Goal: Information Seeking & Learning: Learn about a topic

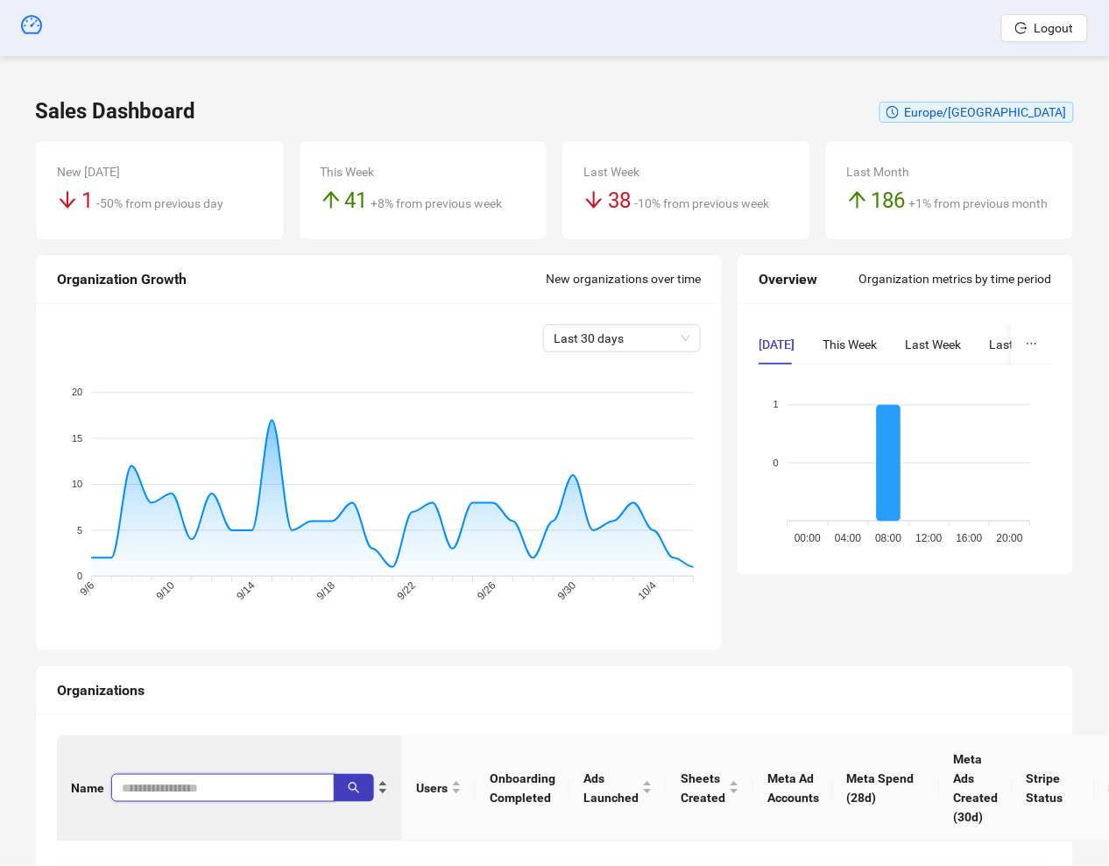
click at [148, 780] on input "search" at bounding box center [216, 787] width 188 height 19
type input "*"
type input "*****"
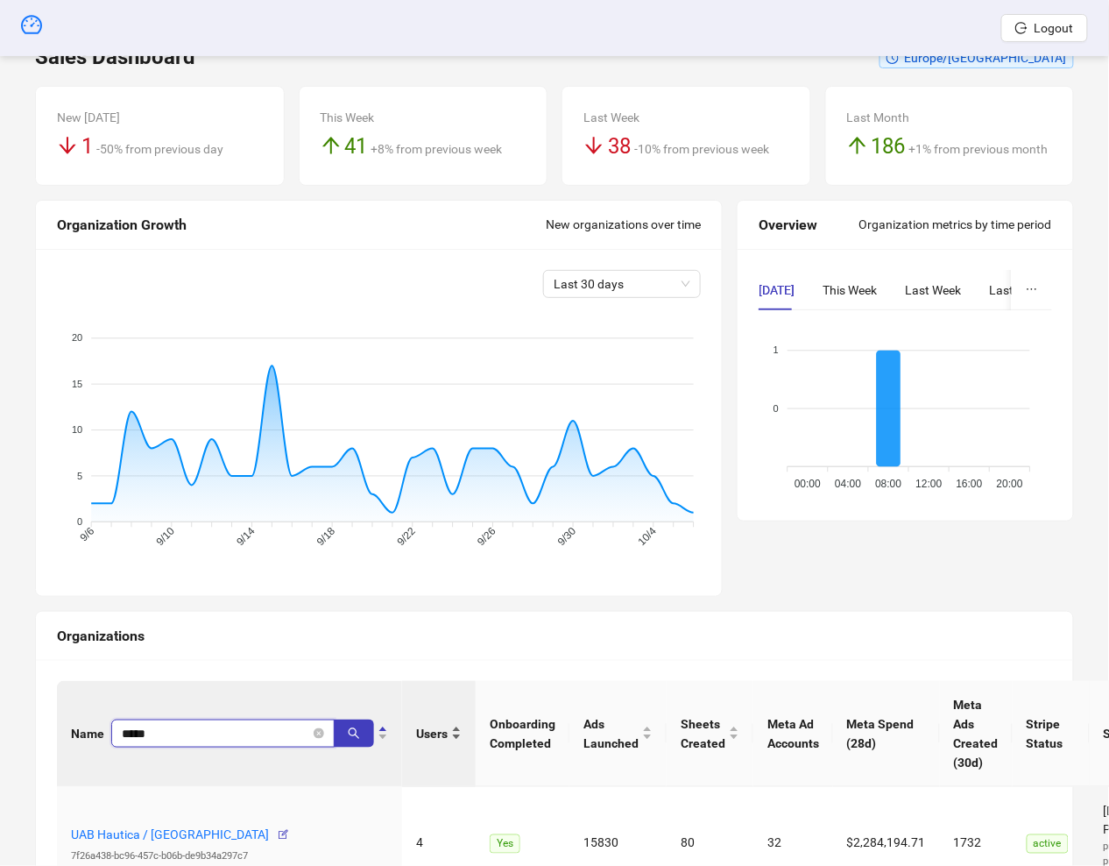
scroll to position [151, 0]
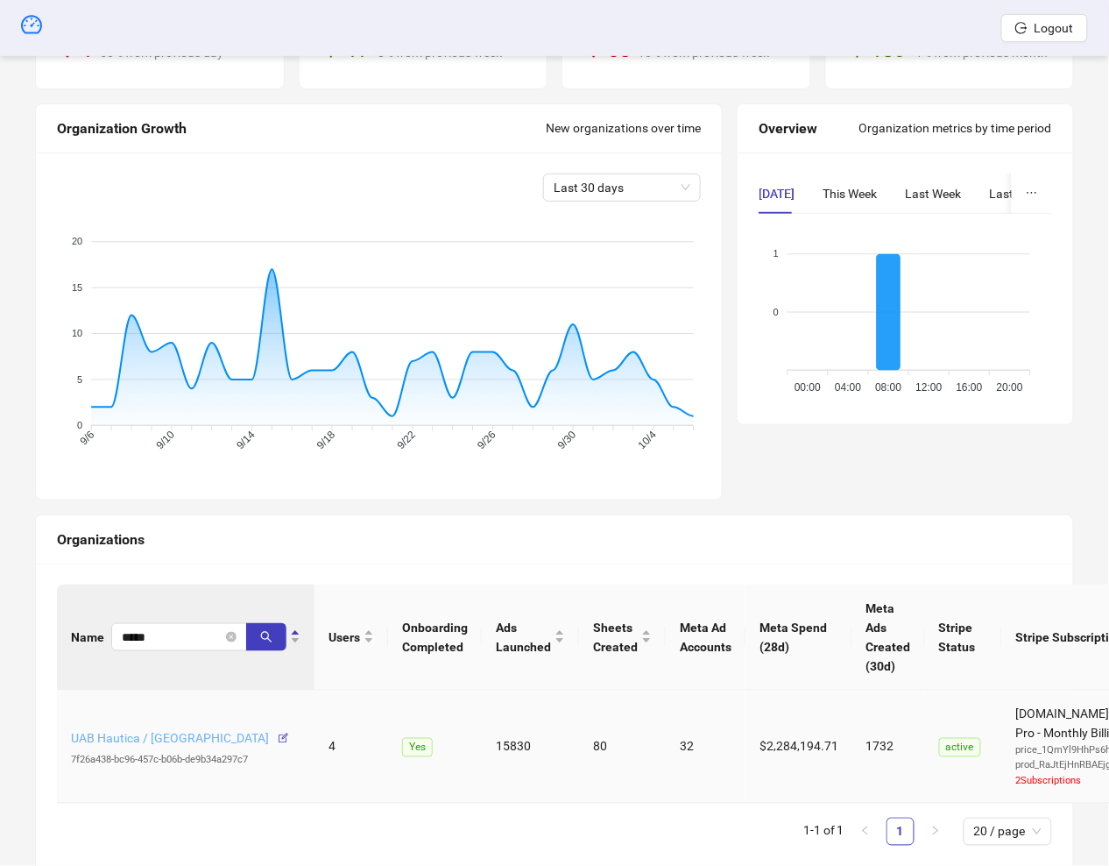
click at [113, 739] on link "UAB Hautica / Burga" at bounding box center [170, 739] width 198 height 14
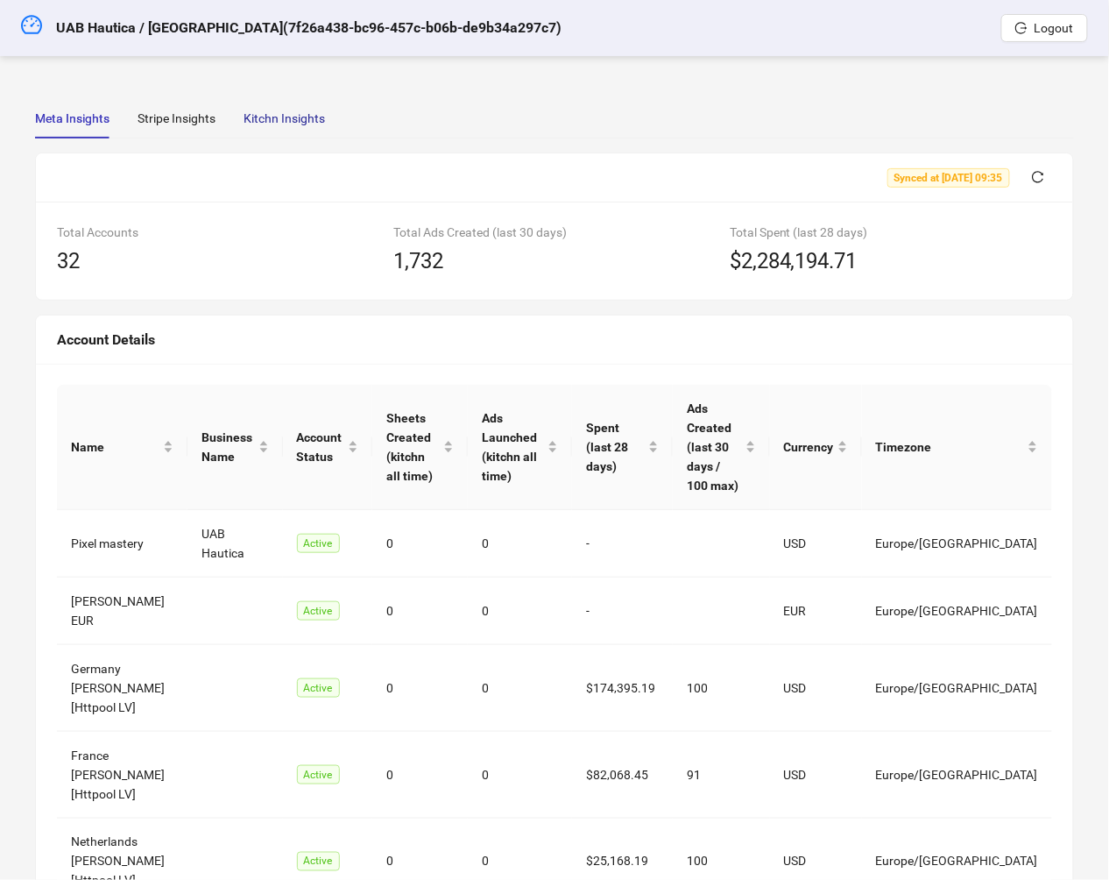
click at [297, 117] on div "Kitchn Insights" at bounding box center [284, 118] width 81 height 19
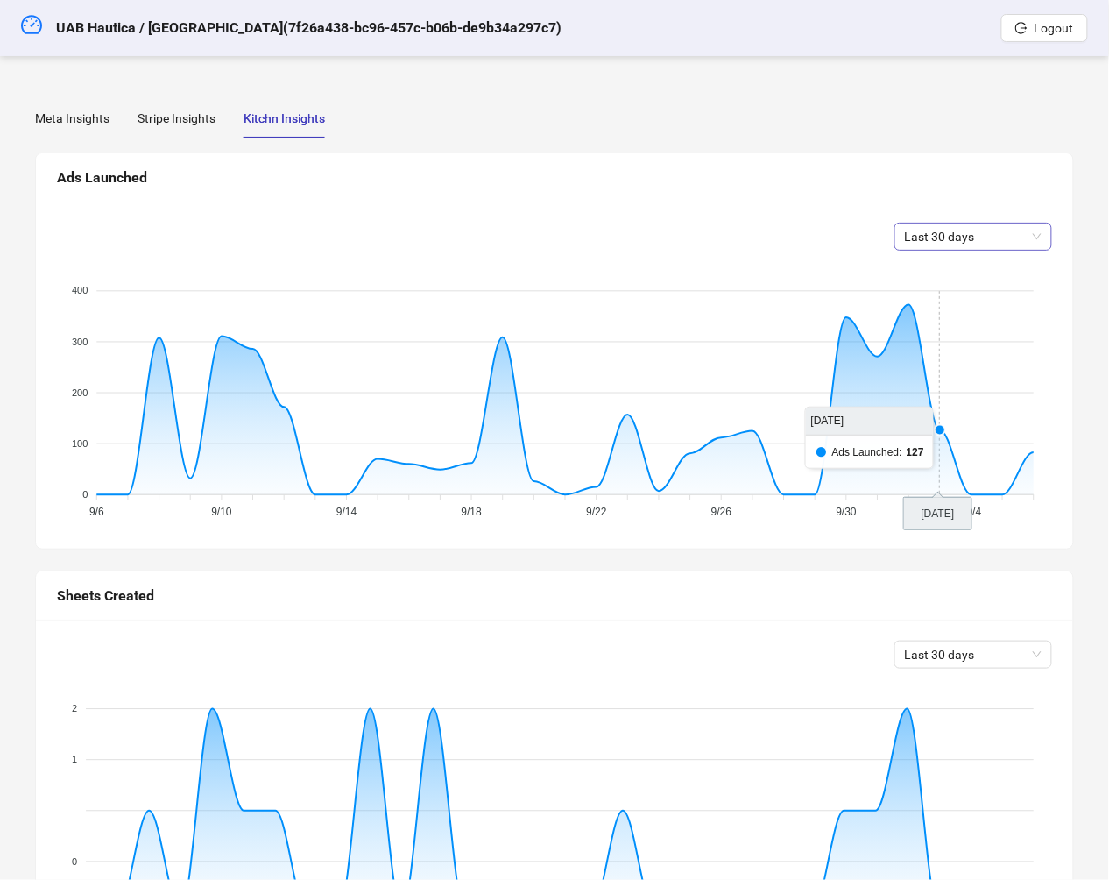
click at [980, 225] on span "Last 30 days" at bounding box center [973, 236] width 137 height 26
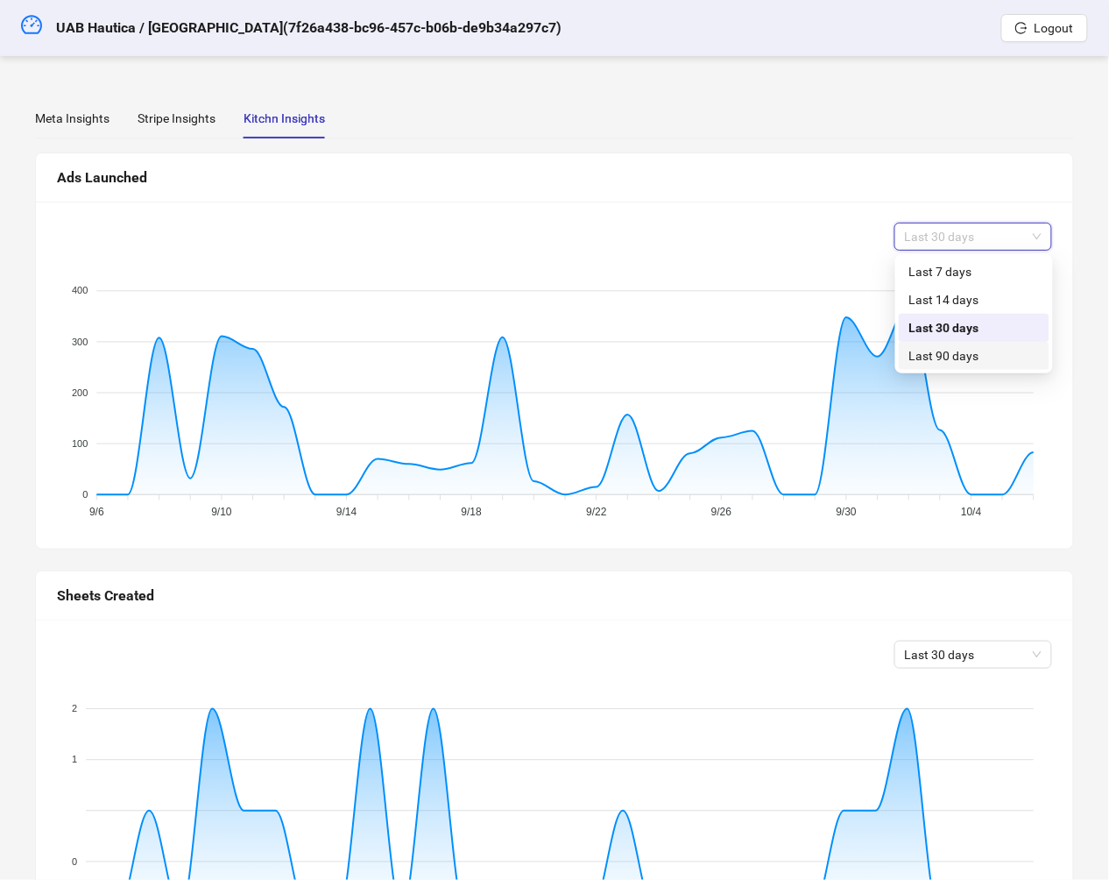
click at [953, 353] on div "Last 90 days" at bounding box center [974, 355] width 130 height 19
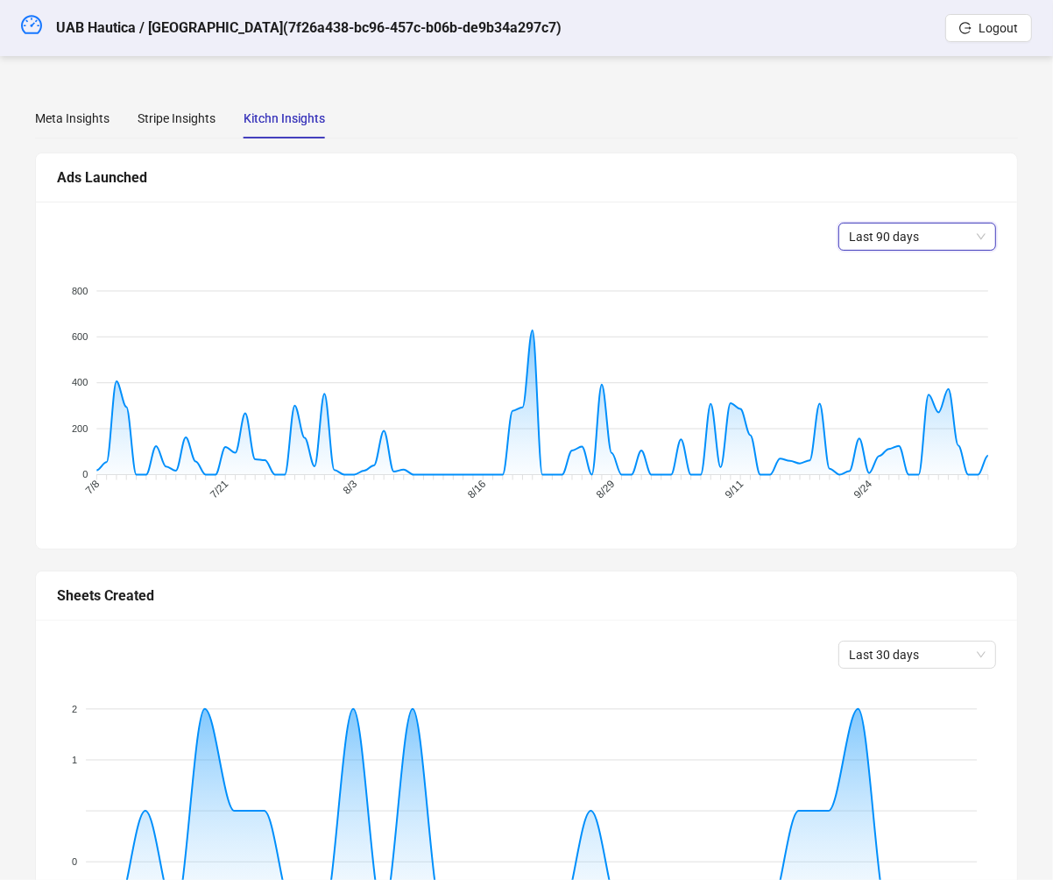
click at [442, 145] on div "Meta Insights Stripe Insights Kitchn Insights Synced at 2025-10-06 09:35 Total …" at bounding box center [526, 737] width 983 height 1279
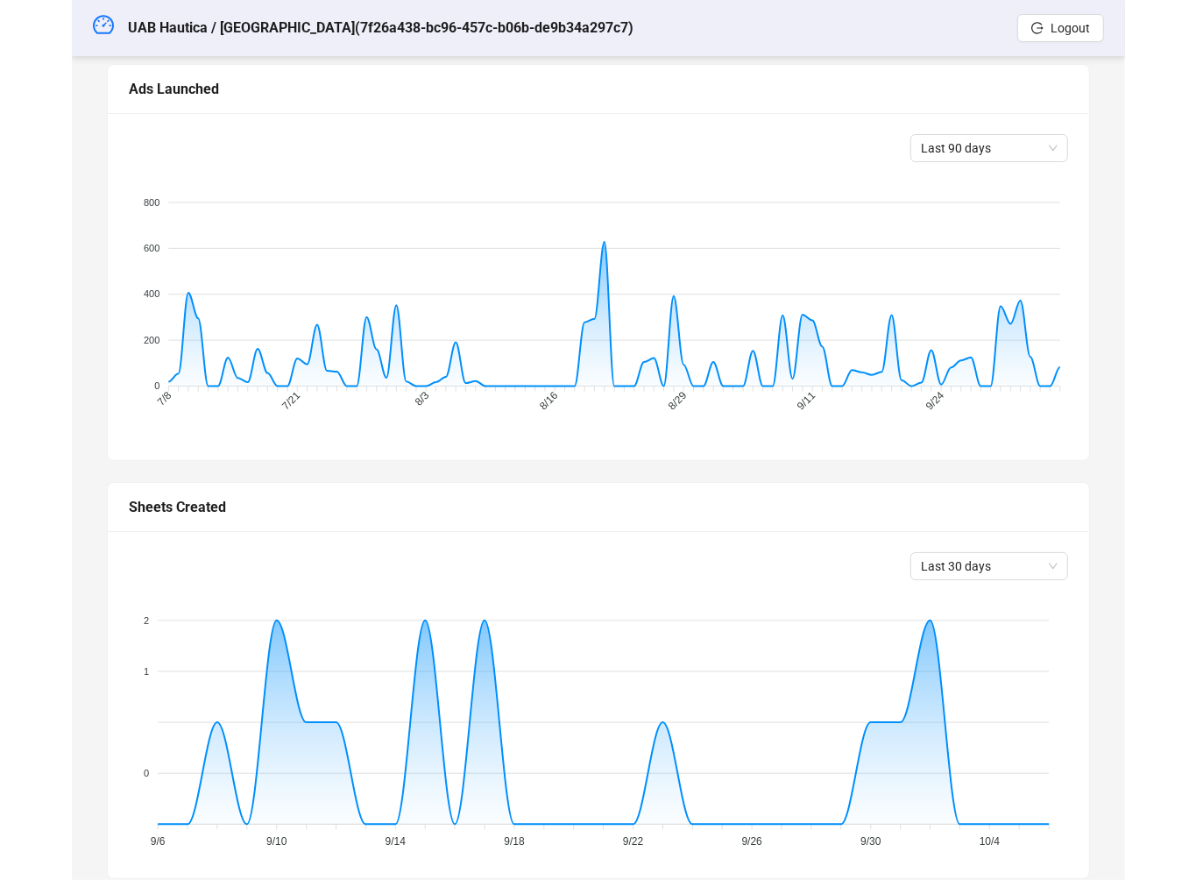
scroll to position [141, 0]
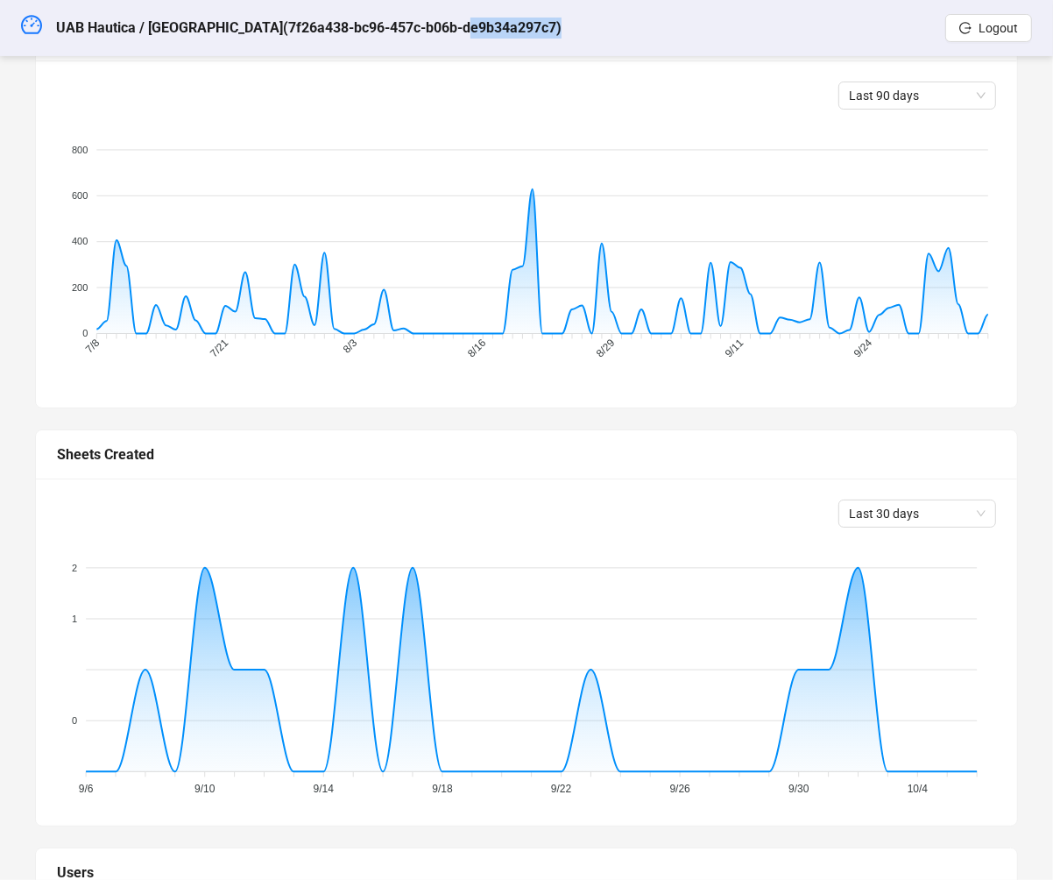
drag, startPoint x: 484, startPoint y: 29, endPoint x: 367, endPoint y: 23, distance: 116.7
click at [367, 23] on header "UAB Hautica / Burga ( 7f26a438-bc96-457c-b06b-de9b34a297c7 ) Logout" at bounding box center [526, 28] width 1053 height 56
click at [364, 22] on h5 "UAB Hautica / Burga ( 7f26a438-bc96-457c-b06b-de9b34a297c7 )" at bounding box center [309, 28] width 506 height 21
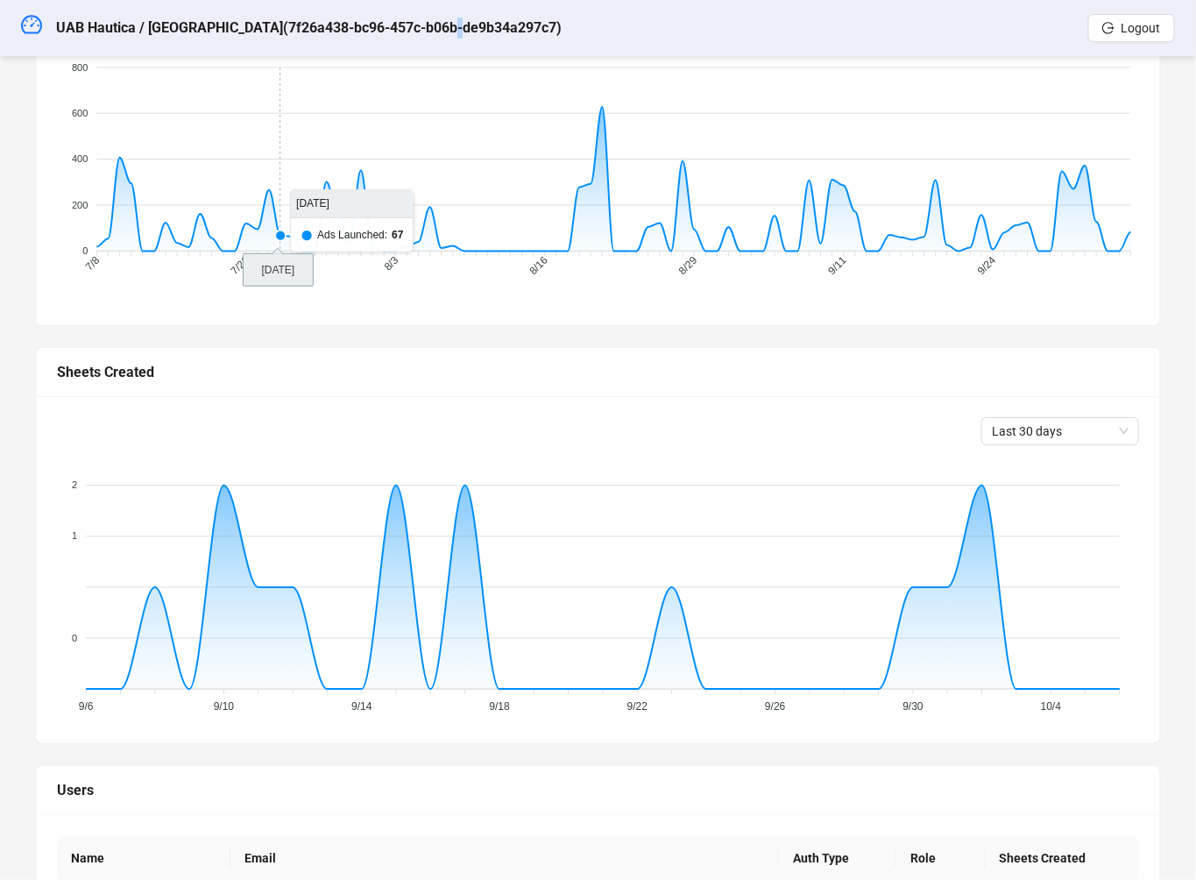
scroll to position [0, 0]
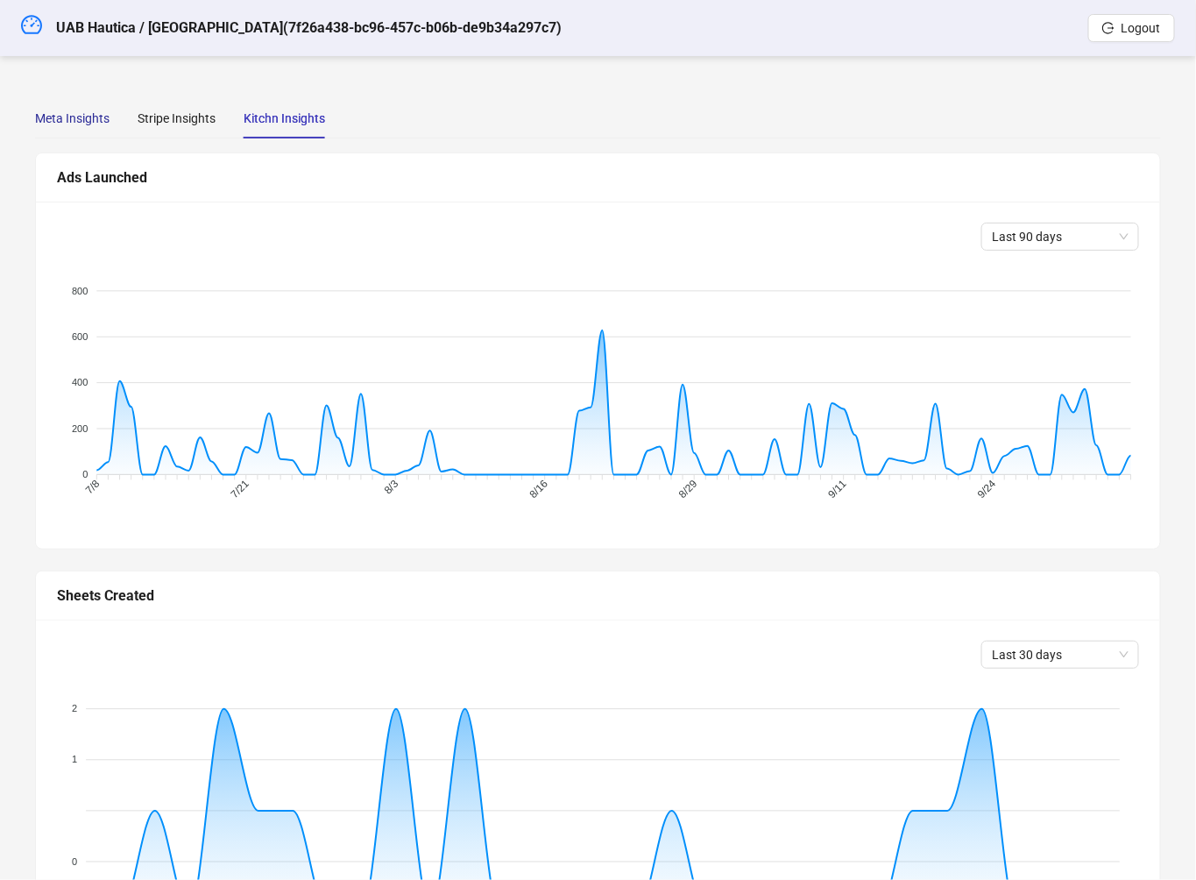
click at [79, 118] on div "Meta Insights" at bounding box center [72, 118] width 74 height 19
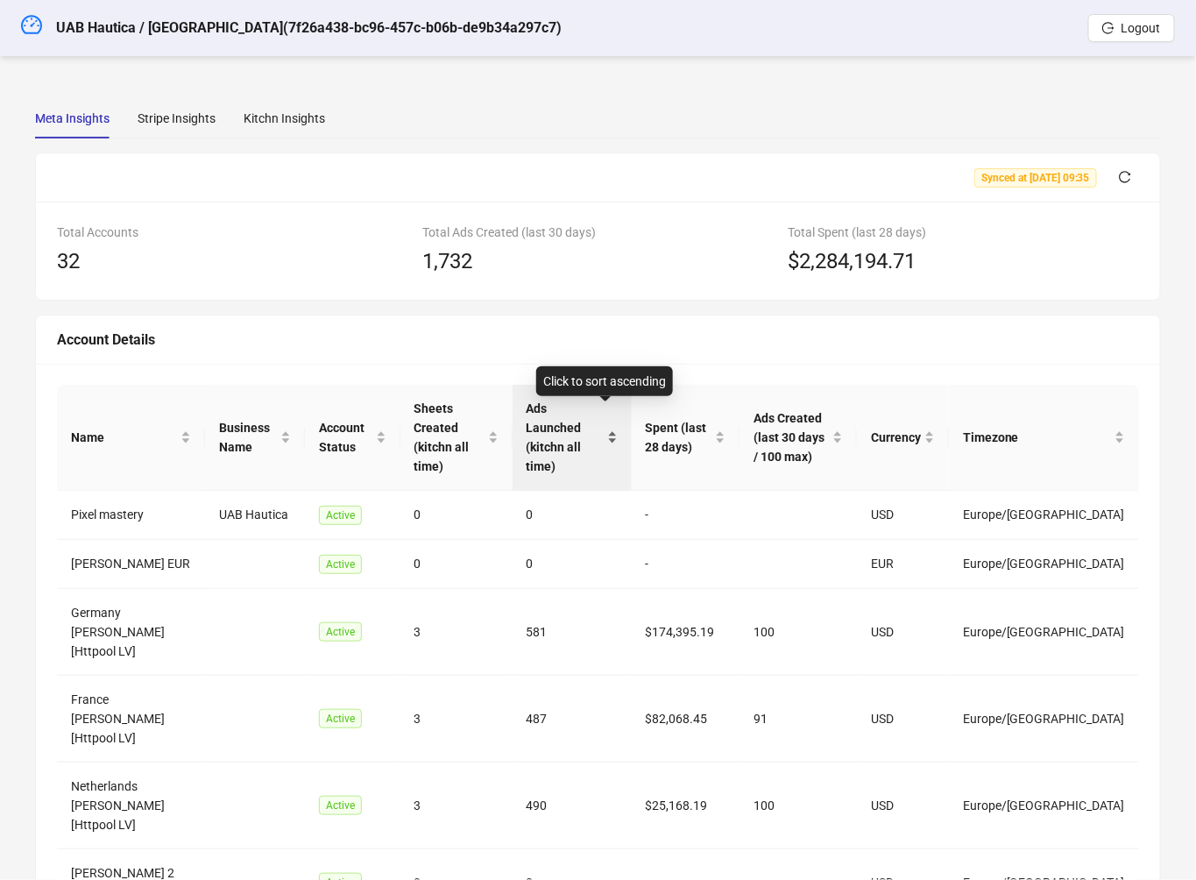
click at [618, 449] on div "Ads Launched (kitchn all time)" at bounding box center [572, 437] width 91 height 77
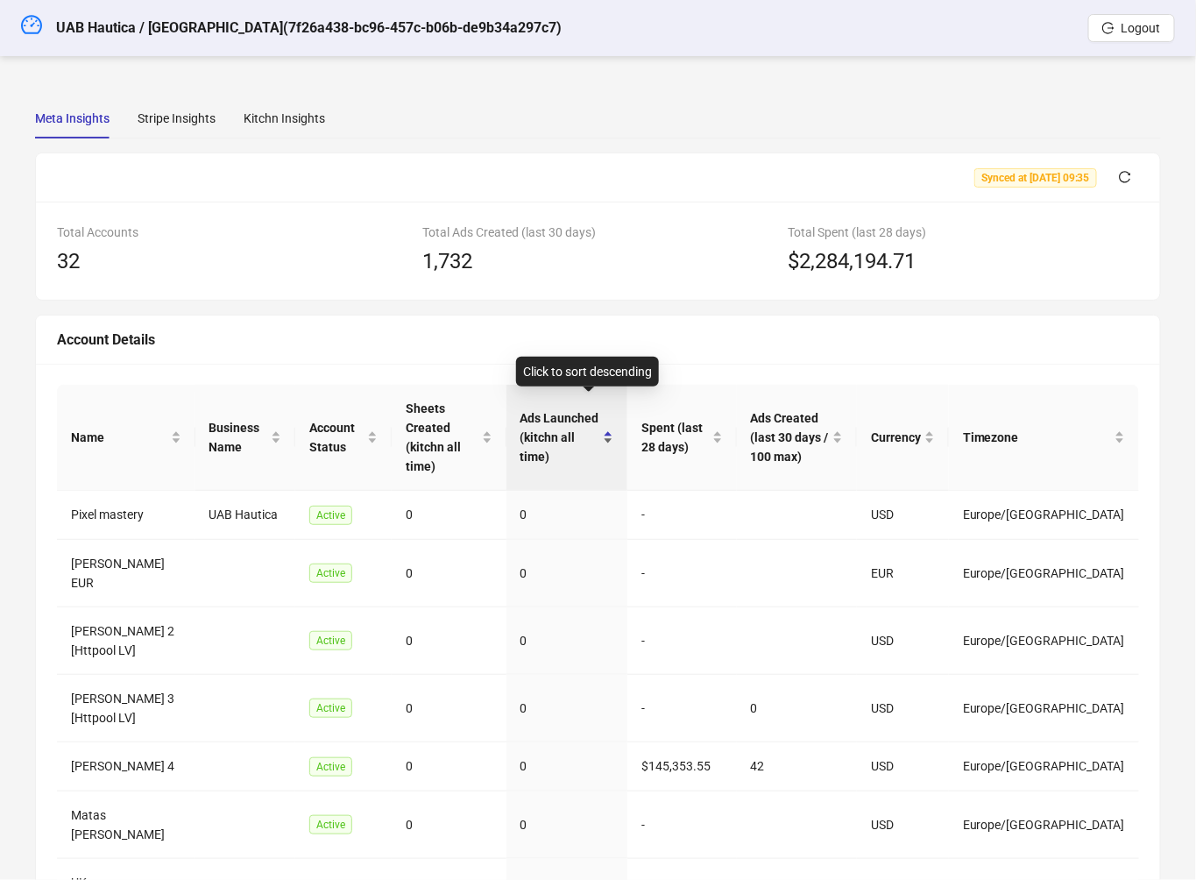
click at [599, 426] on span "Ads Launched (kitchn all time)" at bounding box center [559, 437] width 79 height 58
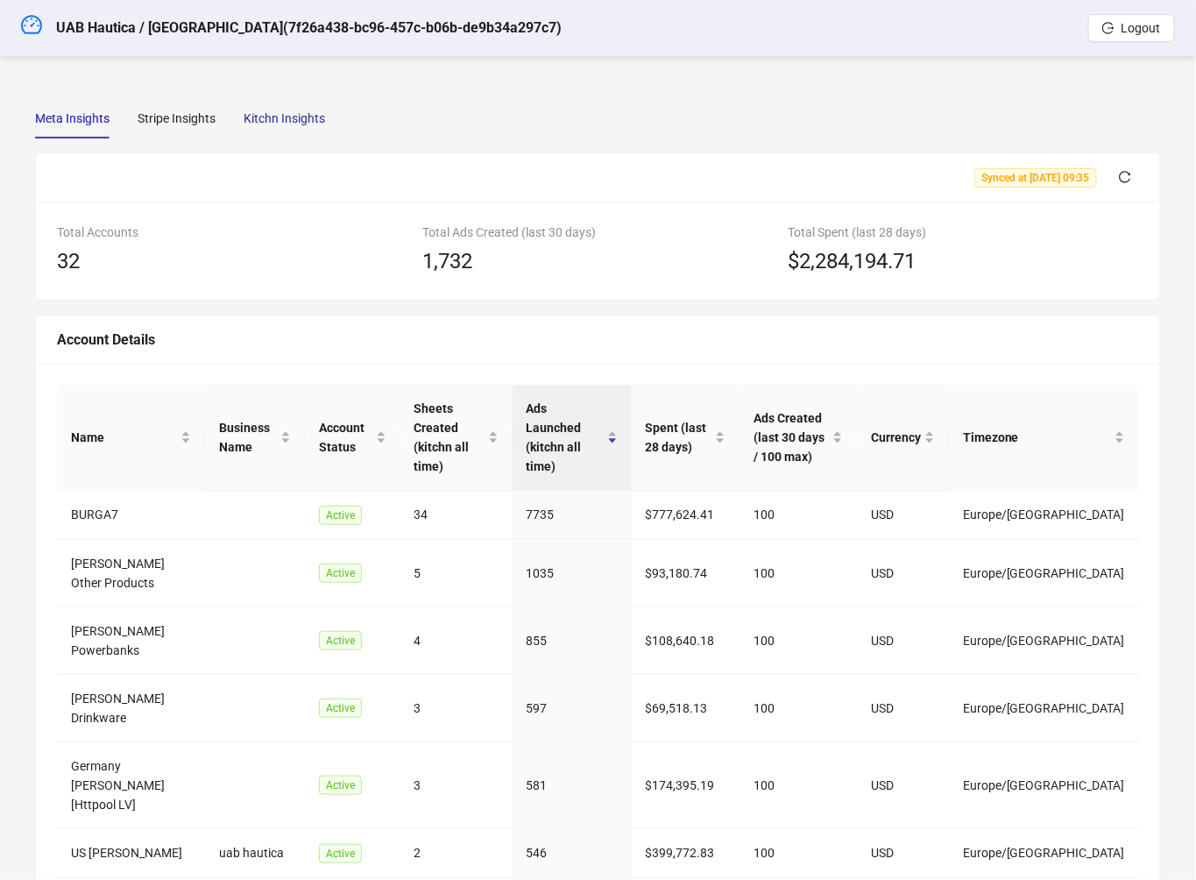
click at [265, 127] on div "Kitchn Insights" at bounding box center [284, 118] width 81 height 19
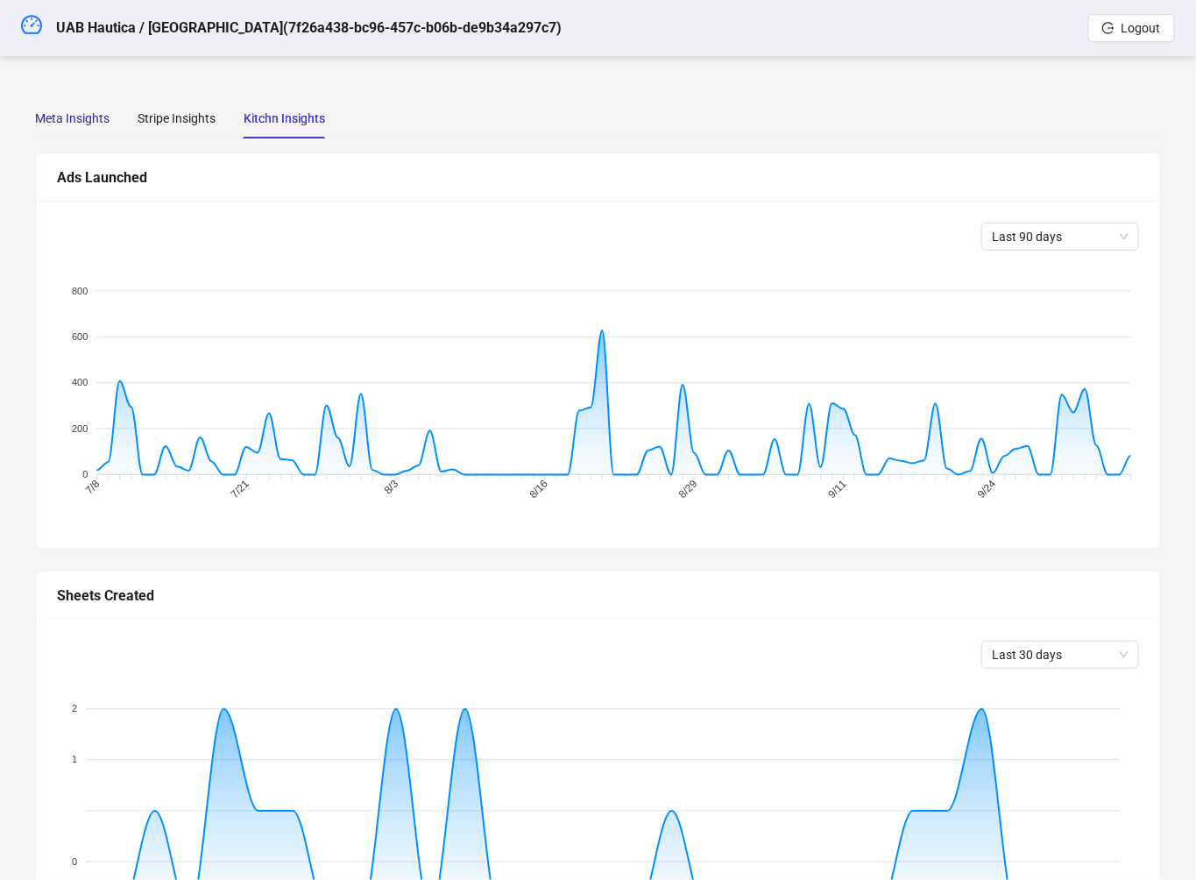
click at [35, 117] on div "Meta Insights" at bounding box center [72, 118] width 74 height 19
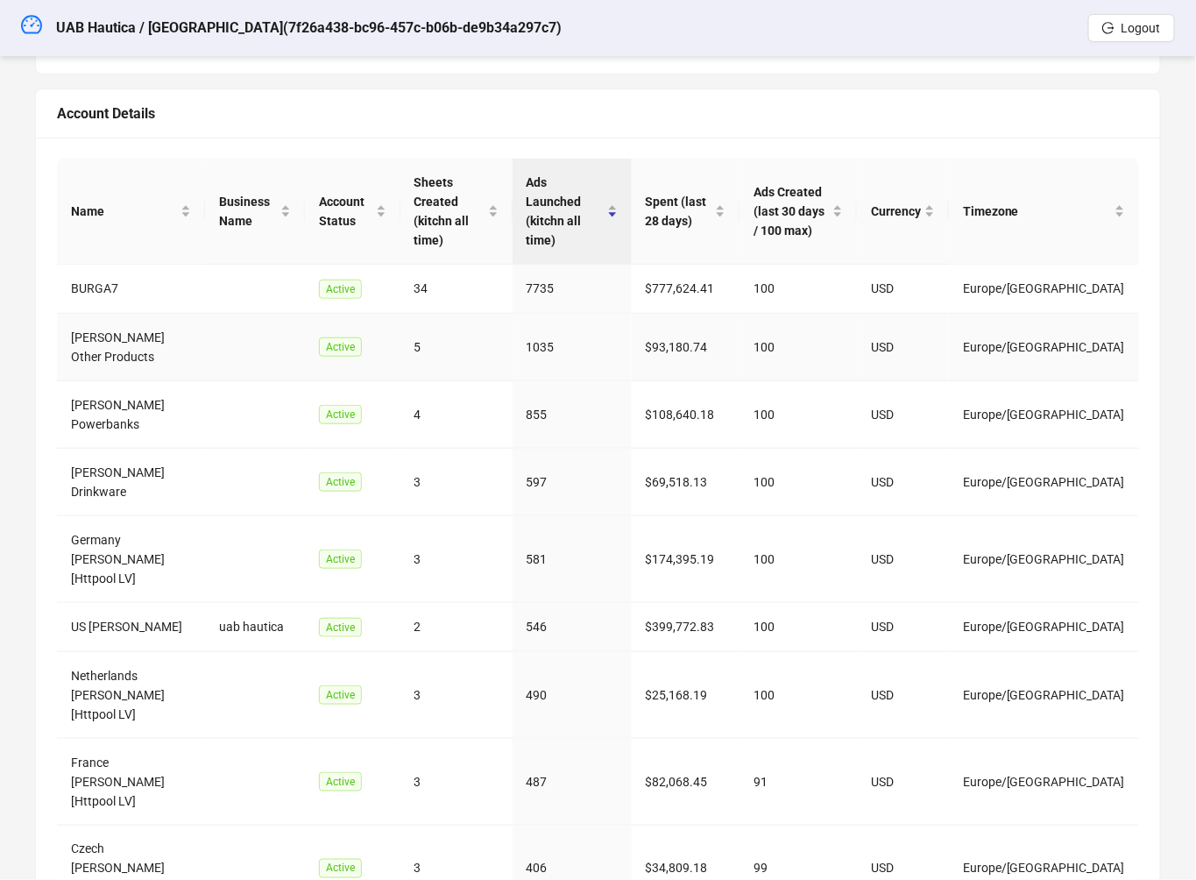
scroll to position [303, 0]
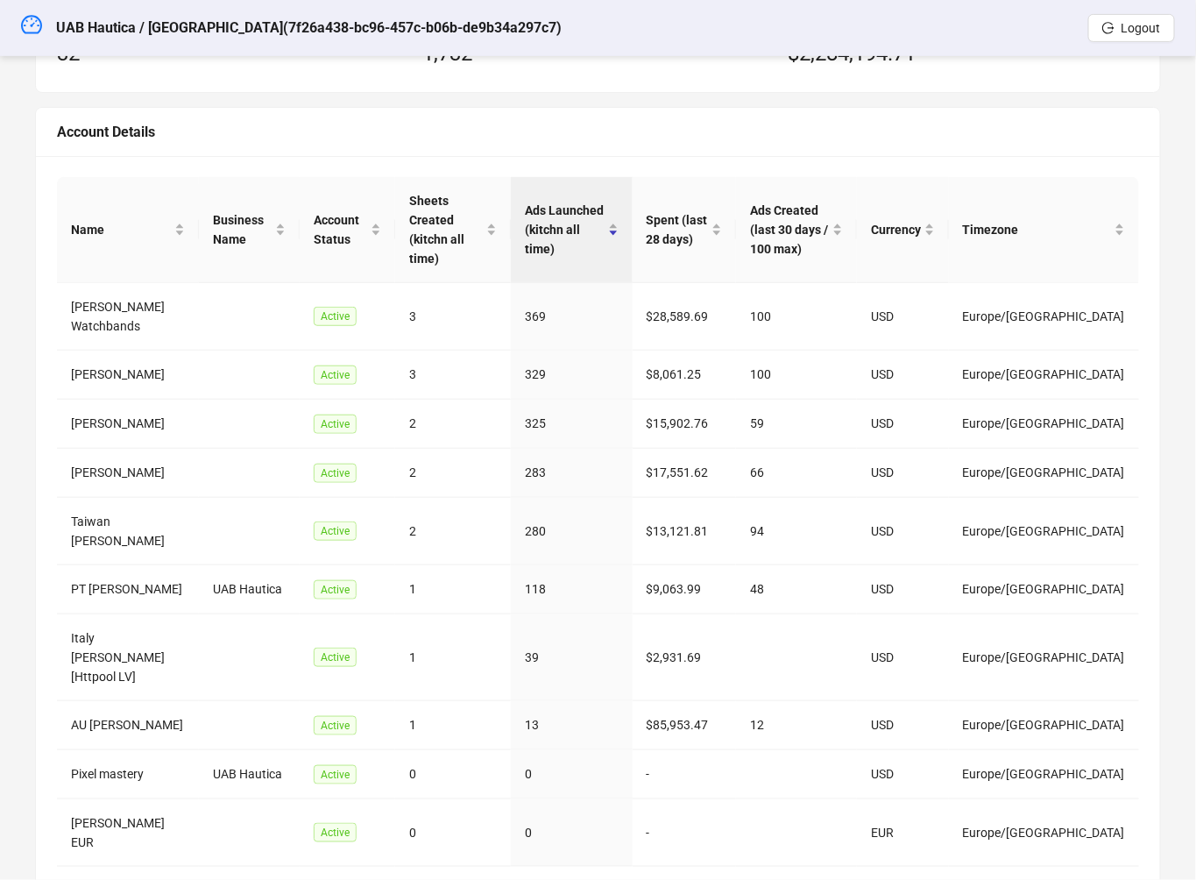
click at [1054, 879] on link "3" at bounding box center [1055, 894] width 26 height 26
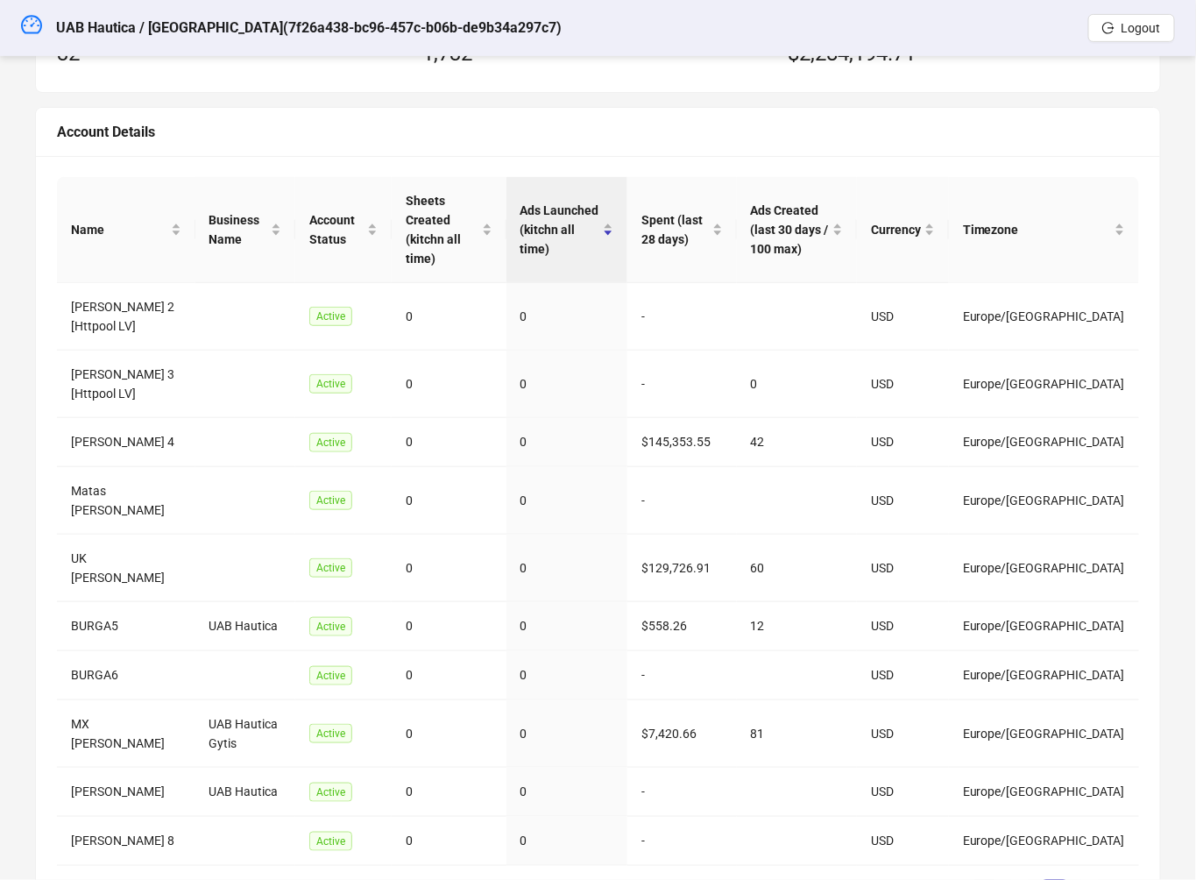
click at [996, 879] on link "1" at bounding box center [985, 893] width 26 height 26
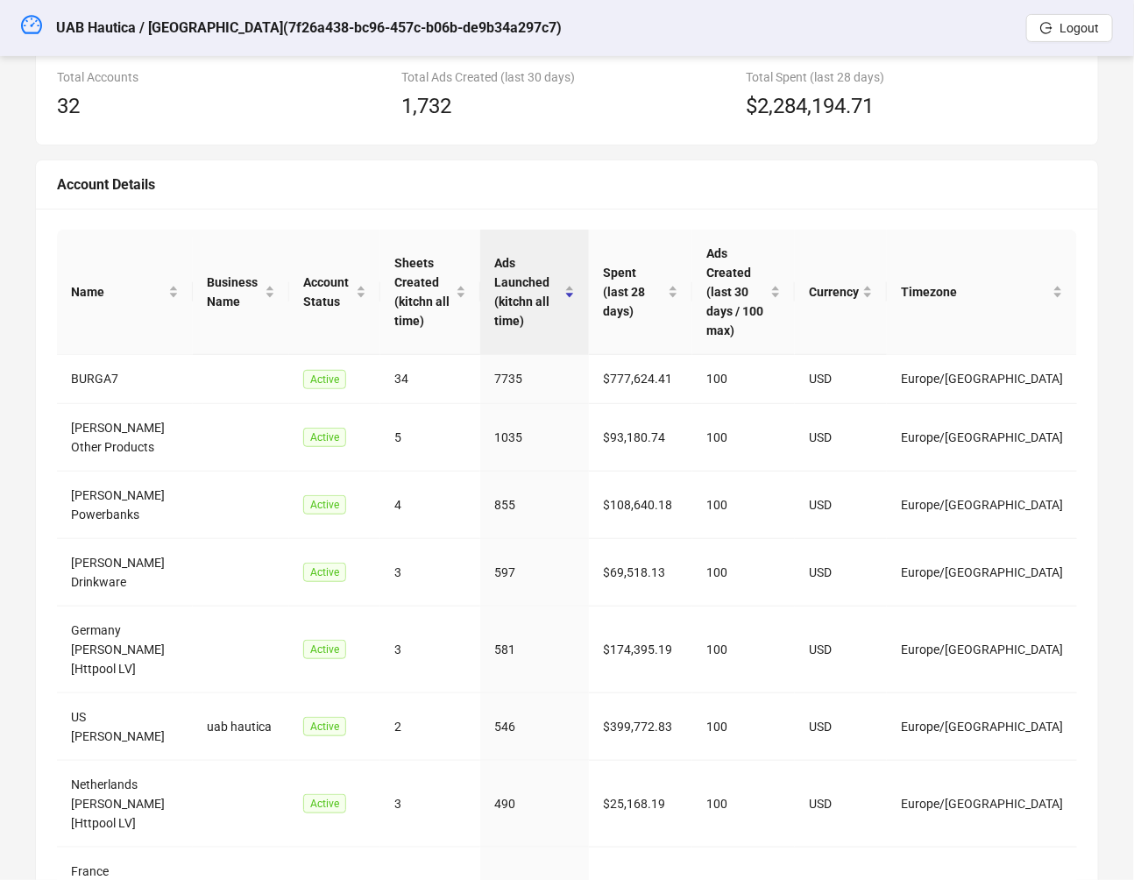
scroll to position [0, 0]
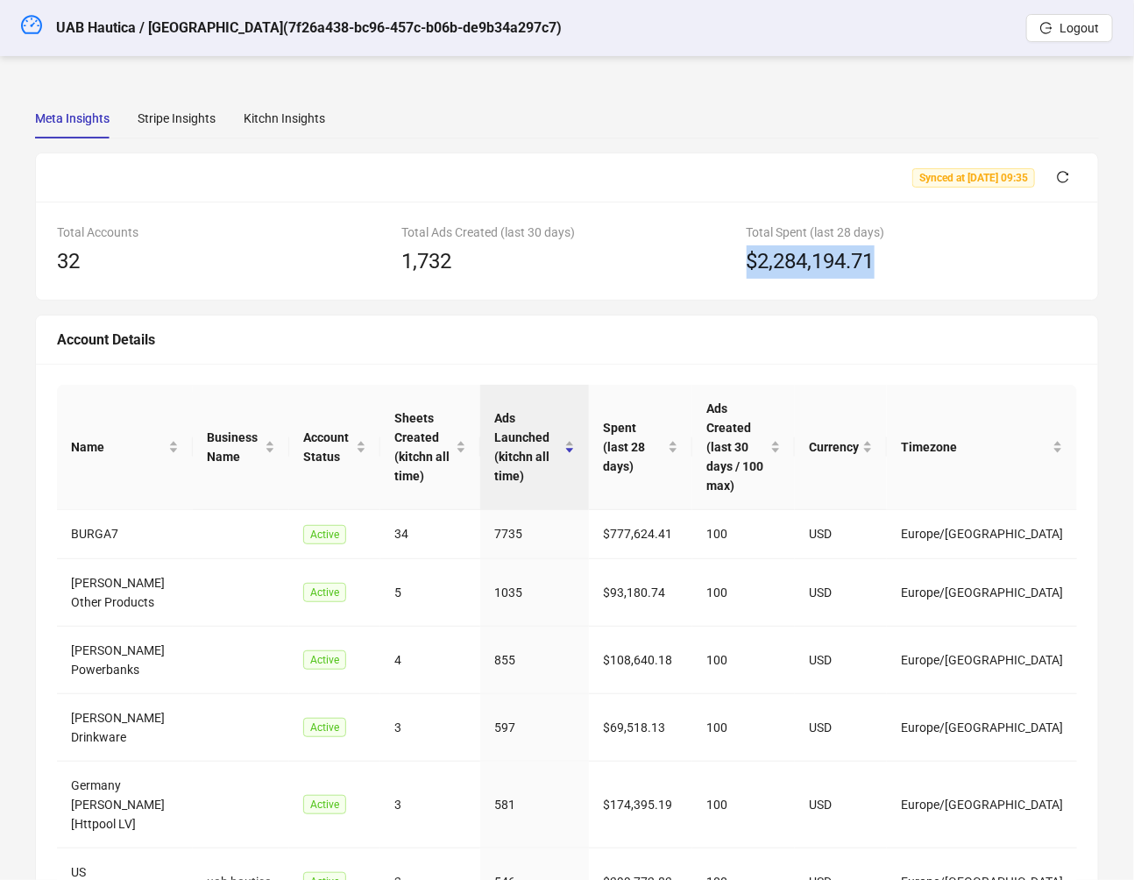
drag, startPoint x: 785, startPoint y: 244, endPoint x: 832, endPoint y: 193, distance: 70.1
click at [753, 238] on div "Total Accounts 32 Total Ads Created (last 30 days) 1,732 Total Spent (last 28 d…" at bounding box center [567, 251] width 1062 height 98
click at [1071, 172] on button "button" at bounding box center [1063, 178] width 28 height 28
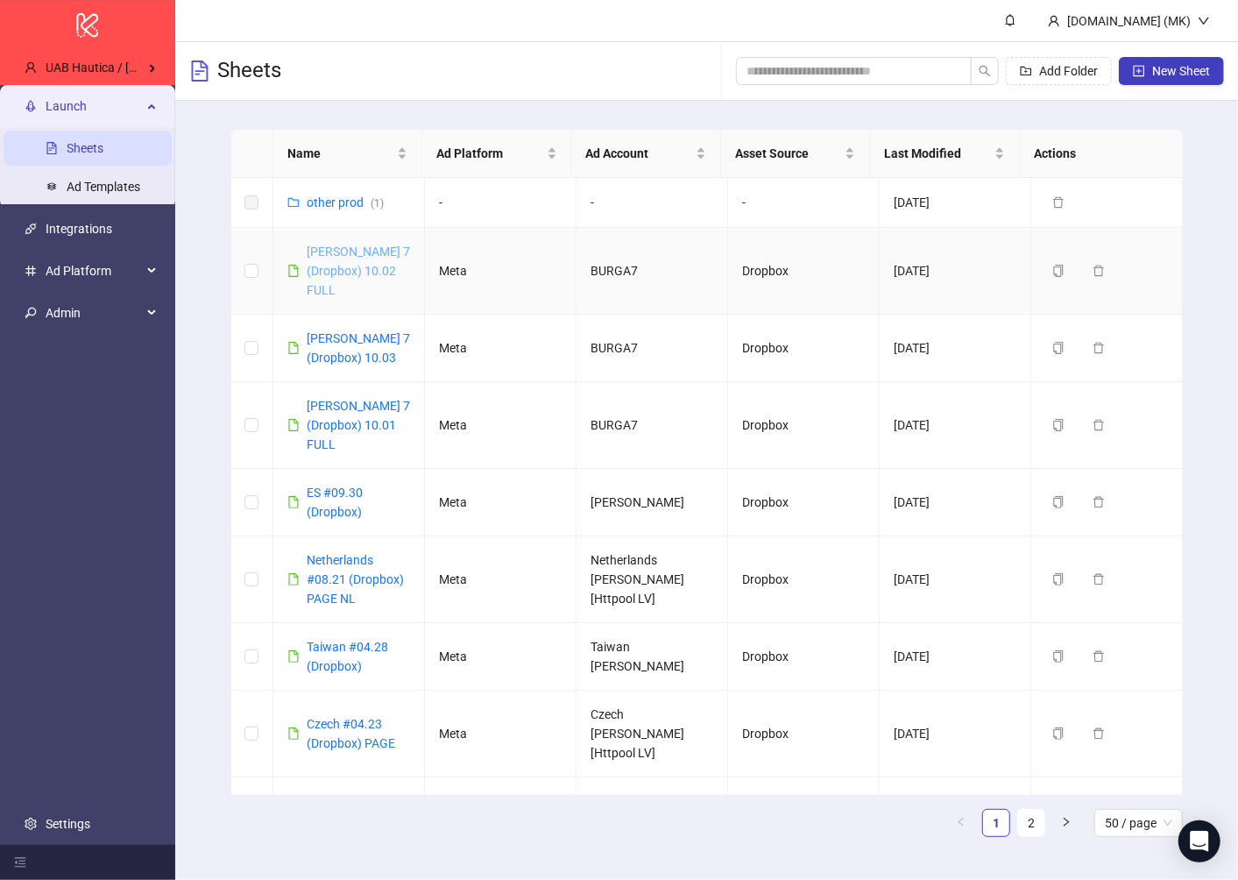
click at [346, 253] on link "Burga 7 (Dropbox) 10.02 FULL" at bounding box center [358, 270] width 103 height 53
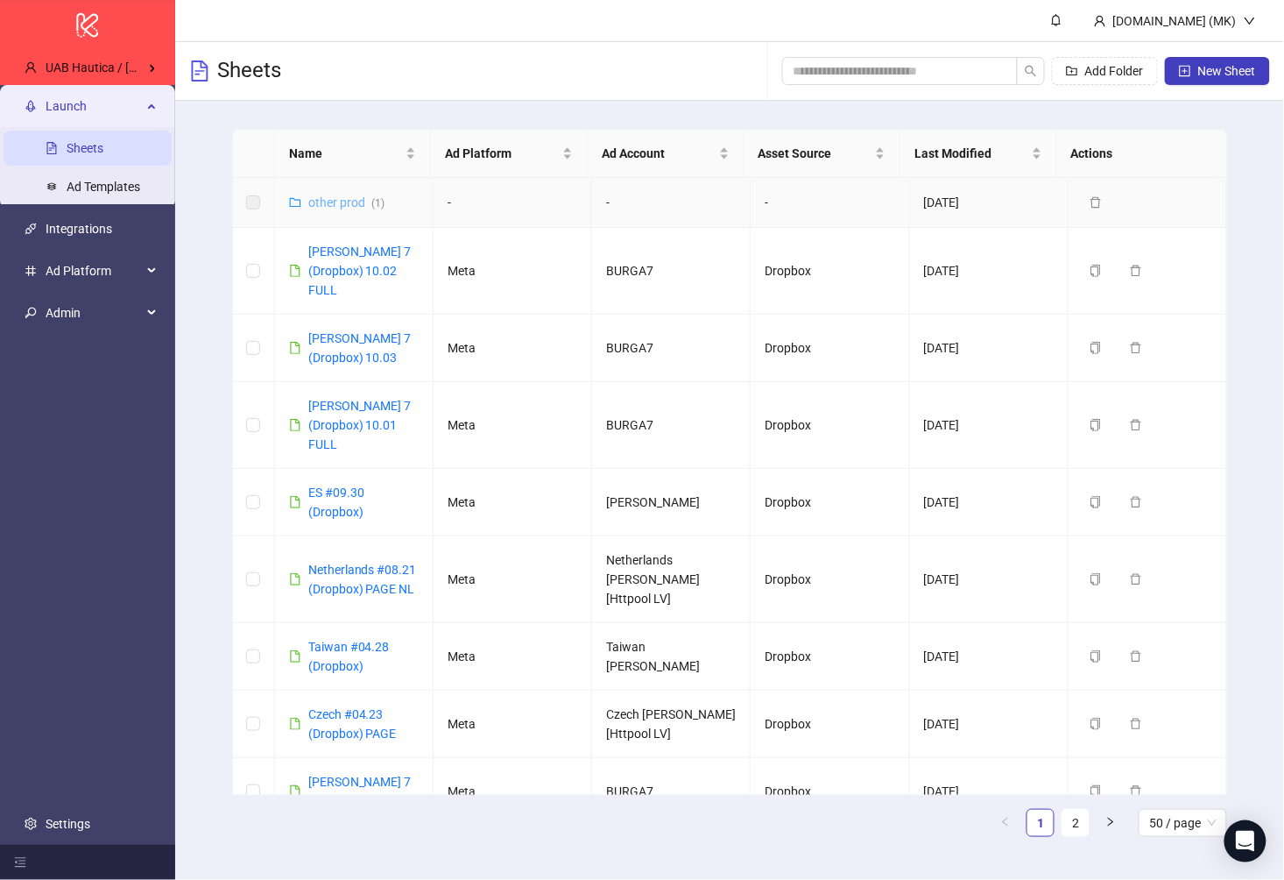
click at [335, 198] on link "other prod ( 1 )" at bounding box center [346, 202] width 77 height 14
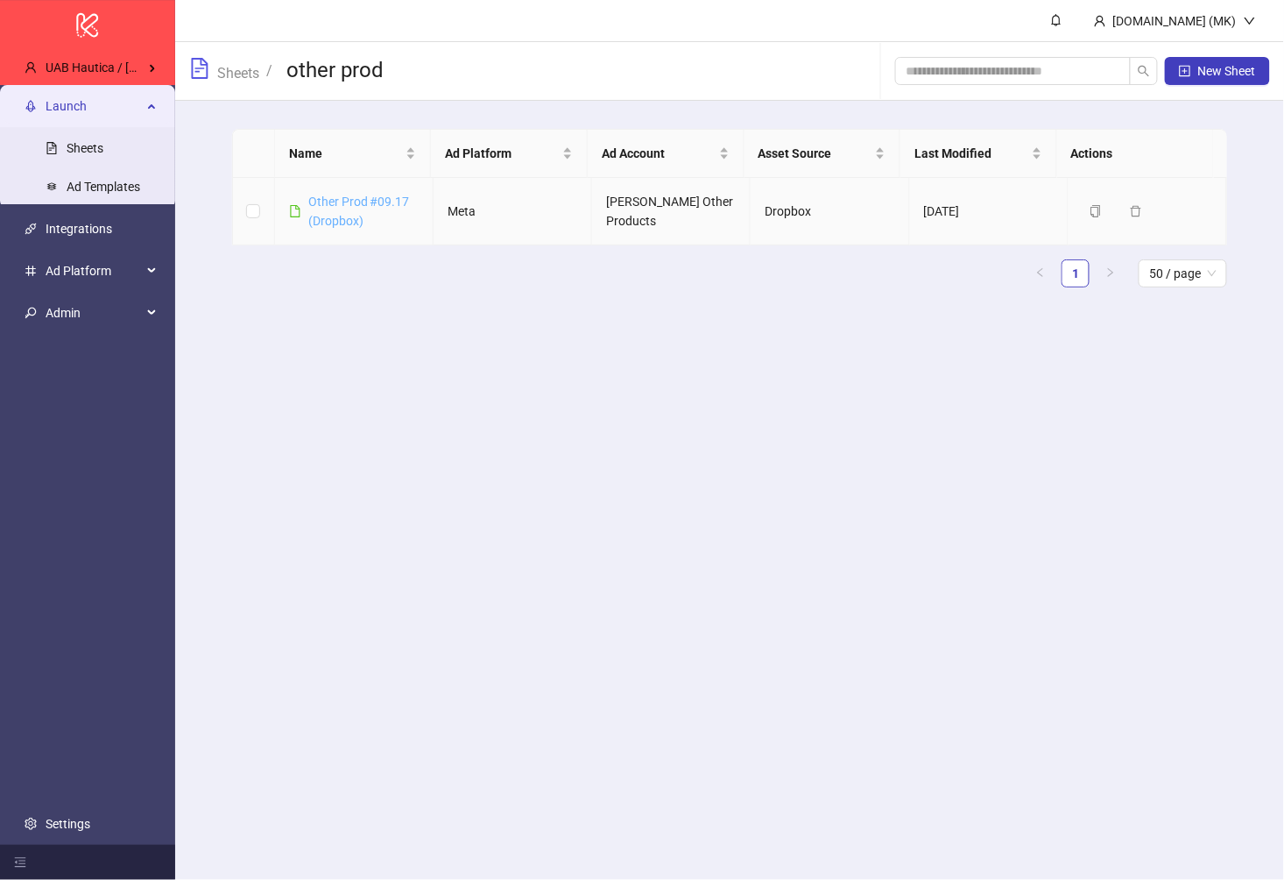
click at [335, 226] on link "Other Prod #09.17 (Dropbox)" at bounding box center [359, 210] width 102 height 33
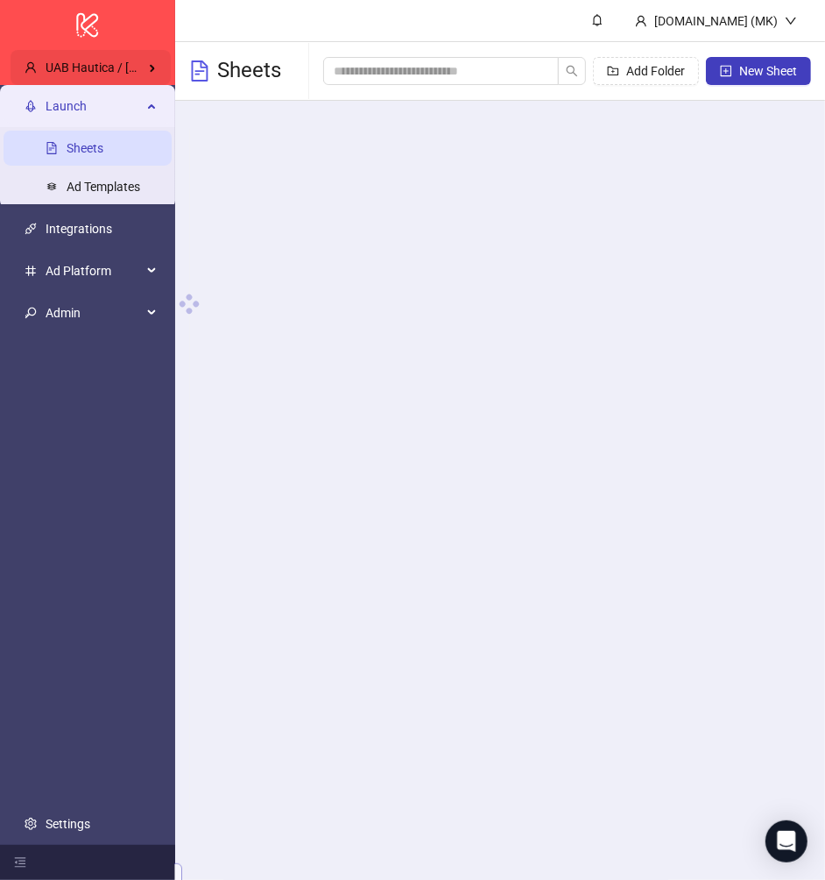
click at [56, 53] on div "UAB Hautica / [GEOGRAPHIC_DATA]" at bounding box center [91, 67] width 160 height 35
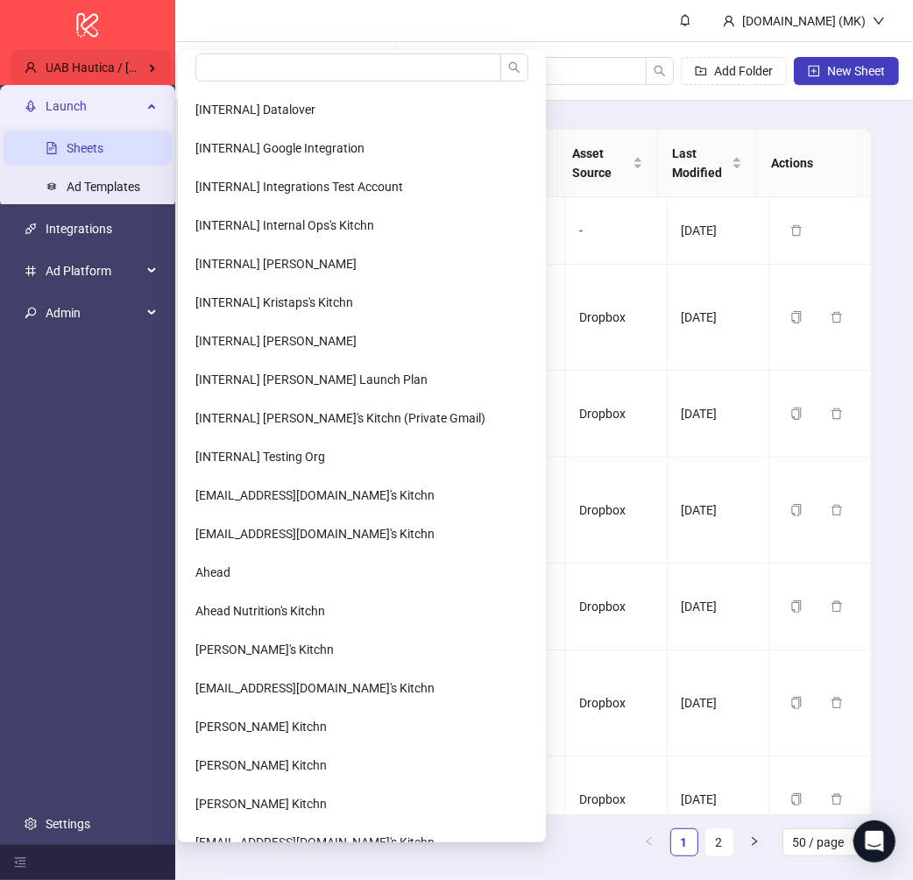
click at [142, 71] on span "UAB Hautica / [GEOGRAPHIC_DATA]" at bounding box center [145, 67] width 198 height 14
click at [121, 70] on span "UAB Hautica / [GEOGRAPHIC_DATA]" at bounding box center [145, 67] width 198 height 14
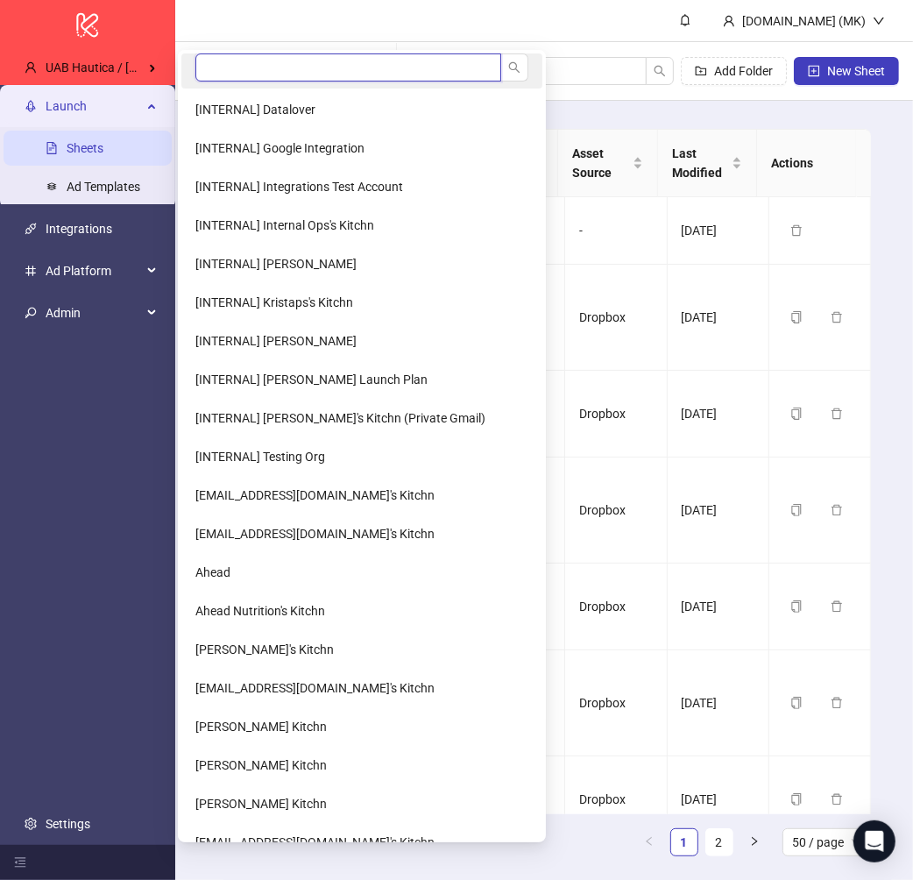
click at [232, 71] on input "search" at bounding box center [348, 67] width 306 height 28
type input "**********"
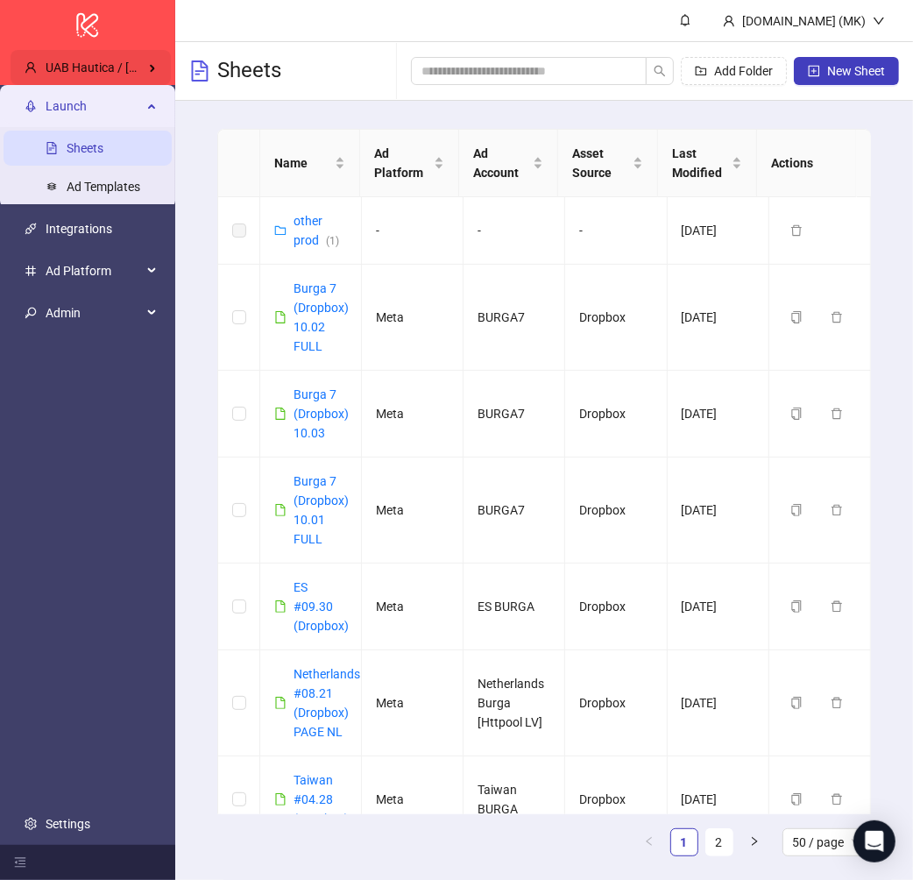
click at [150, 71] on span "UAB Hautica / [GEOGRAPHIC_DATA]" at bounding box center [145, 67] width 198 height 14
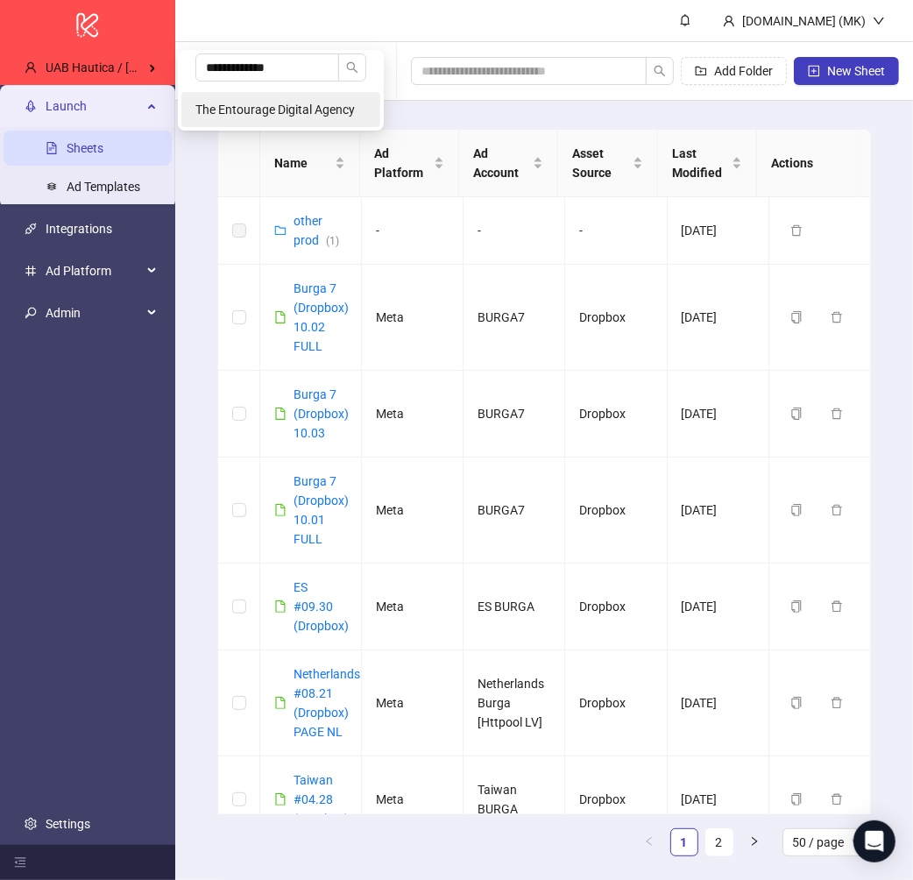
click at [260, 101] on li "The Entourage Digital Agency" at bounding box center [280, 109] width 199 height 35
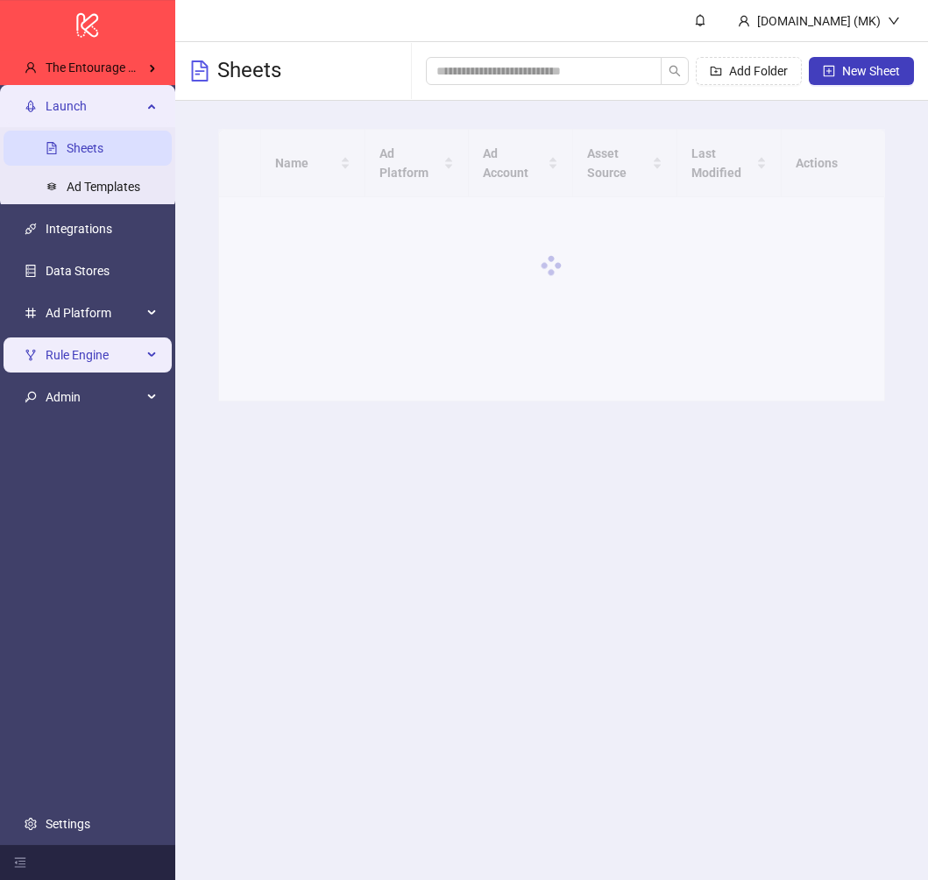
click at [105, 342] on span "Rule Engine" at bounding box center [94, 354] width 96 height 35
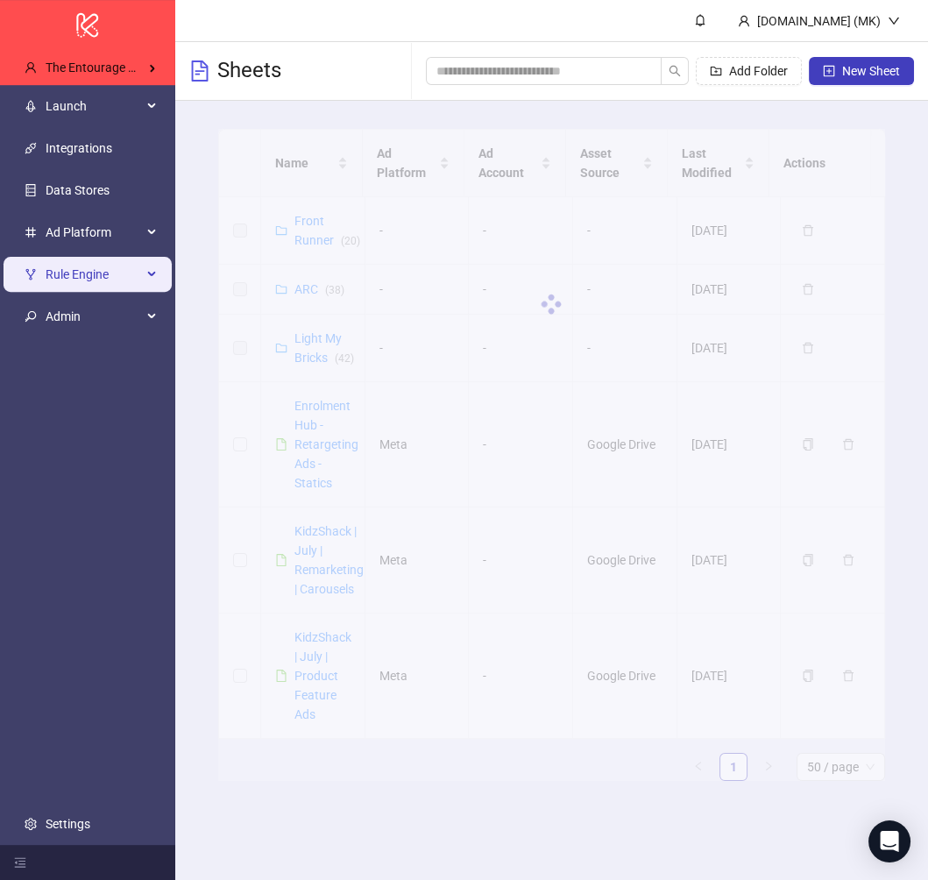
click at [98, 269] on span "Rule Engine" at bounding box center [94, 274] width 96 height 35
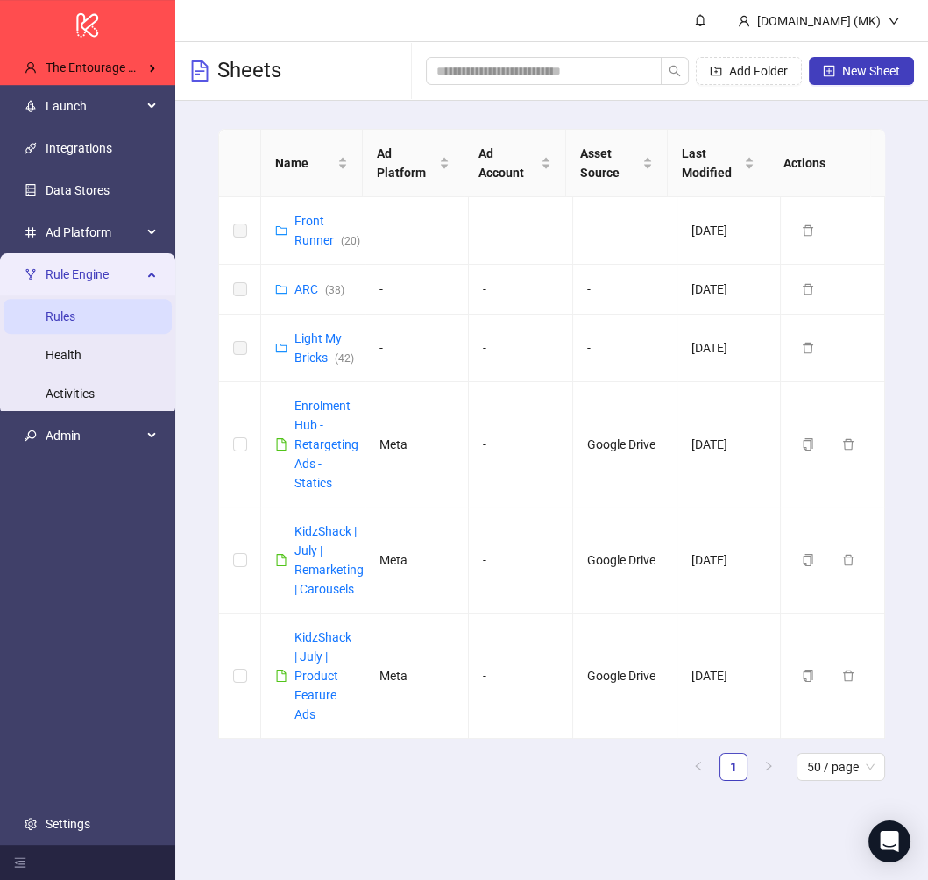
click at [75, 315] on link "Rules" at bounding box center [61, 316] width 30 height 14
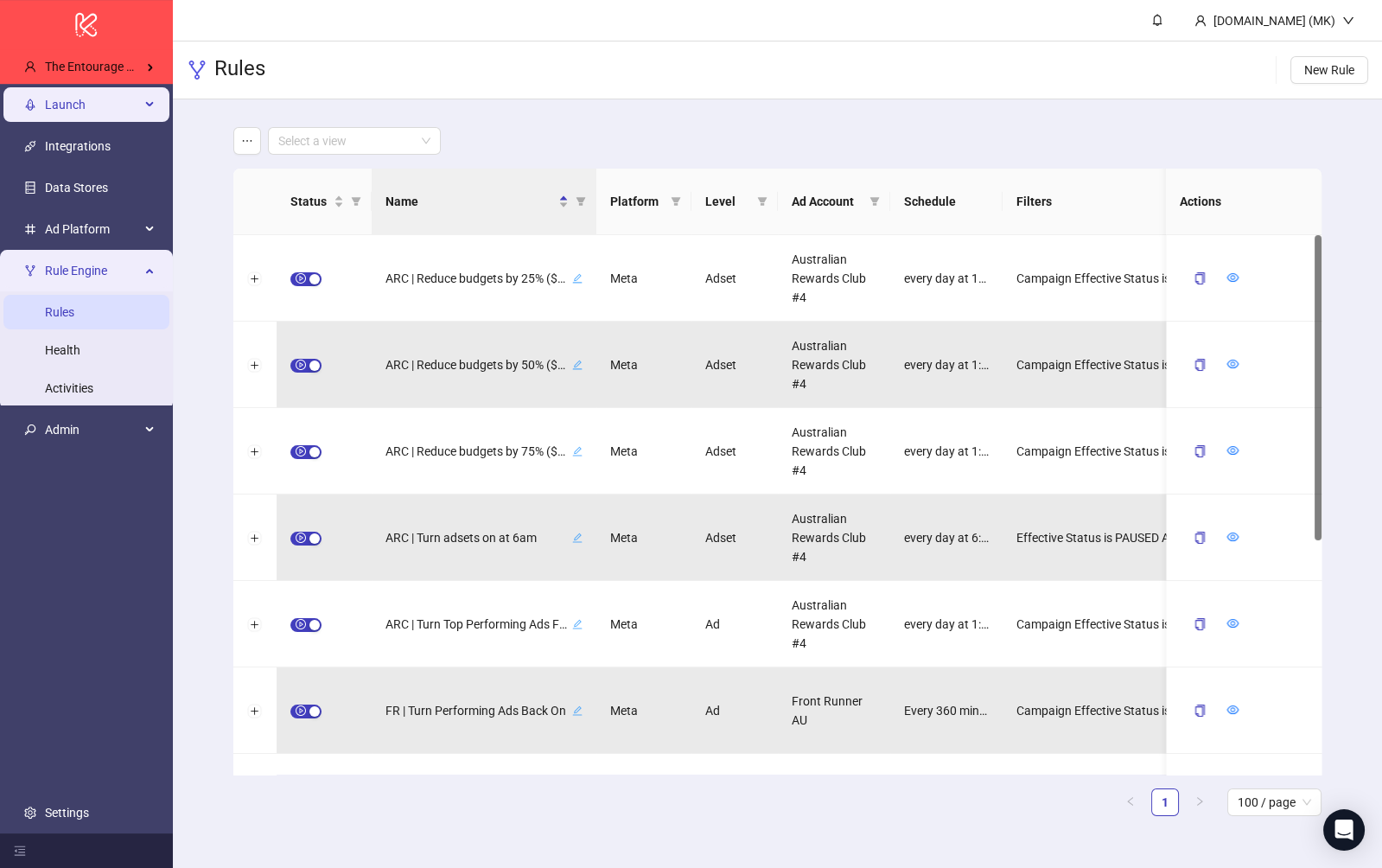
click at [44, 97] on div "Launch" at bounding box center [87, 104] width 166 height 35
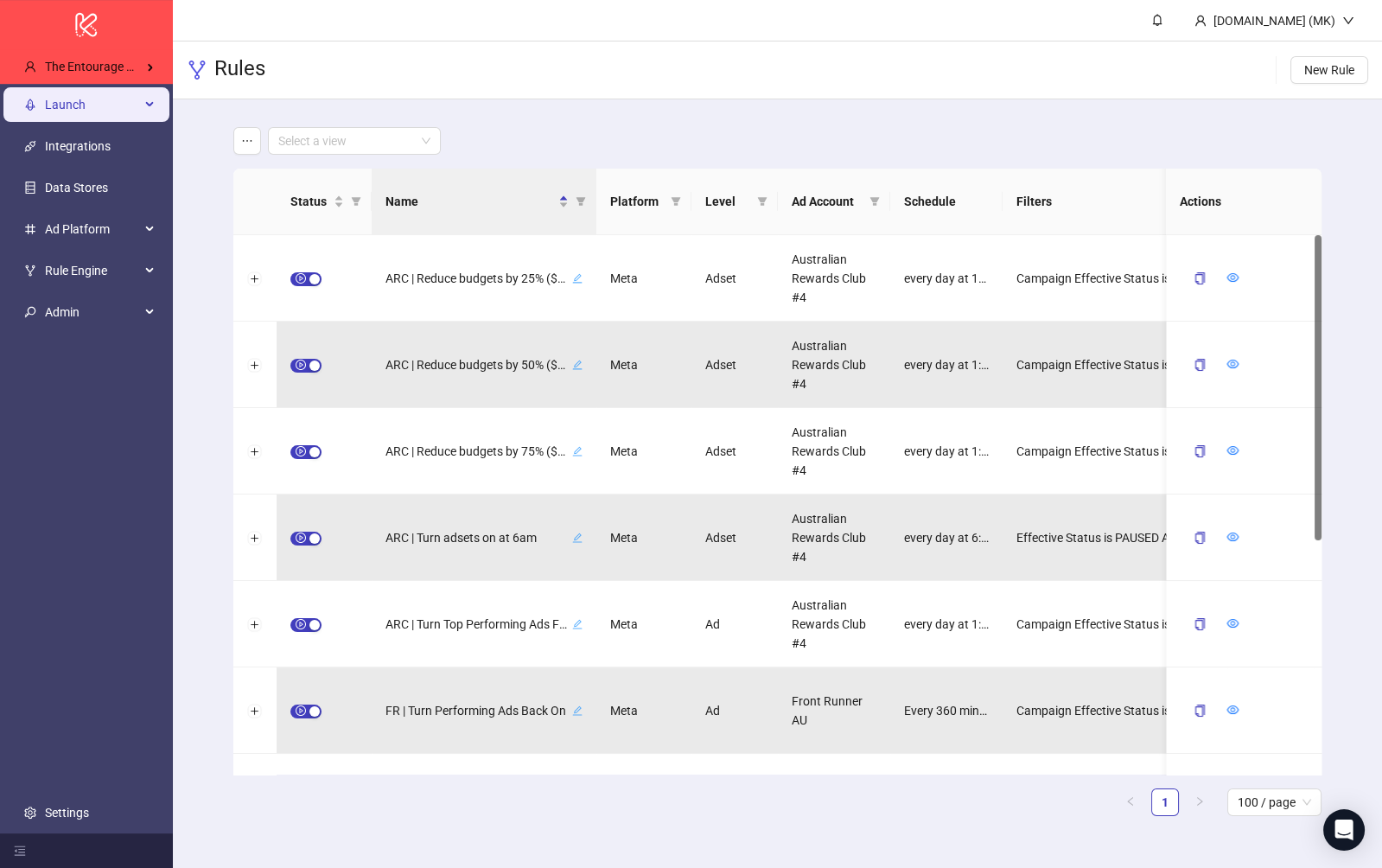
click at [67, 107] on span "Launch" at bounding box center [93, 104] width 95 height 35
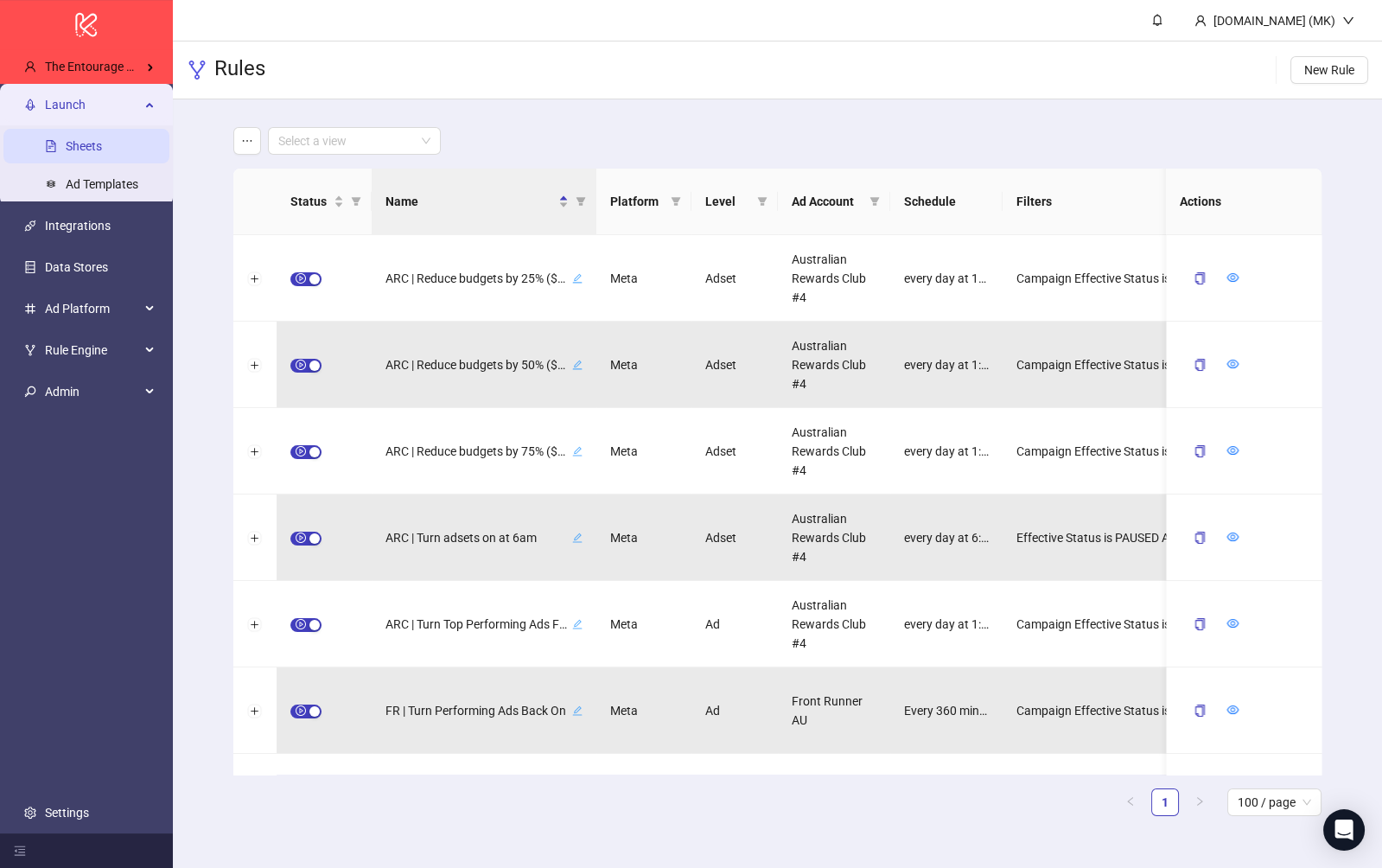
click at [75, 150] on link "Sheets" at bounding box center [84, 146] width 36 height 14
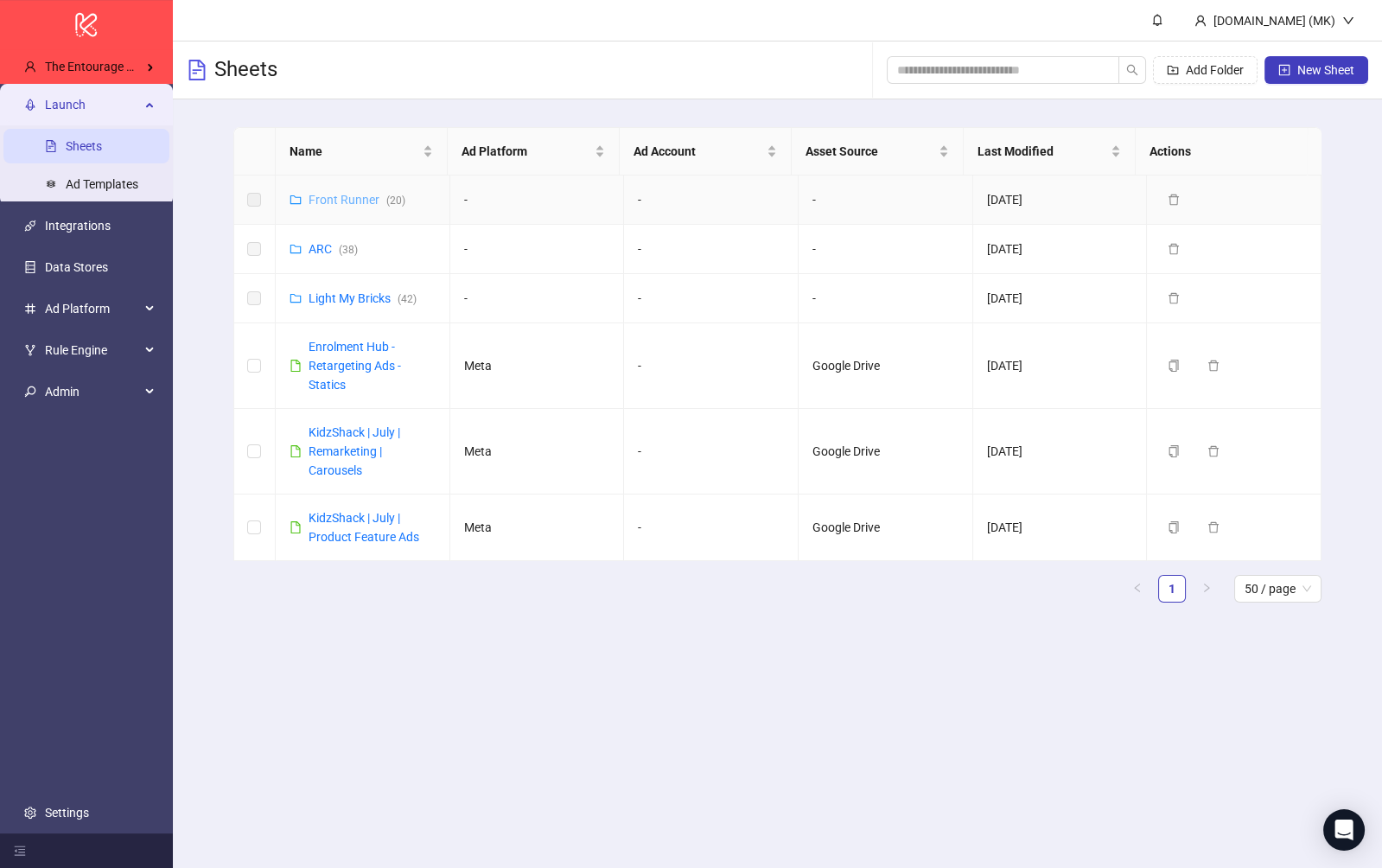
click at [345, 200] on link "Front Runner ( 20 )" at bounding box center [357, 199] width 97 height 14
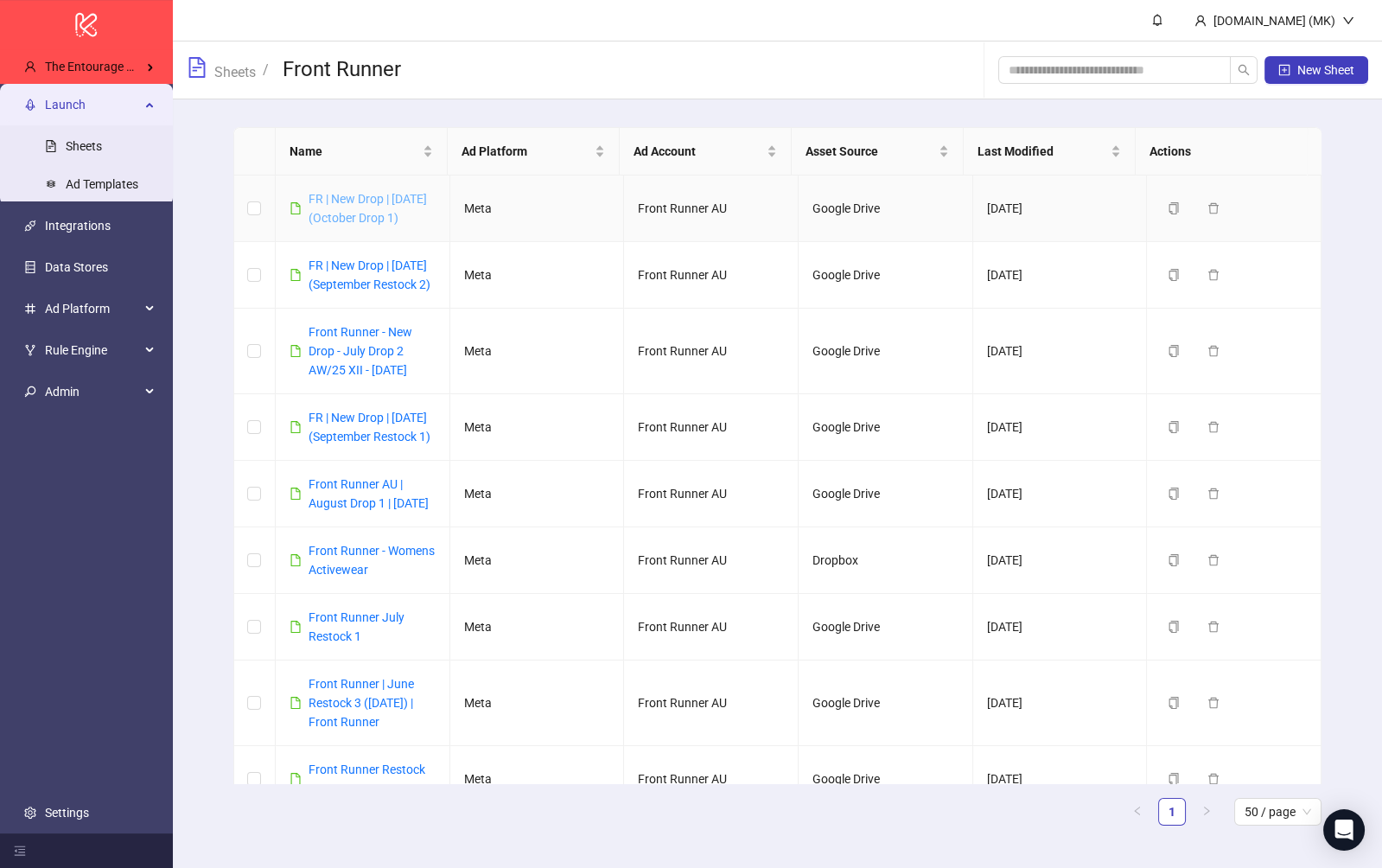
click at [346, 200] on link "FR | New Drop | 2 Oct 2025 (October Drop 1)" at bounding box center [368, 207] width 118 height 33
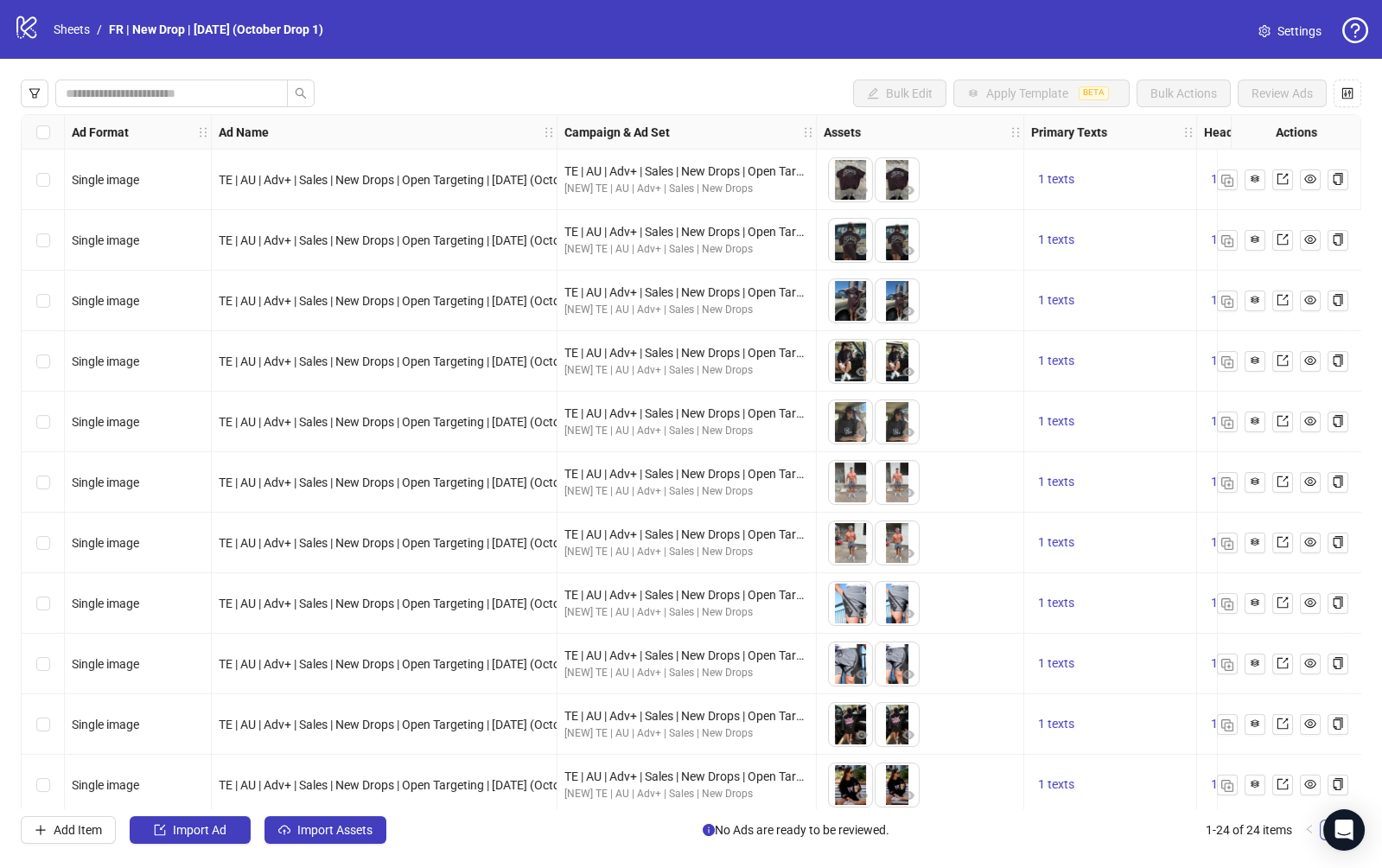
click at [36, 26] on icon "logo/logo-mobile" at bounding box center [27, 27] width 26 height 26
click at [55, 26] on link "Sheets" at bounding box center [72, 29] width 43 height 19
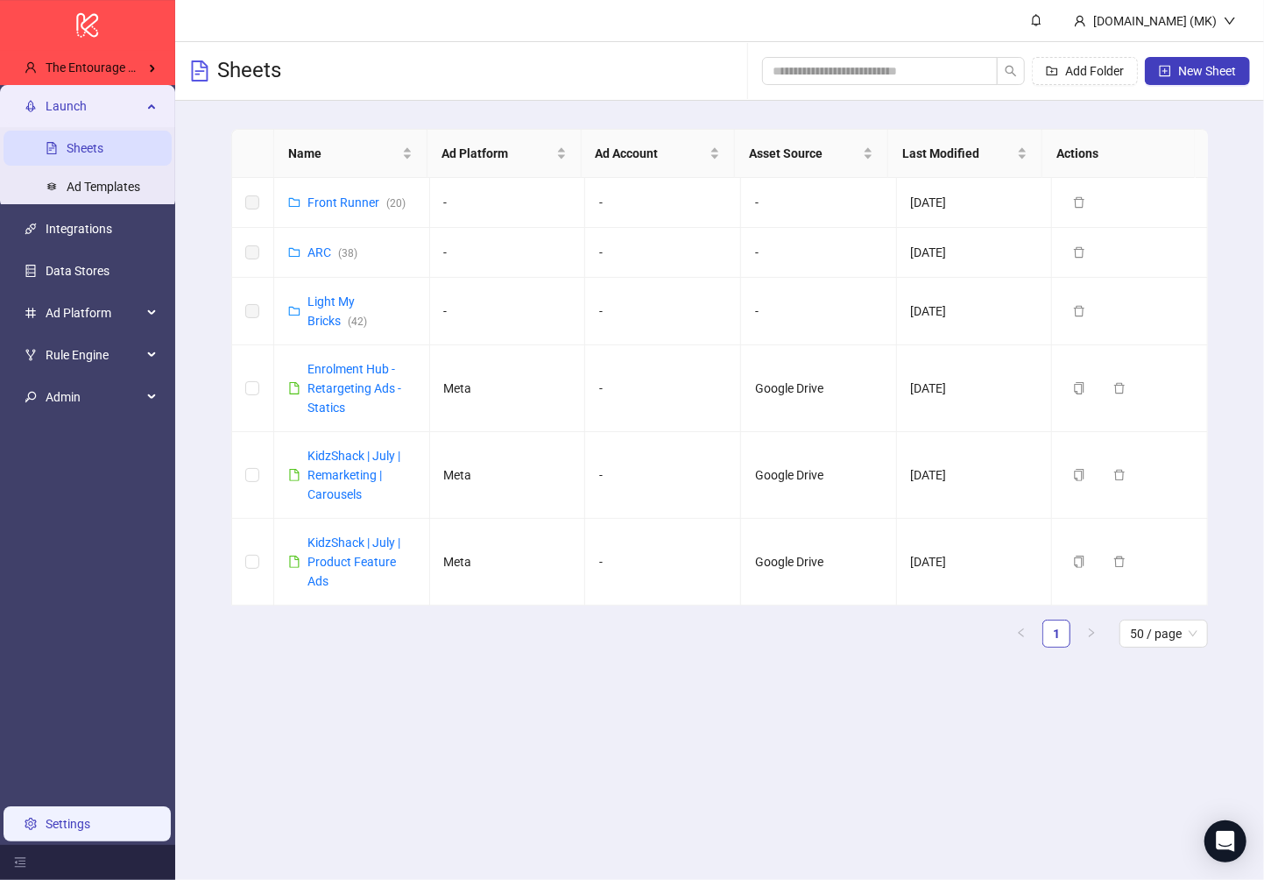
click at [84, 817] on link "Settings" at bounding box center [68, 824] width 45 height 14
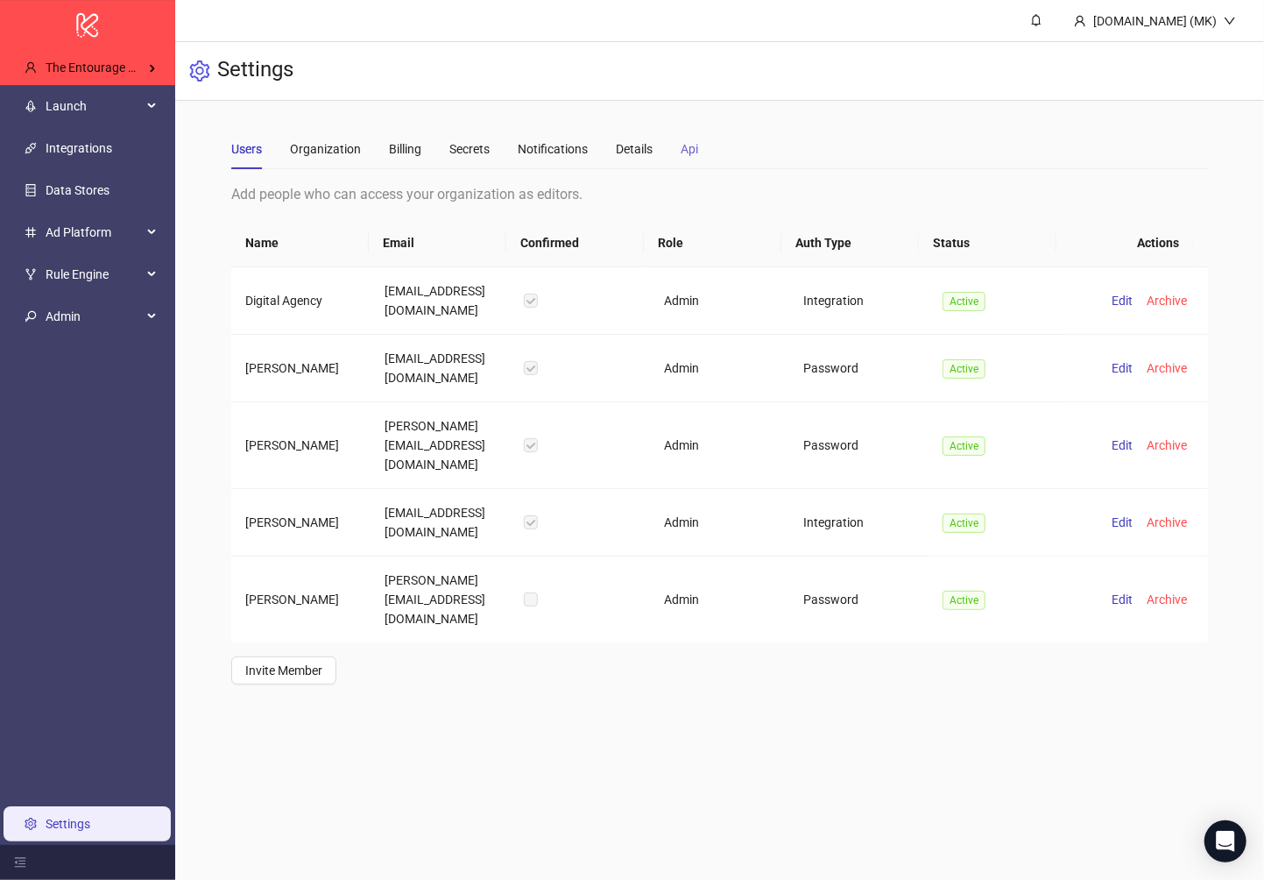
click at [688, 136] on div "Api" at bounding box center [690, 149] width 18 height 40
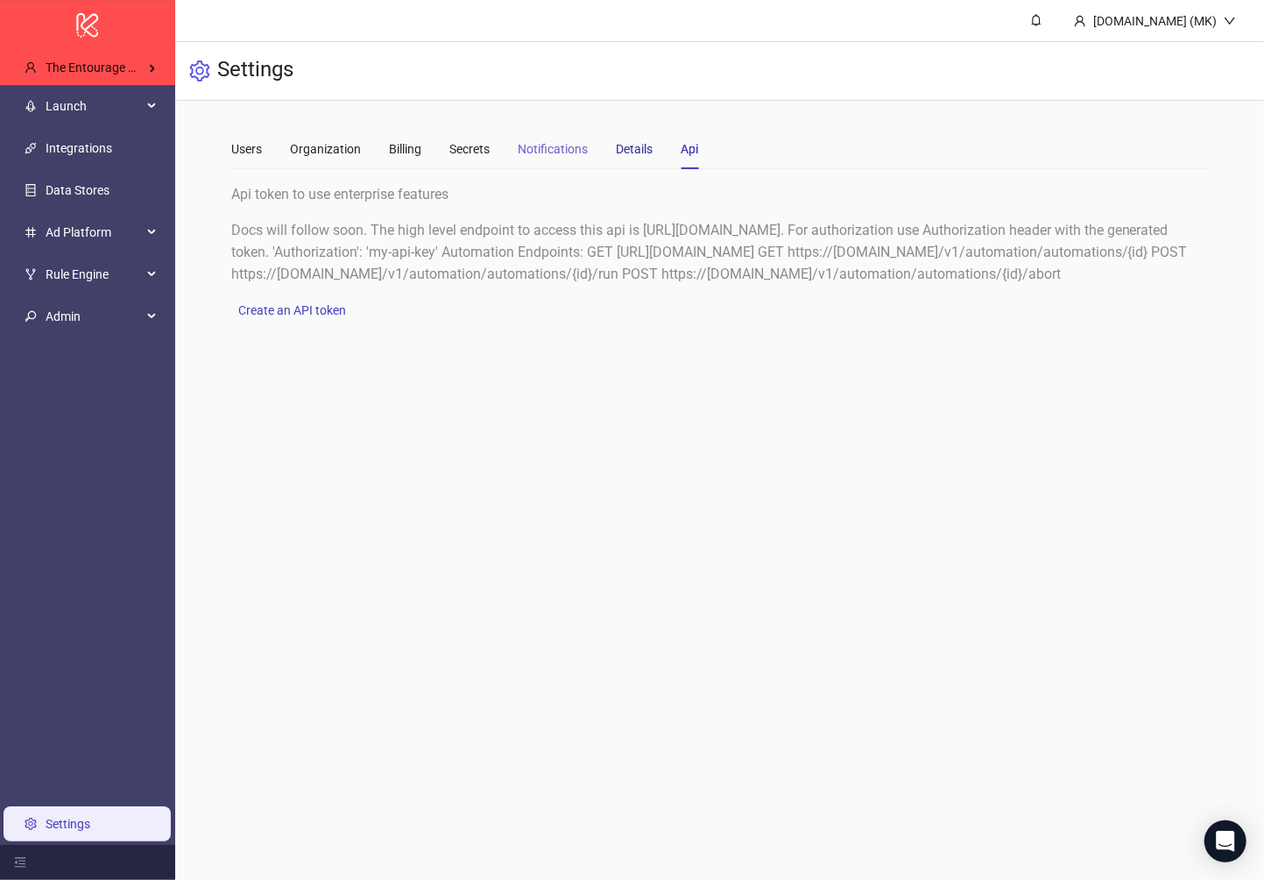
click at [626, 147] on div "Details" at bounding box center [634, 148] width 37 height 19
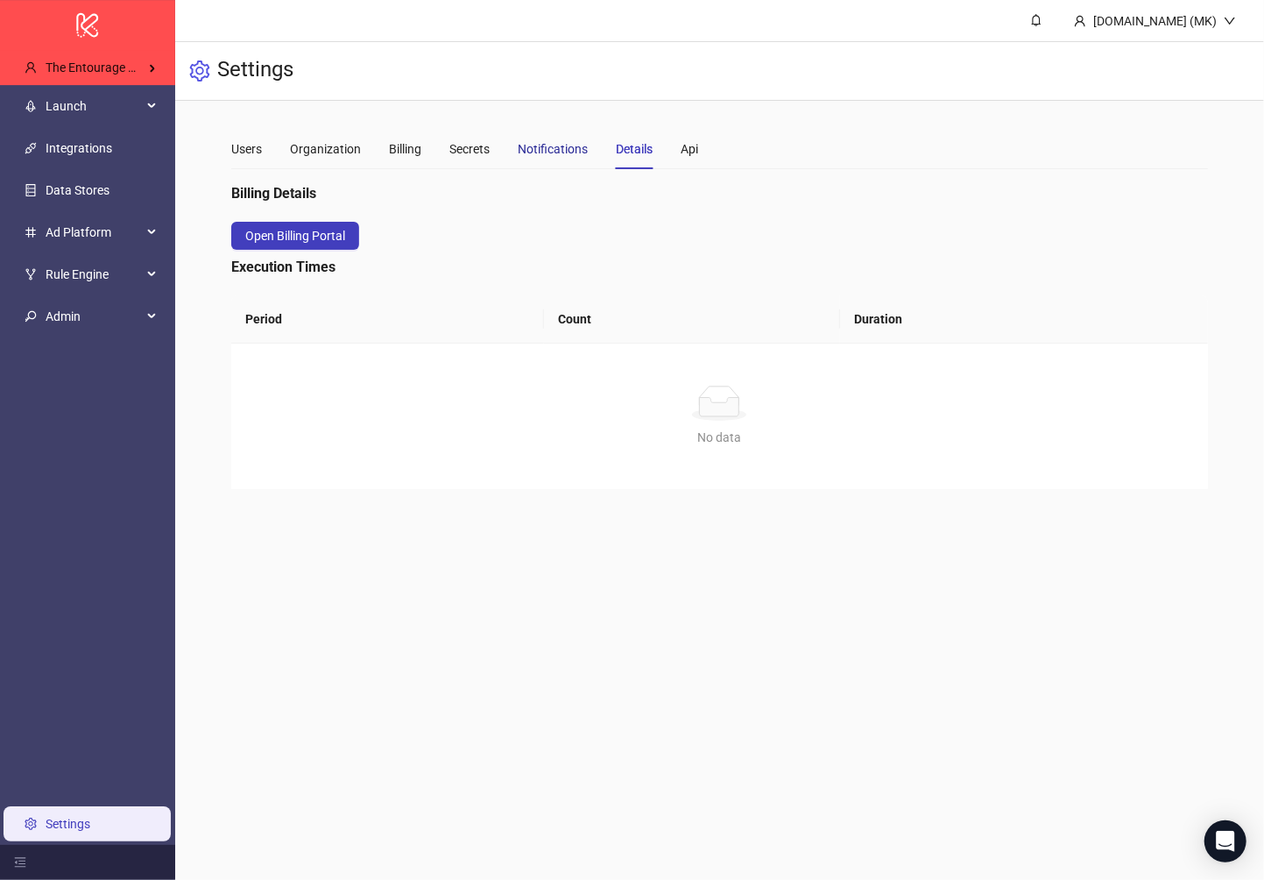
click at [526, 148] on div "Notifications" at bounding box center [553, 148] width 70 height 19
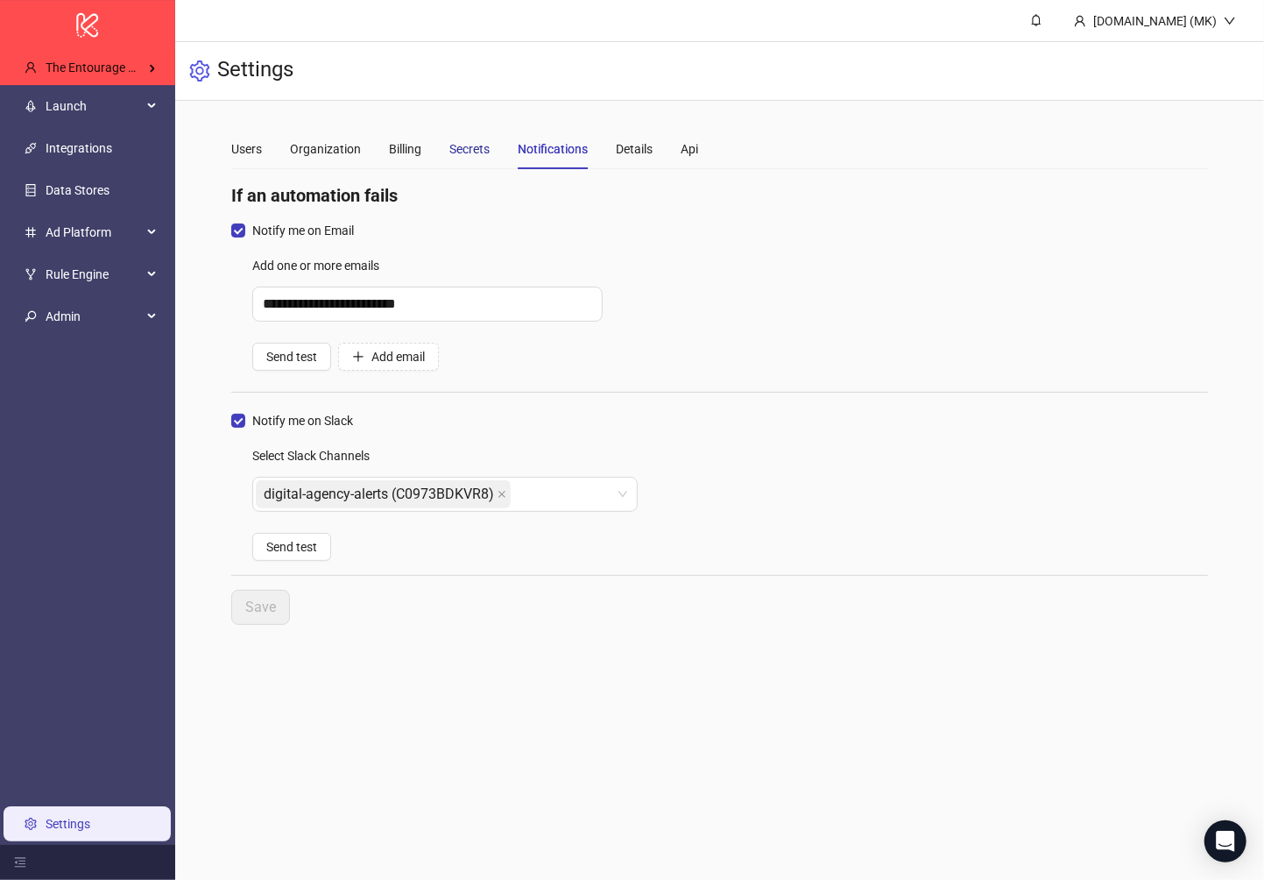
click at [469, 152] on div "Secrets" at bounding box center [469, 148] width 40 height 19
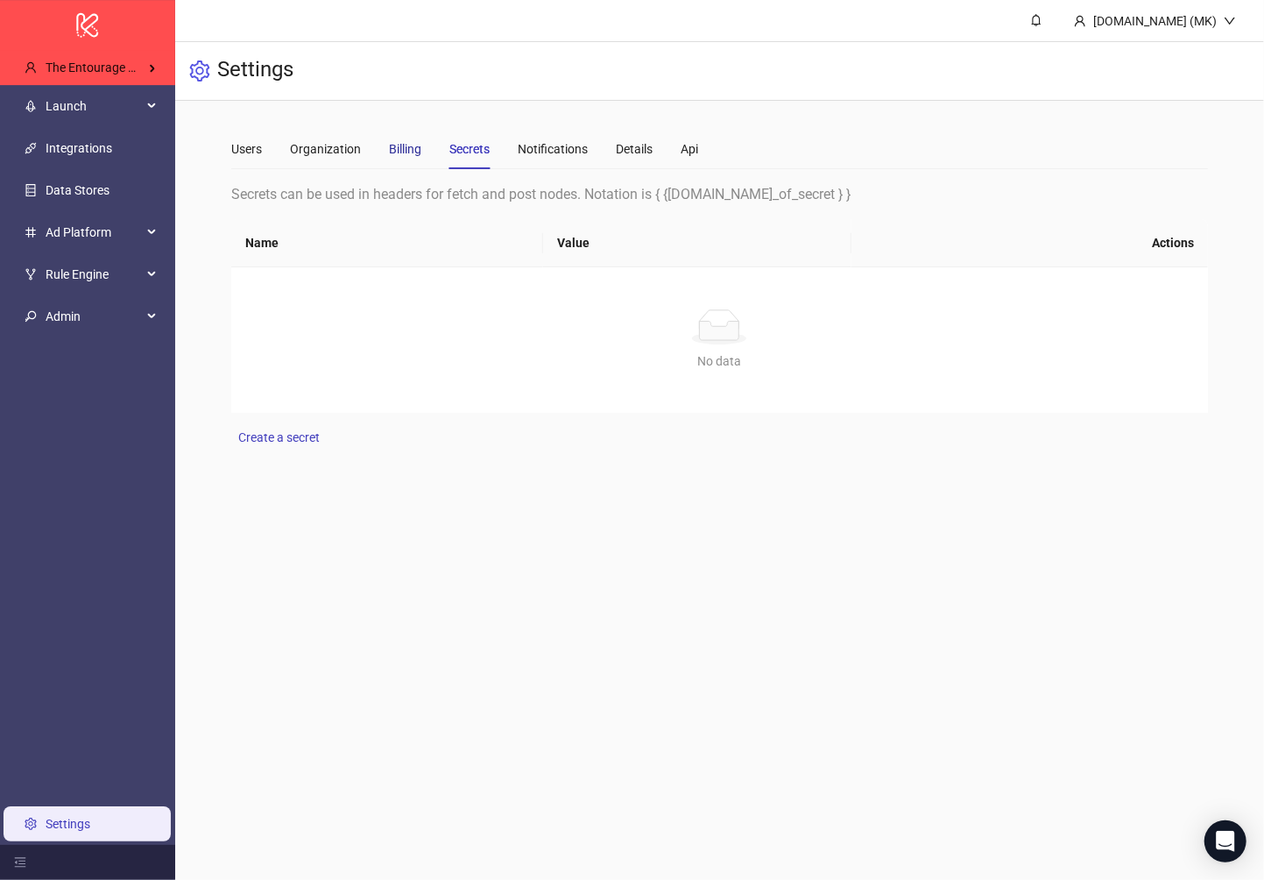
click at [396, 149] on div "Billing" at bounding box center [405, 148] width 32 height 19
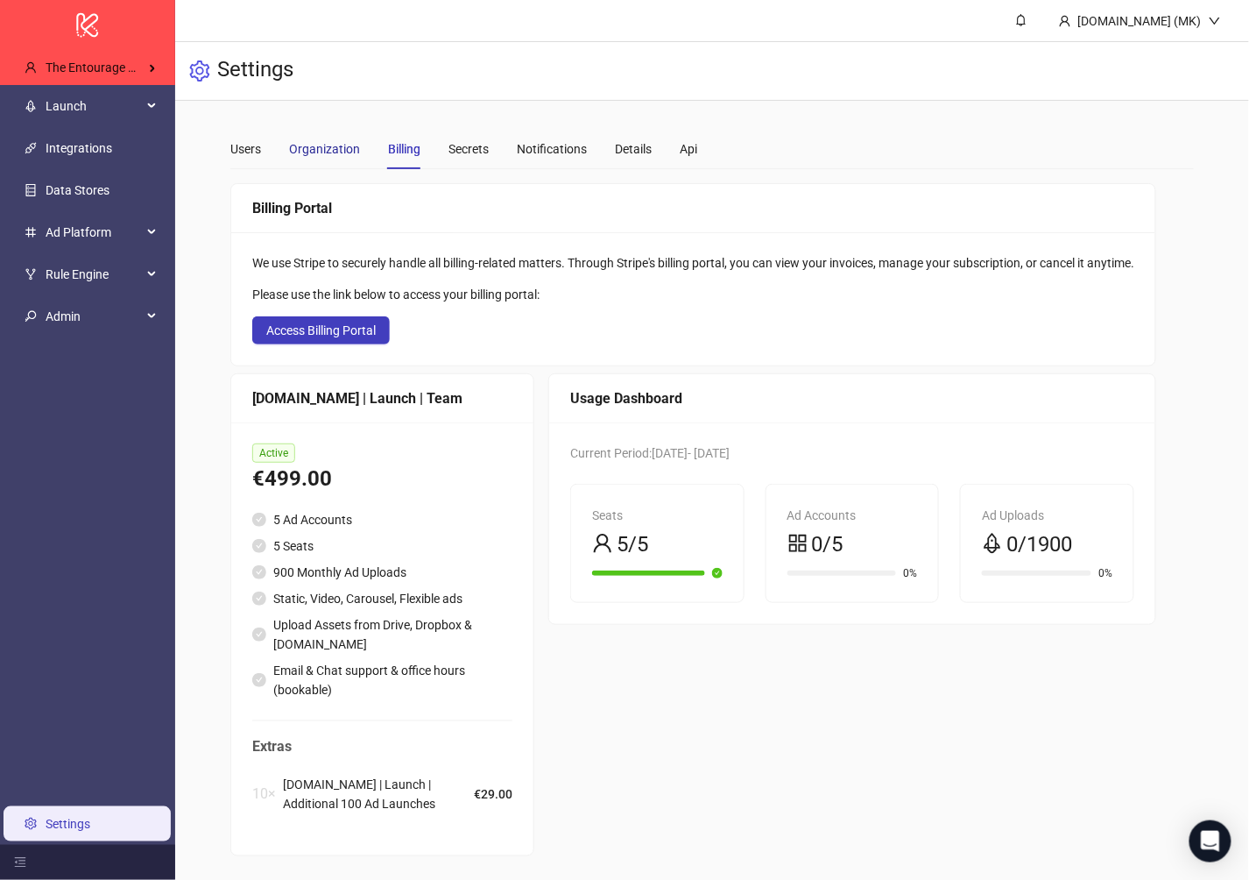
click at [325, 150] on div "Organization" at bounding box center [324, 148] width 71 height 19
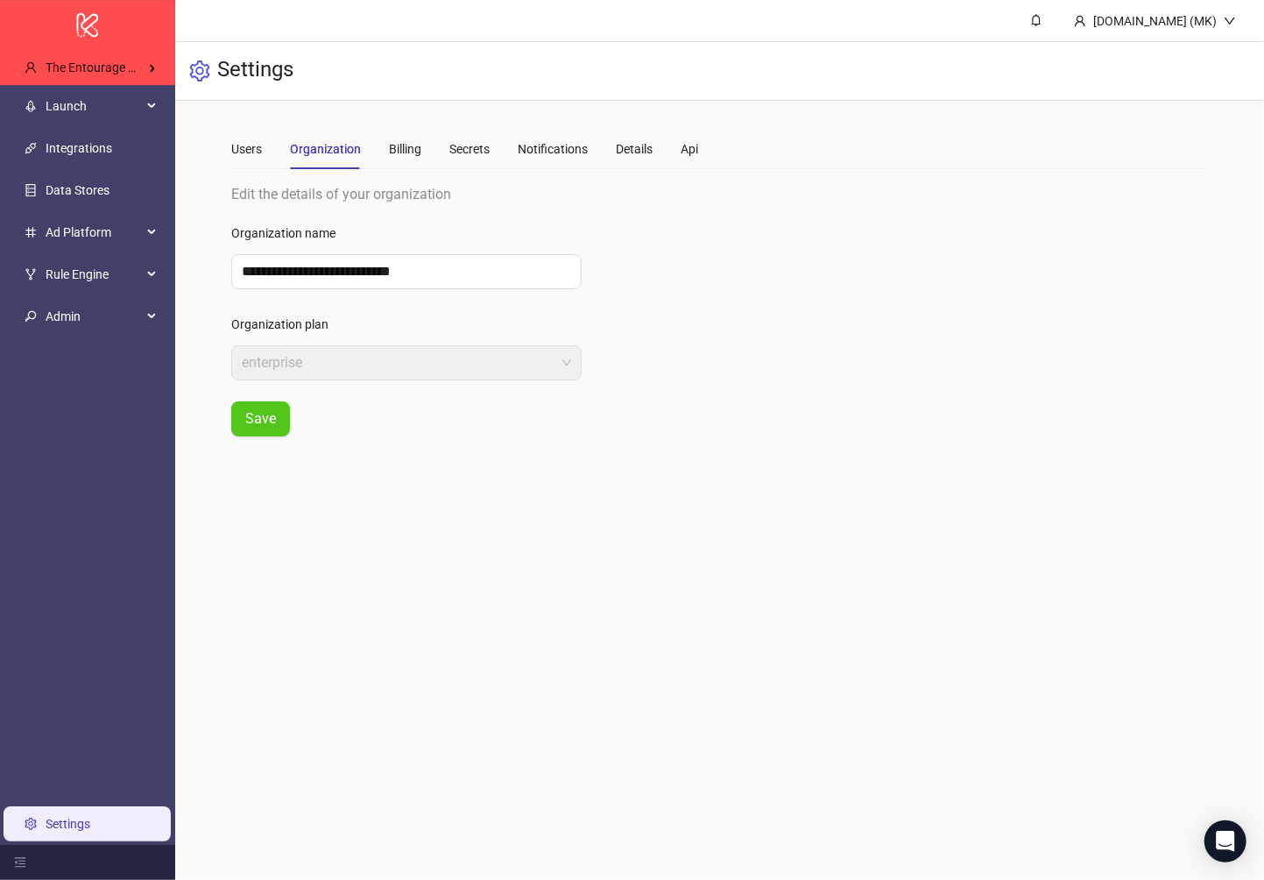
click at [490, 146] on div "Users Organization Billing Secrets Notifications Details Api" at bounding box center [464, 149] width 467 height 40
click at [228, 147] on main "**********" at bounding box center [719, 283] width 1005 height 364
click at [89, 291] on li "Rule Engine" at bounding box center [87, 274] width 175 height 42
click at [88, 275] on span "Rule Engine" at bounding box center [94, 274] width 96 height 35
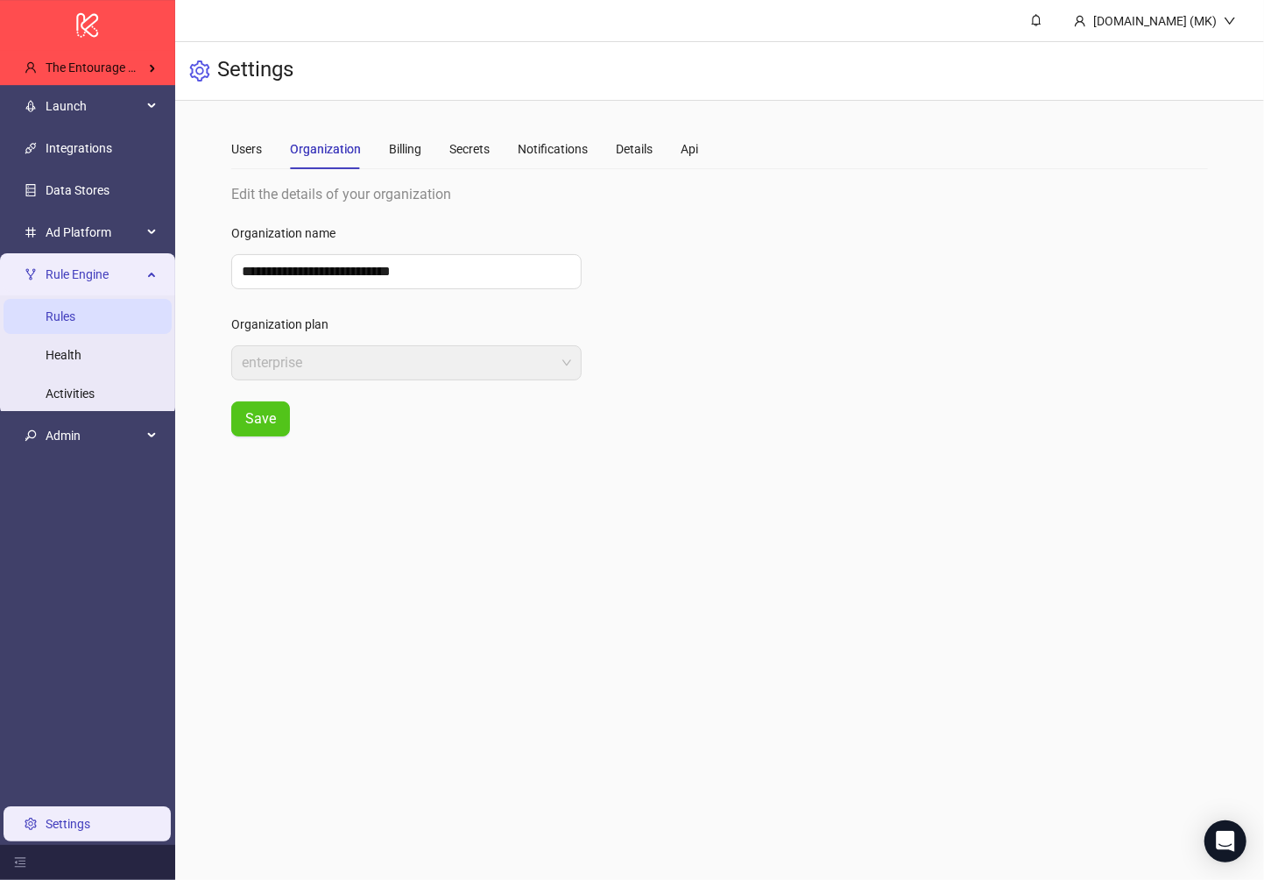
click at [75, 309] on link "Rules" at bounding box center [61, 316] width 30 height 14
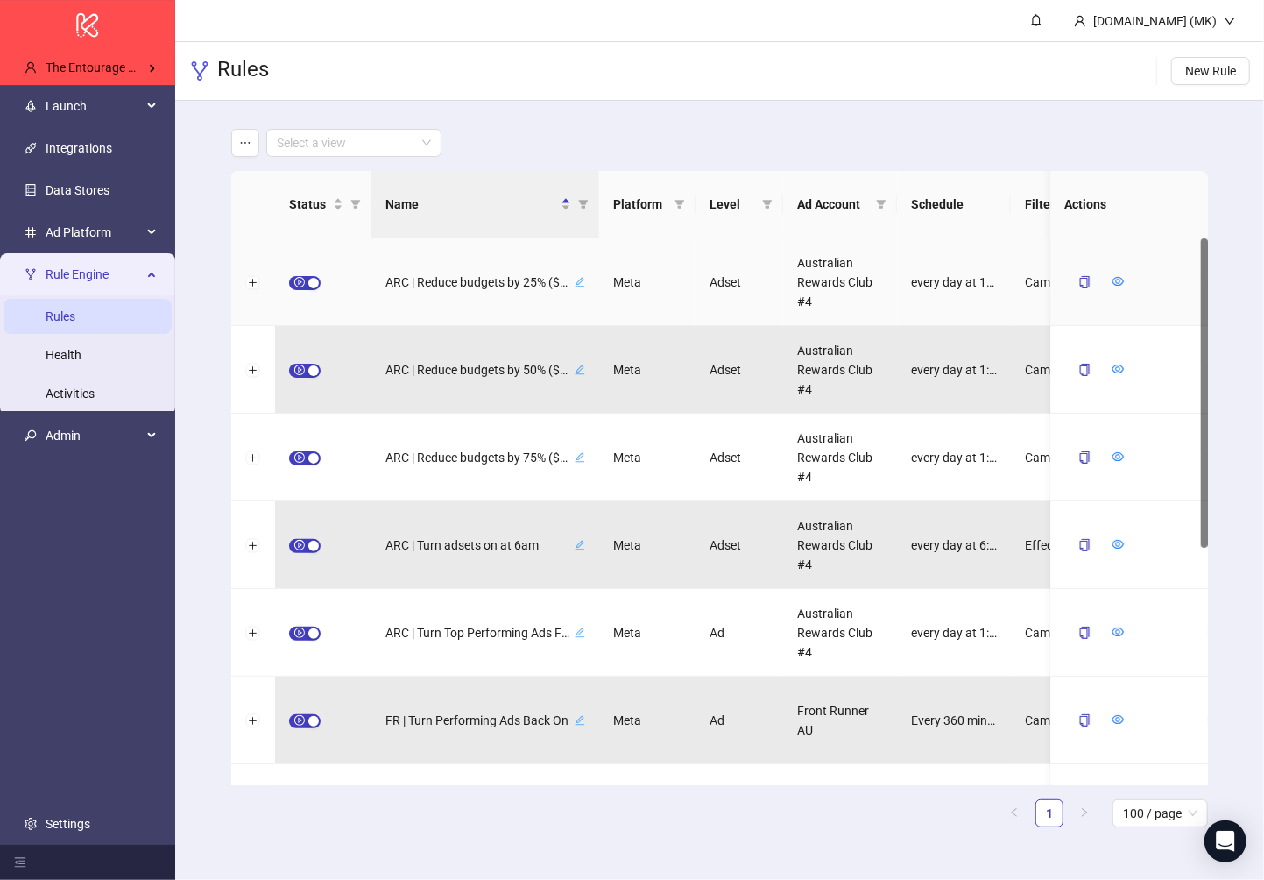
click at [573, 281] on div "ARC | Reduce budgets by 25% ($300-$500 - daily at 1am)" at bounding box center [485, 282] width 200 height 23
click at [566, 278] on icon "close" at bounding box center [565, 282] width 10 height 10
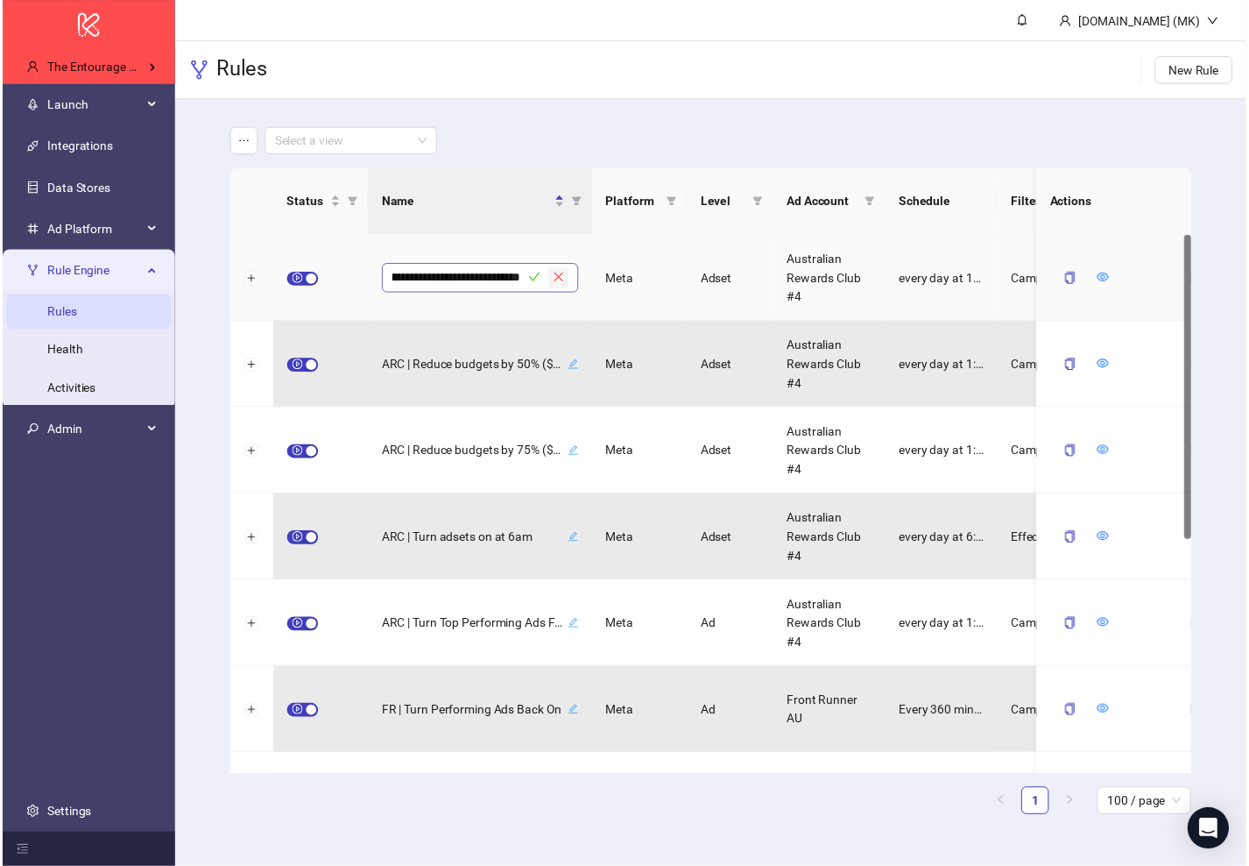
scroll to position [0, 0]
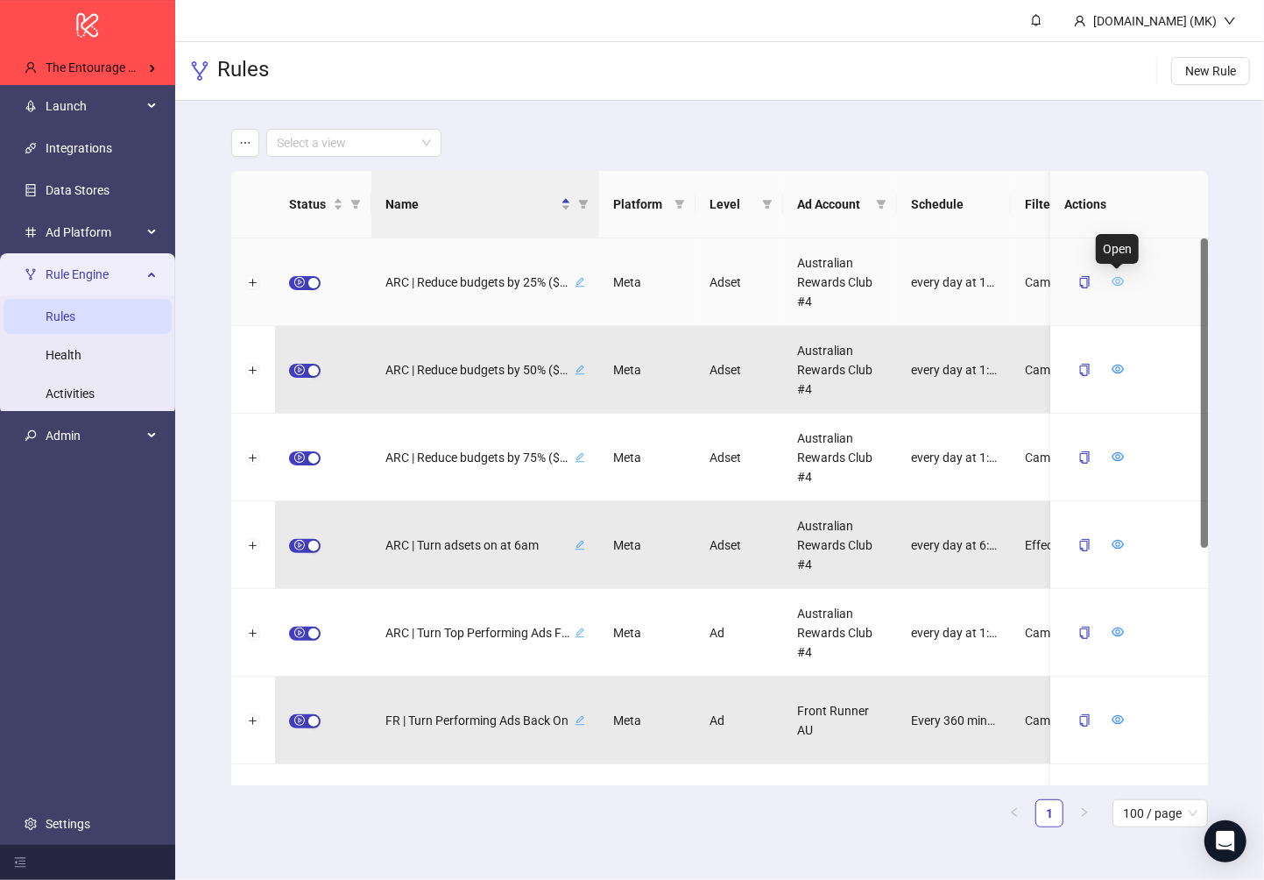
click at [927, 278] on icon "eye" at bounding box center [1118, 281] width 12 height 9
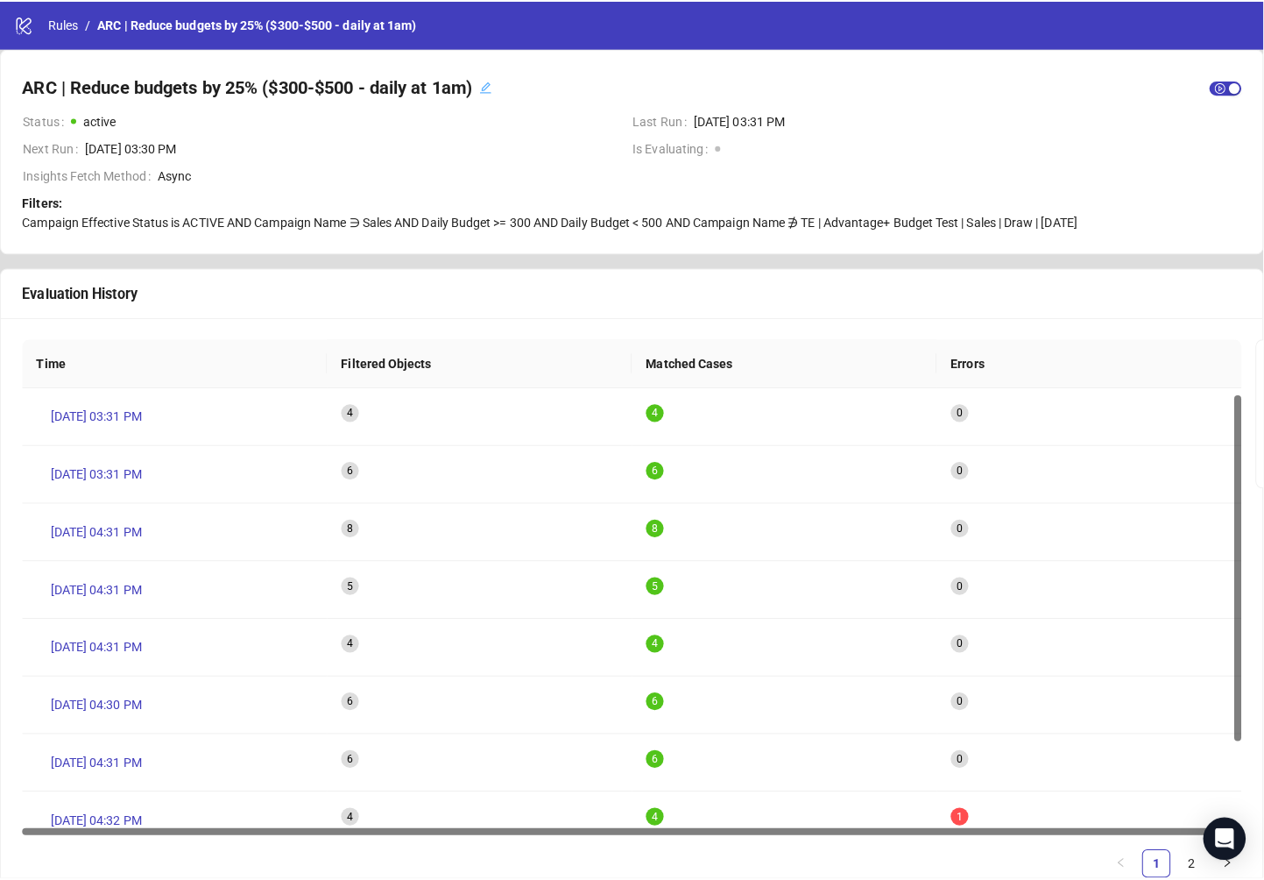
scroll to position [9, 0]
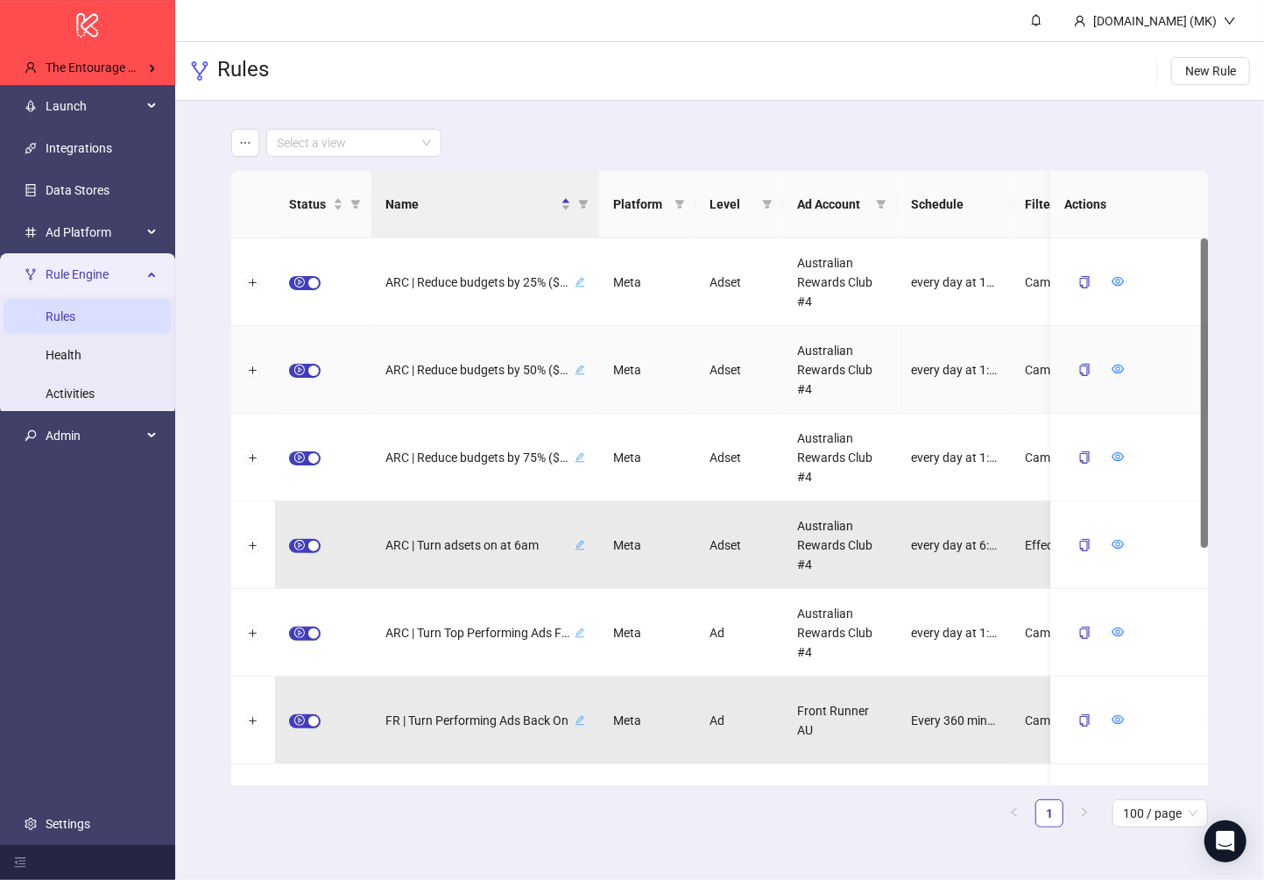
click at [502, 358] on div "ARC | Reduce budgets by 50% ($500-$1000 - daily at 1am)" at bounding box center [485, 369] width 200 height 23
click at [511, 329] on div "**********" at bounding box center [485, 370] width 228 height 88
click at [567, 371] on icon "close" at bounding box center [565, 369] width 10 height 10
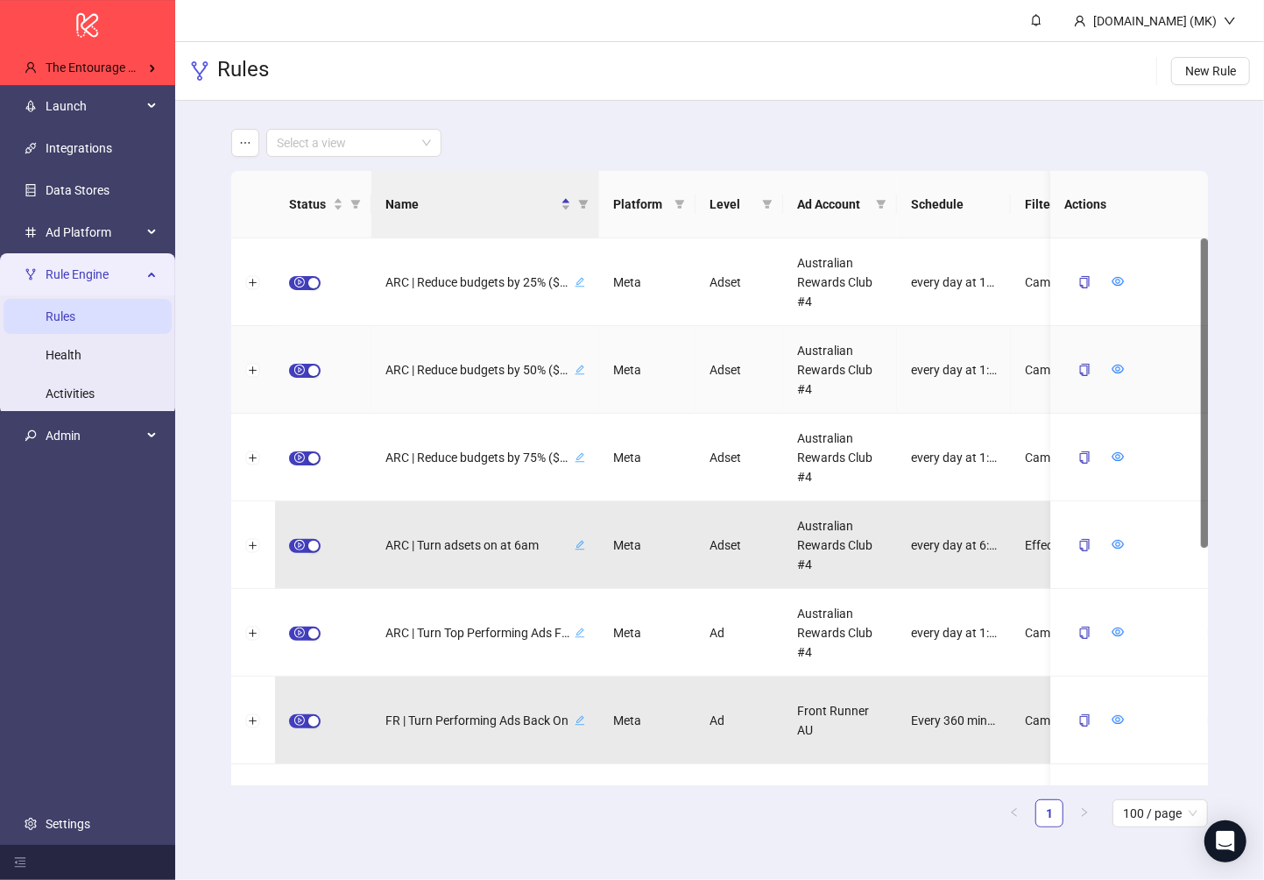
click at [257, 360] on div at bounding box center [253, 370] width 44 height 88
click at [253, 364] on button "Expand row" at bounding box center [253, 371] width 14 height 14
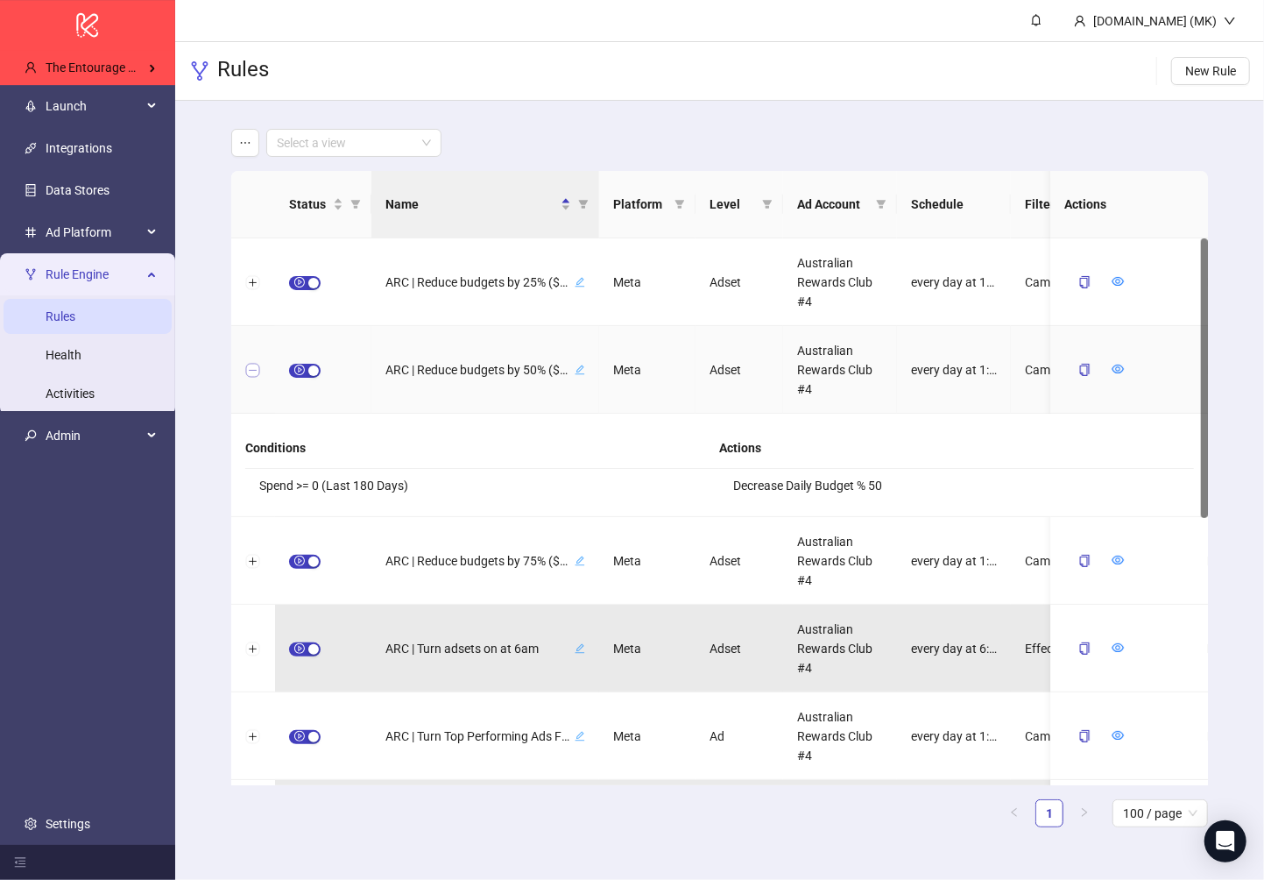
click at [253, 364] on button "Collapse row" at bounding box center [253, 371] width 14 height 14
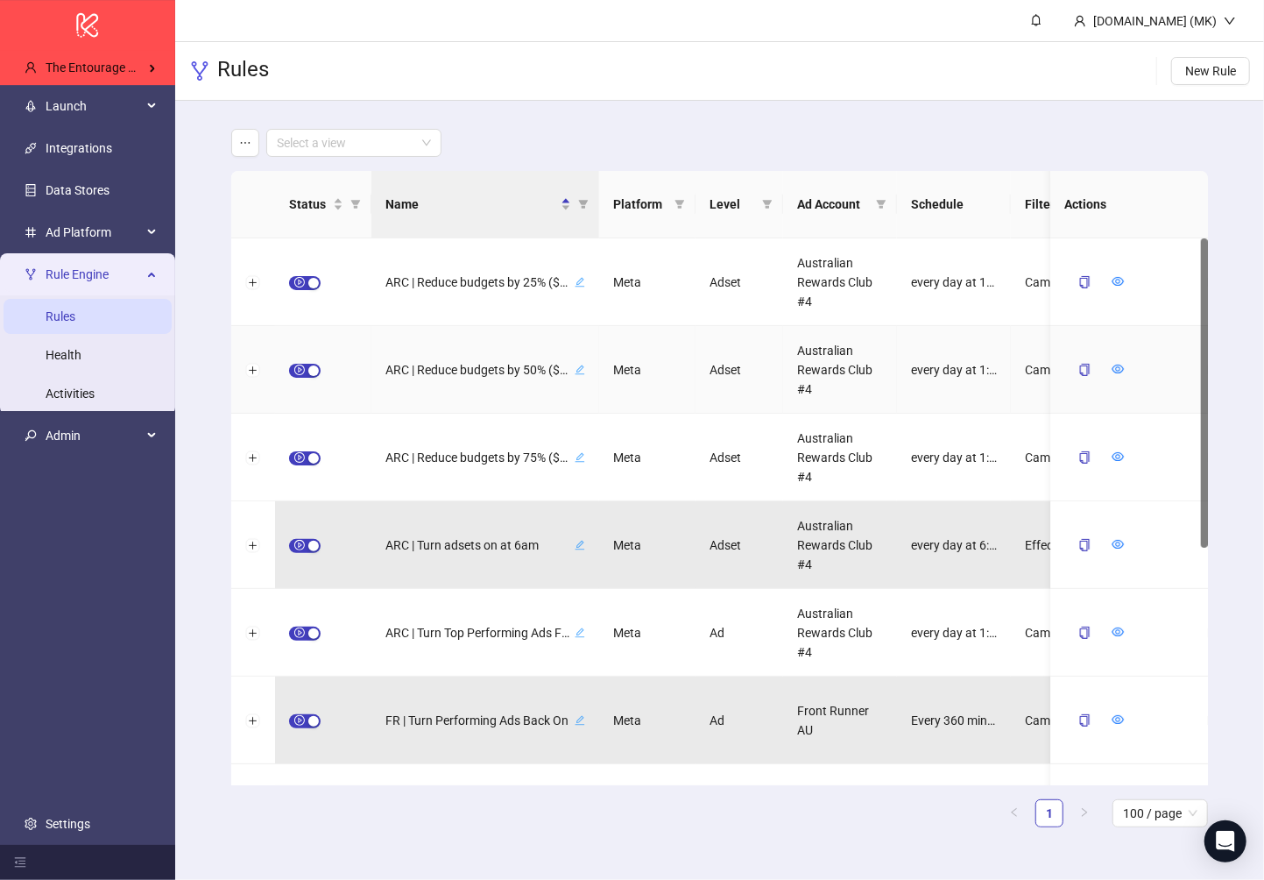
click at [573, 372] on div "ARC | Reduce budgets by 50% ($500-$1000 - daily at 1am)" at bounding box center [485, 369] width 200 height 23
click at [565, 367] on icon "close" at bounding box center [565, 369] width 10 height 10
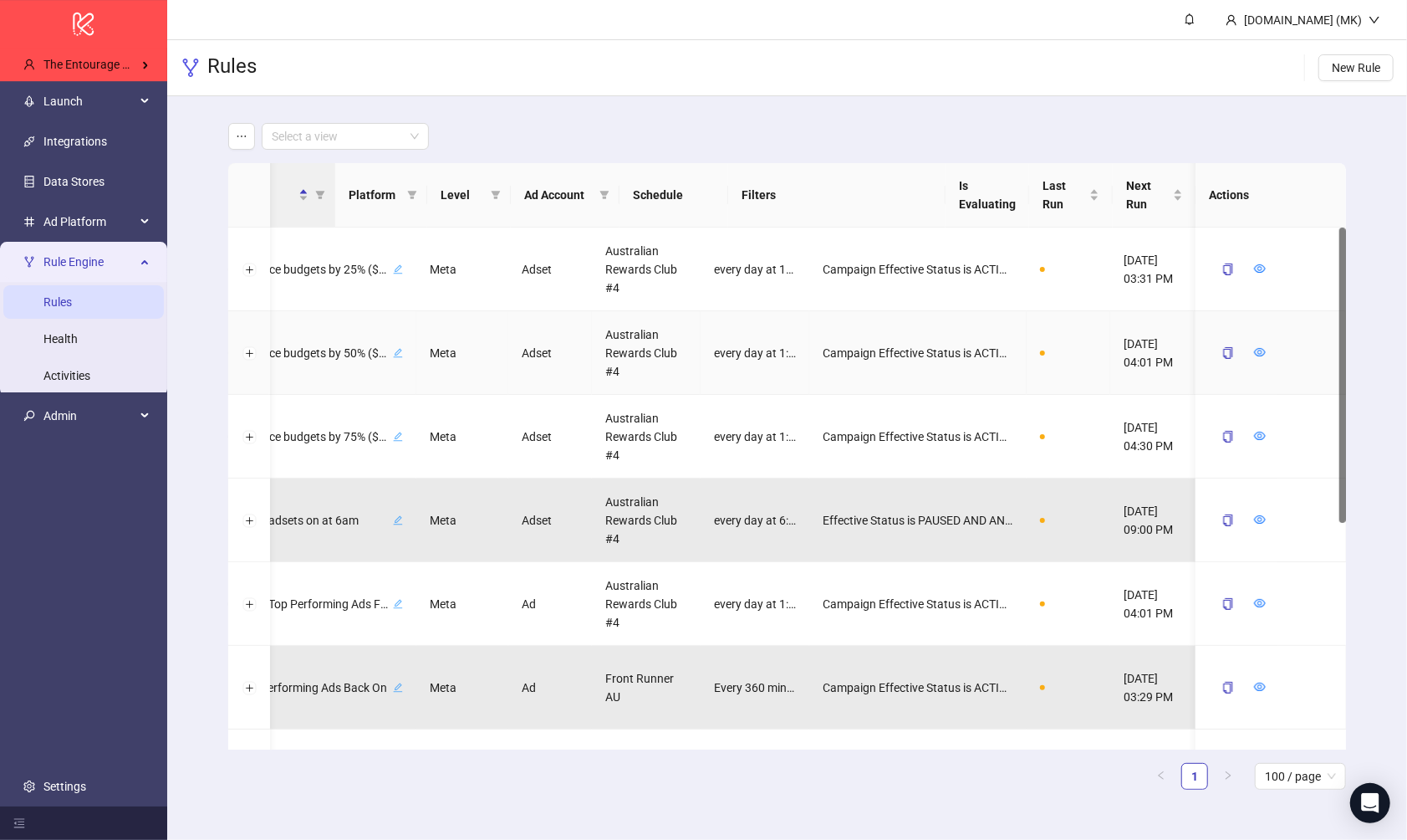
scroll to position [0, 0]
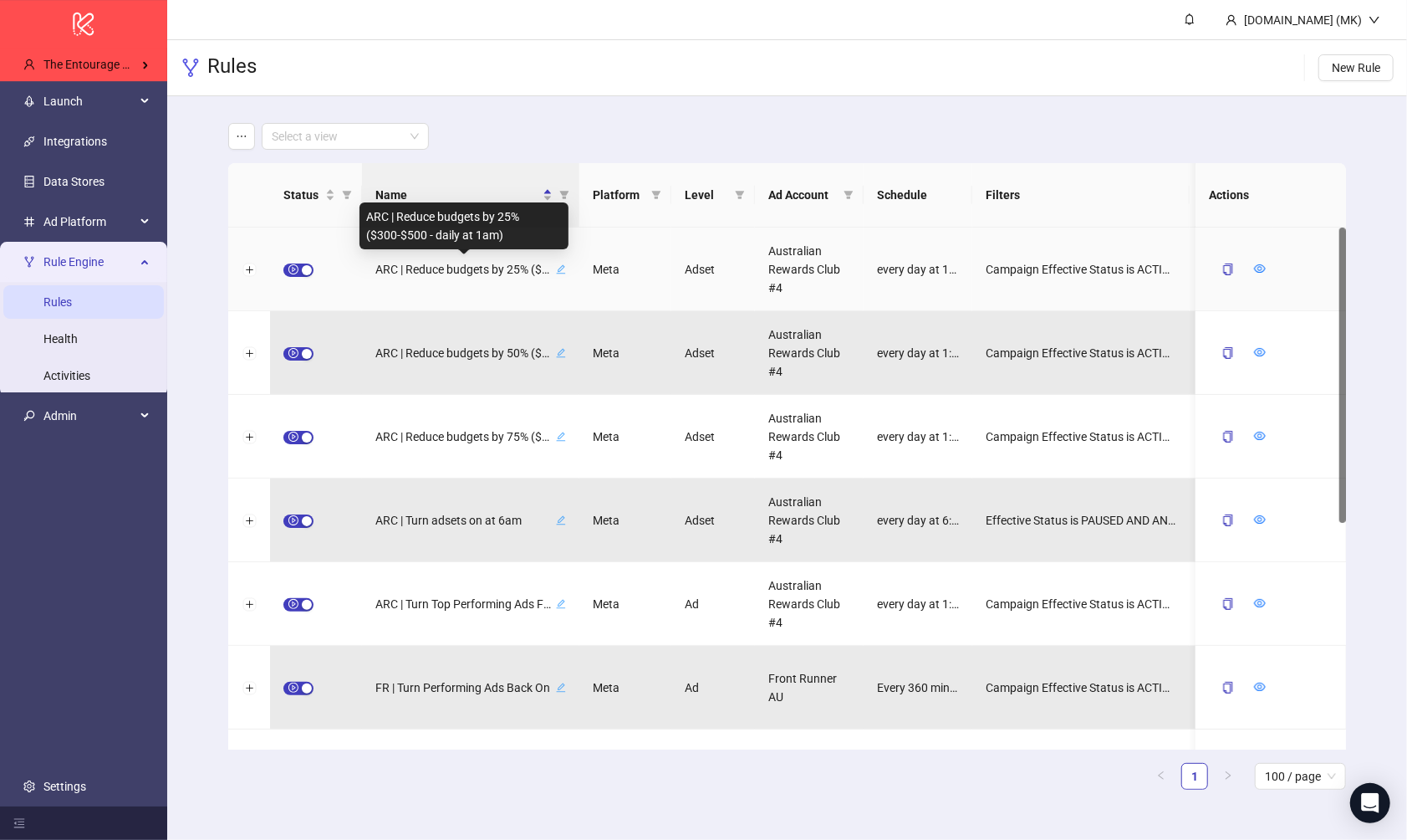
click at [490, 263] on span "ARC | Reduce budgets by 25% ($300-$500 - daily at 1am)" at bounding box center [464, 268] width 178 height 18
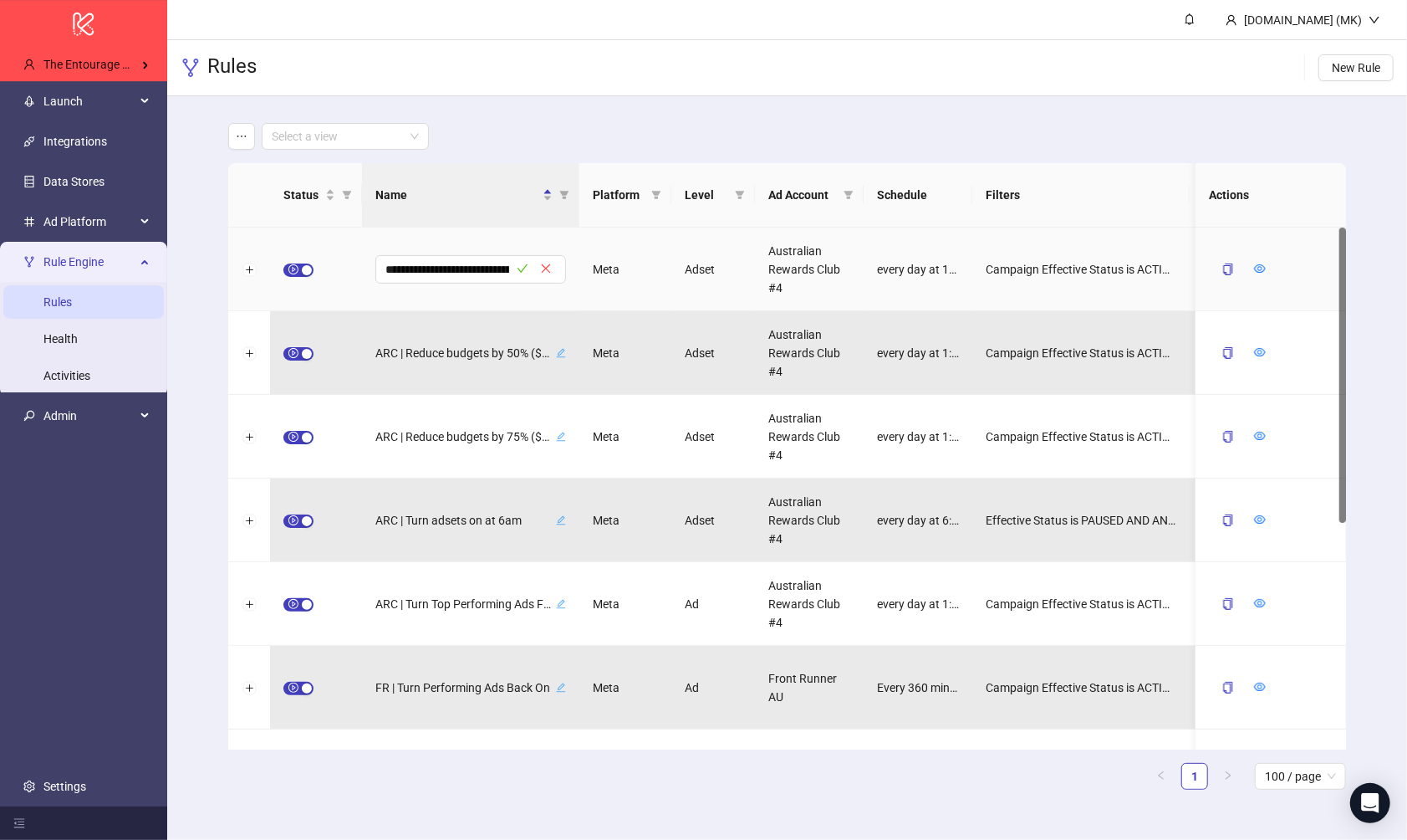
scroll to position [0, 169]
click at [503, 242] on div "**********" at bounding box center [471, 269] width 218 height 84
click at [604, 273] on div "Meta" at bounding box center [625, 269] width 92 height 84
click at [548, 267] on icon "close" at bounding box center [547, 268] width 11 height 11
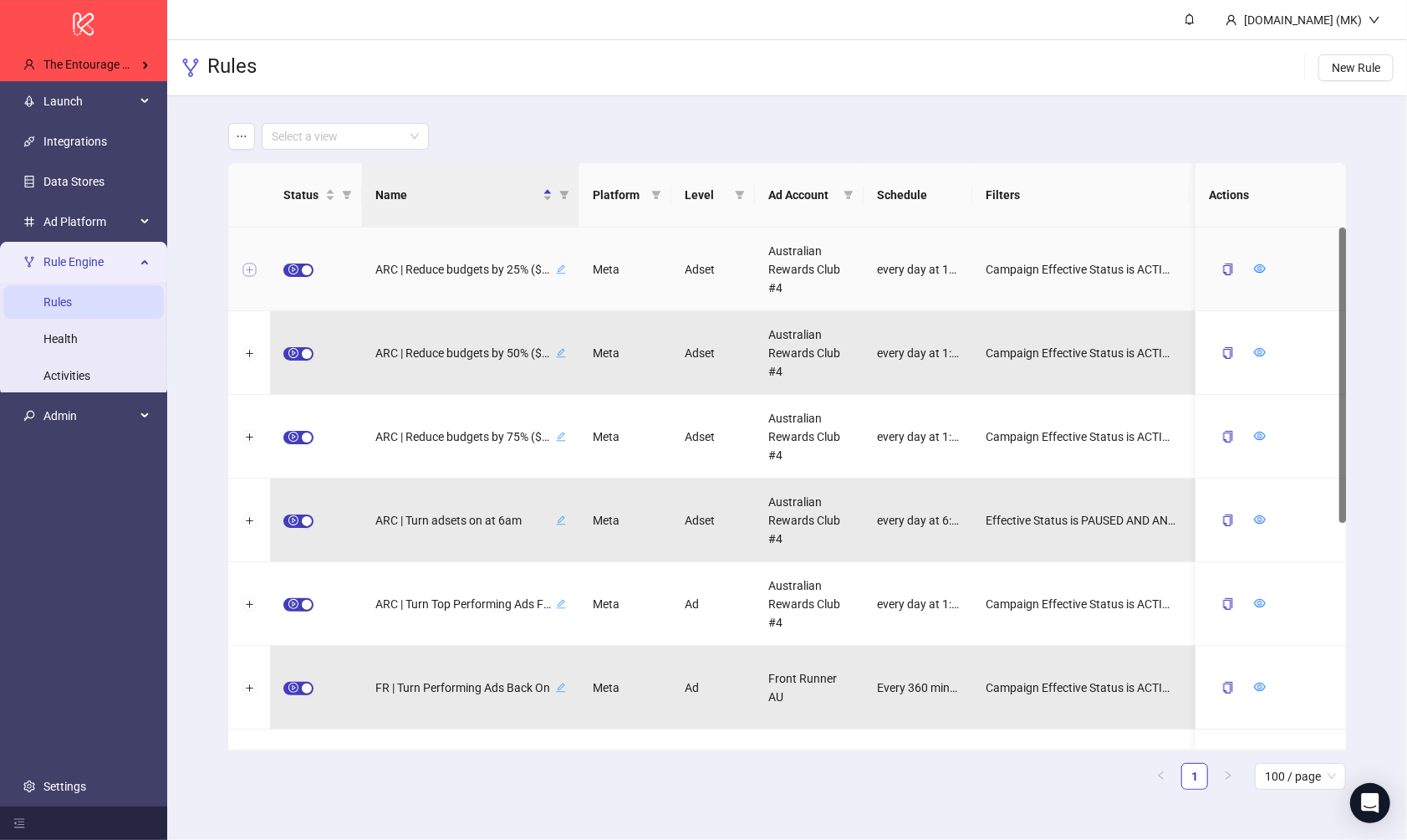
click at [247, 263] on button "Expand row" at bounding box center [249, 270] width 13 height 13
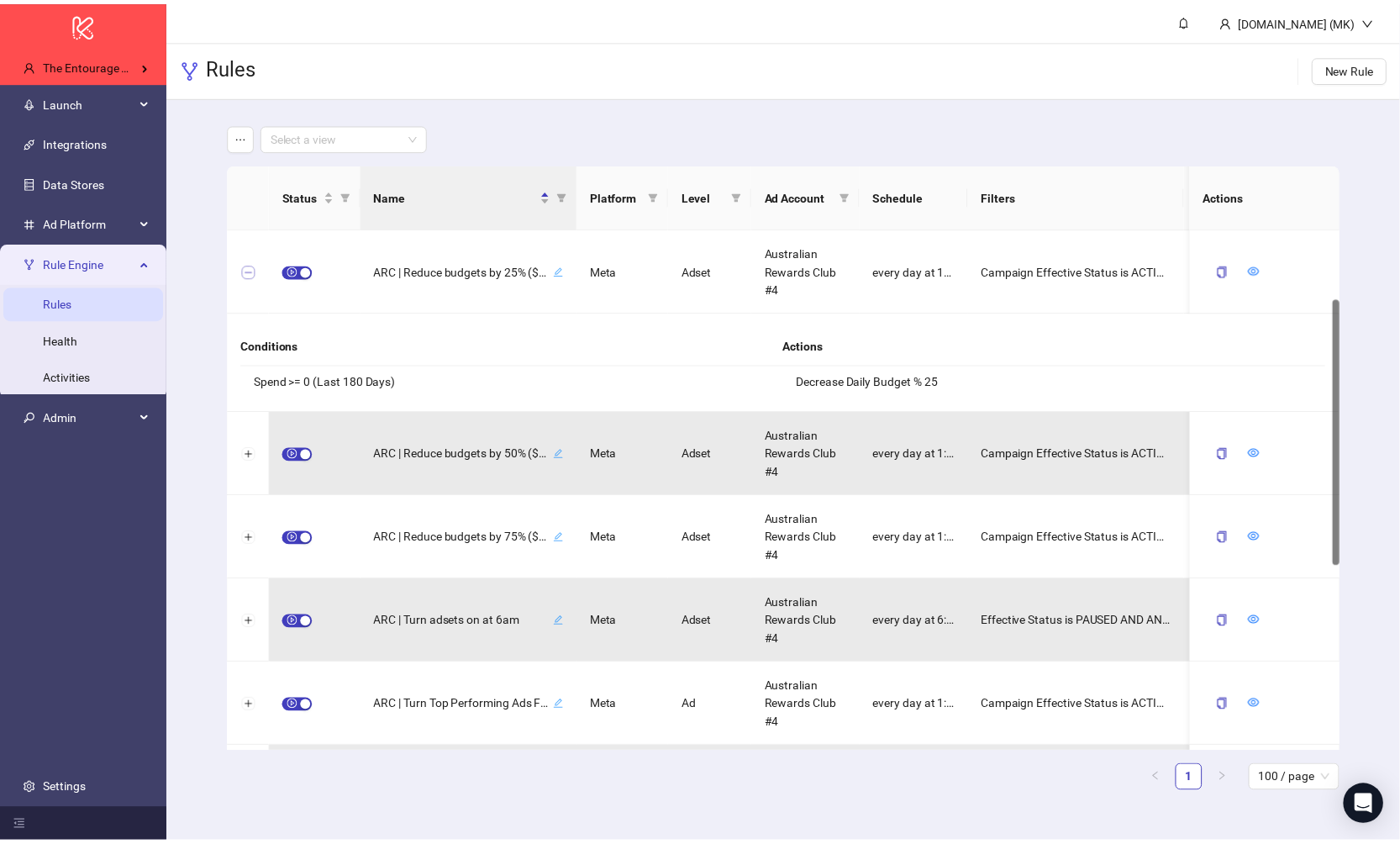
scroll to position [136, 0]
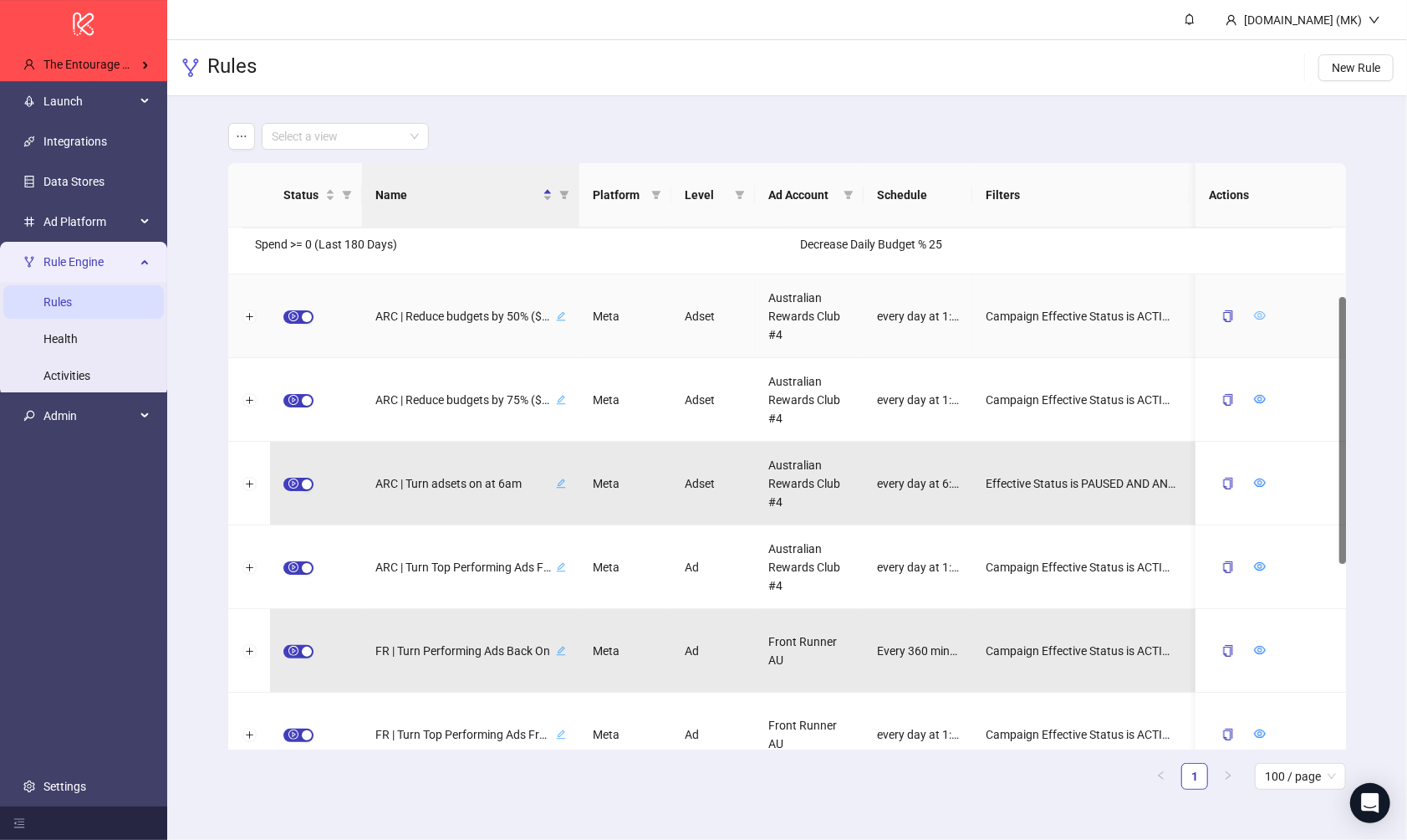
click at [885, 312] on icon "eye" at bounding box center [1260, 315] width 11 height 11
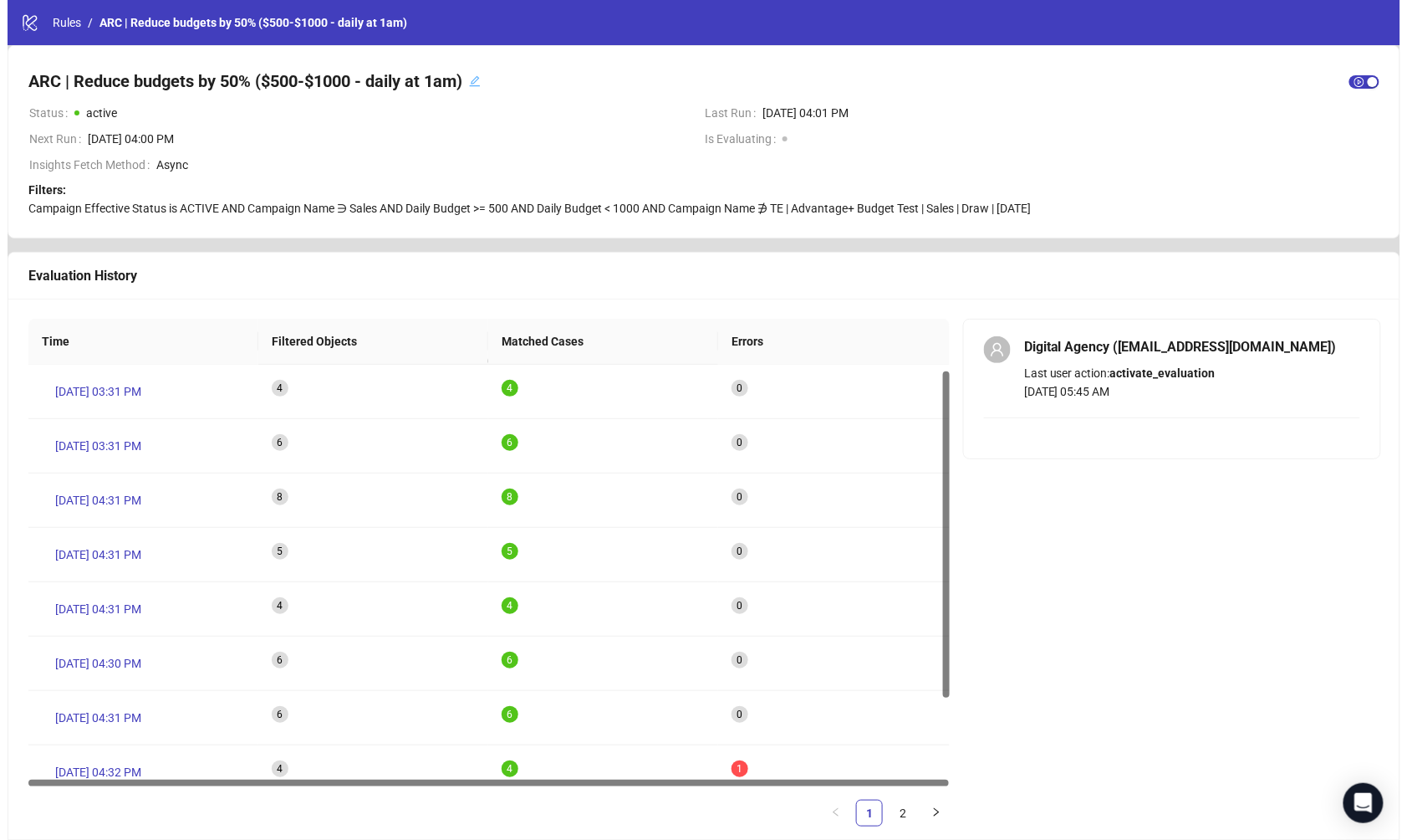
scroll to position [9, 0]
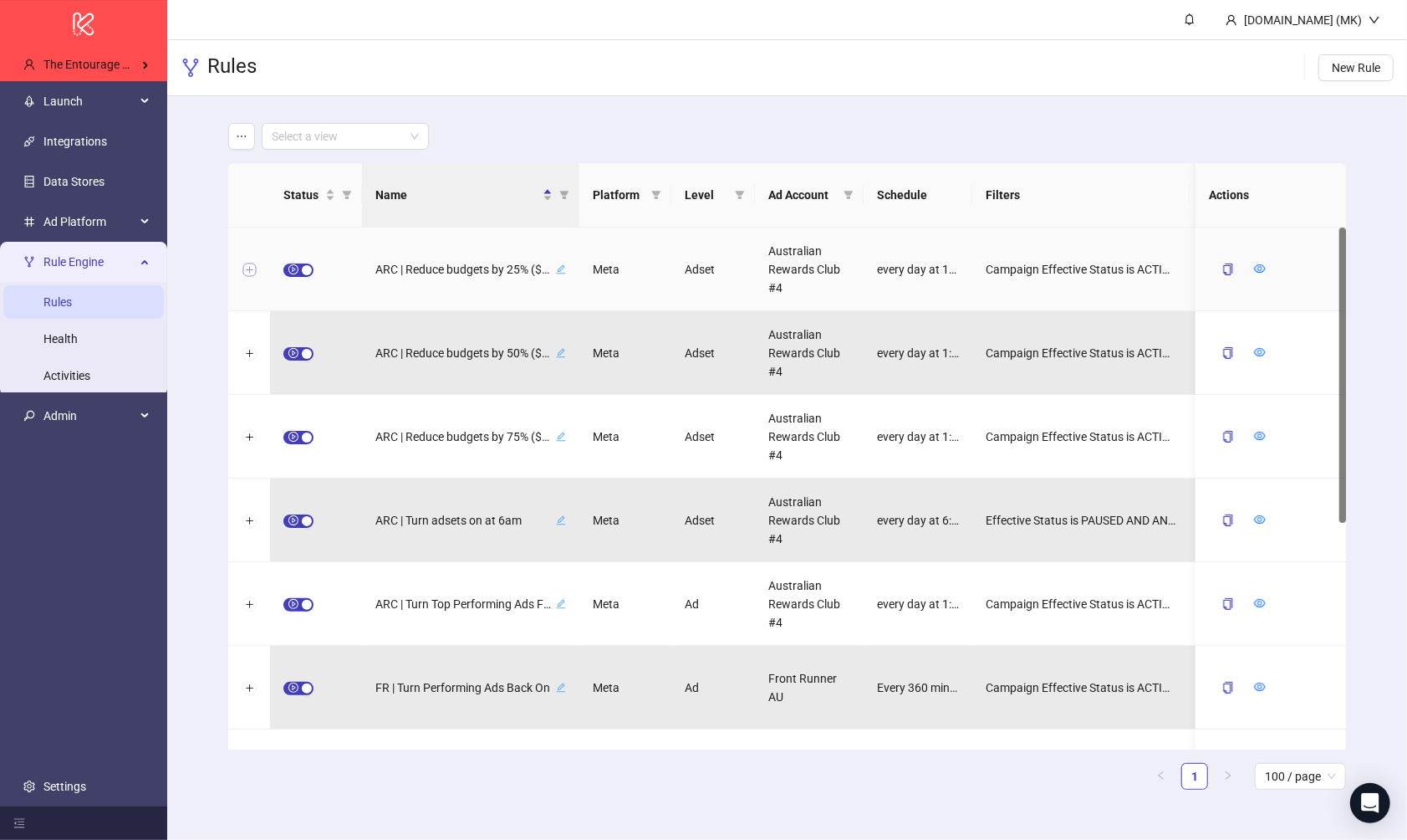
click at [252, 266] on button "Expand row" at bounding box center [249, 270] width 13 height 13
click at [245, 265] on div "ARC | Reduce budgets by 25% ($300-$500 - daily at 1am) Meta Adset Australian Re…" at bounding box center [787, 269] width 1118 height 84
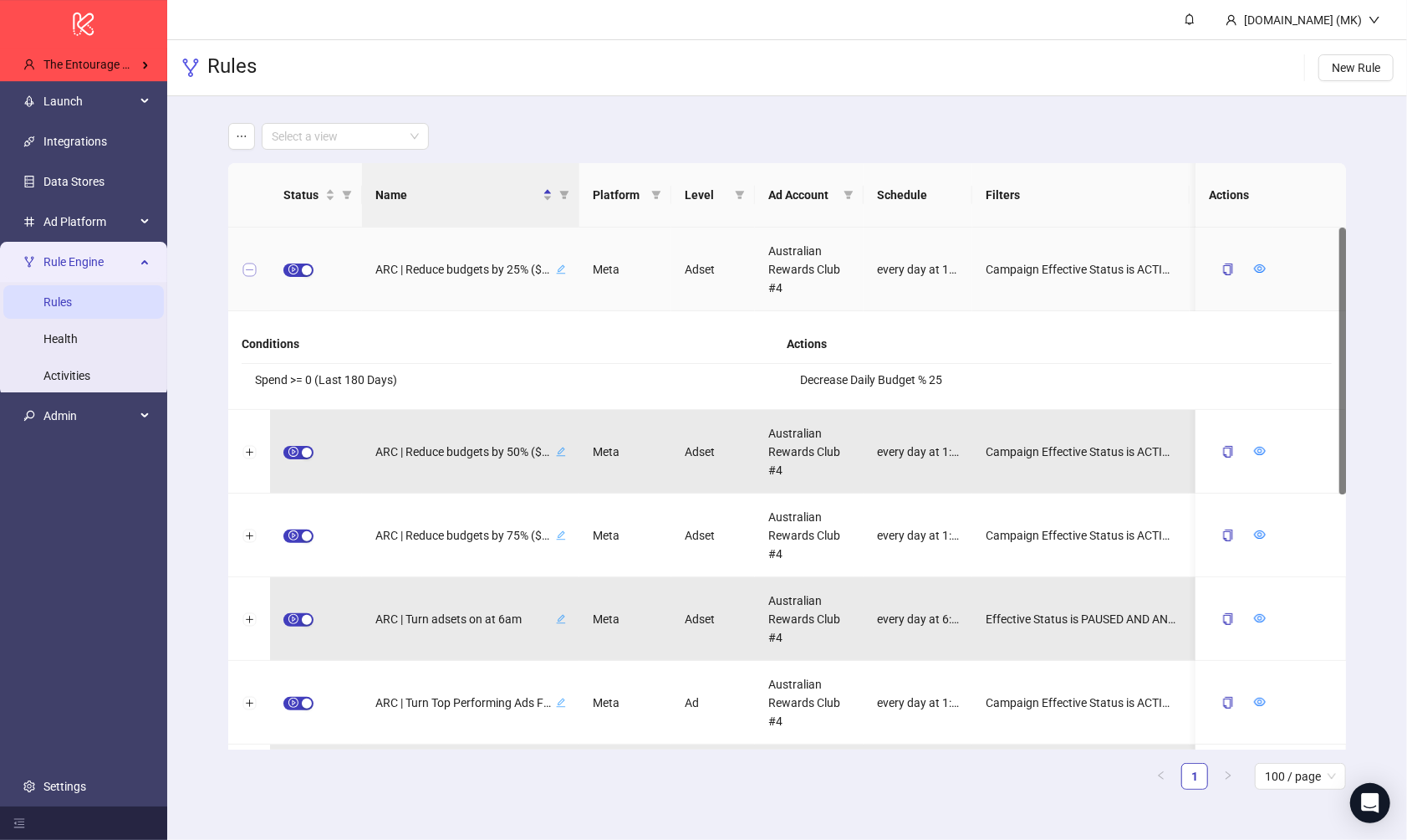
click at [245, 265] on button "Collapse row" at bounding box center [249, 270] width 13 height 13
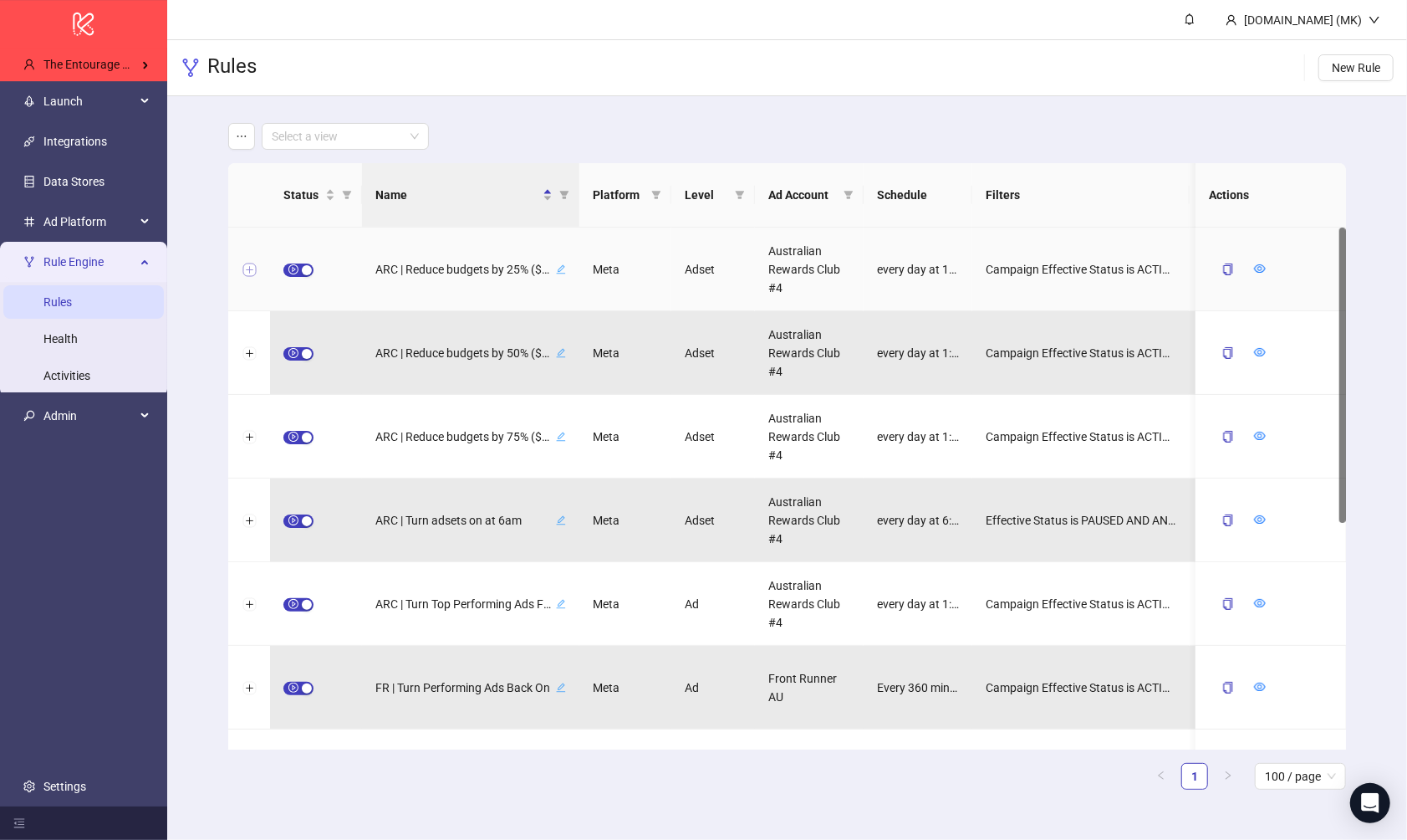
click at [245, 265] on button "Expand row" at bounding box center [249, 270] width 13 height 13
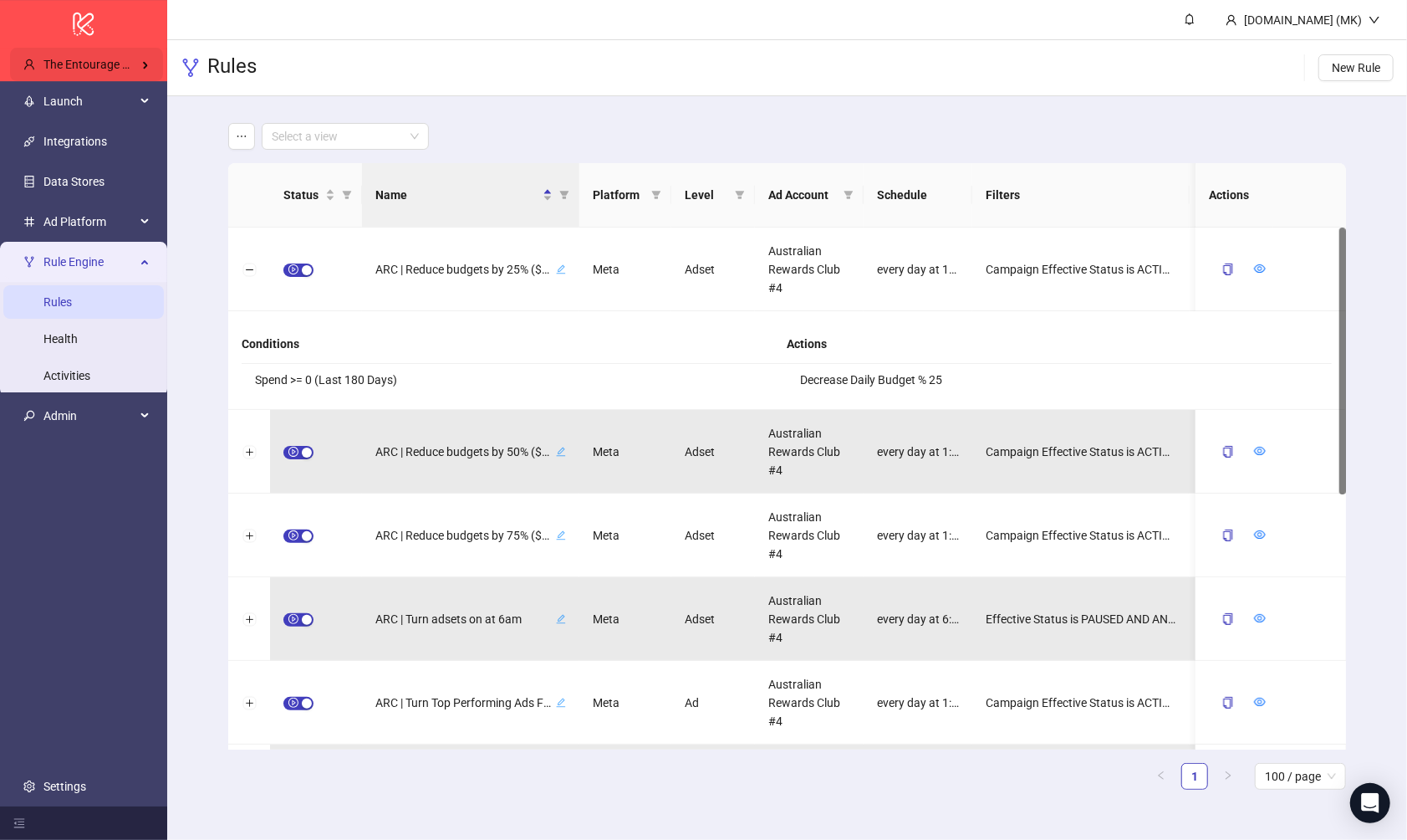
click at [116, 50] on div "The Entourage Digital Agency" at bounding box center [87, 64] width 153 height 33
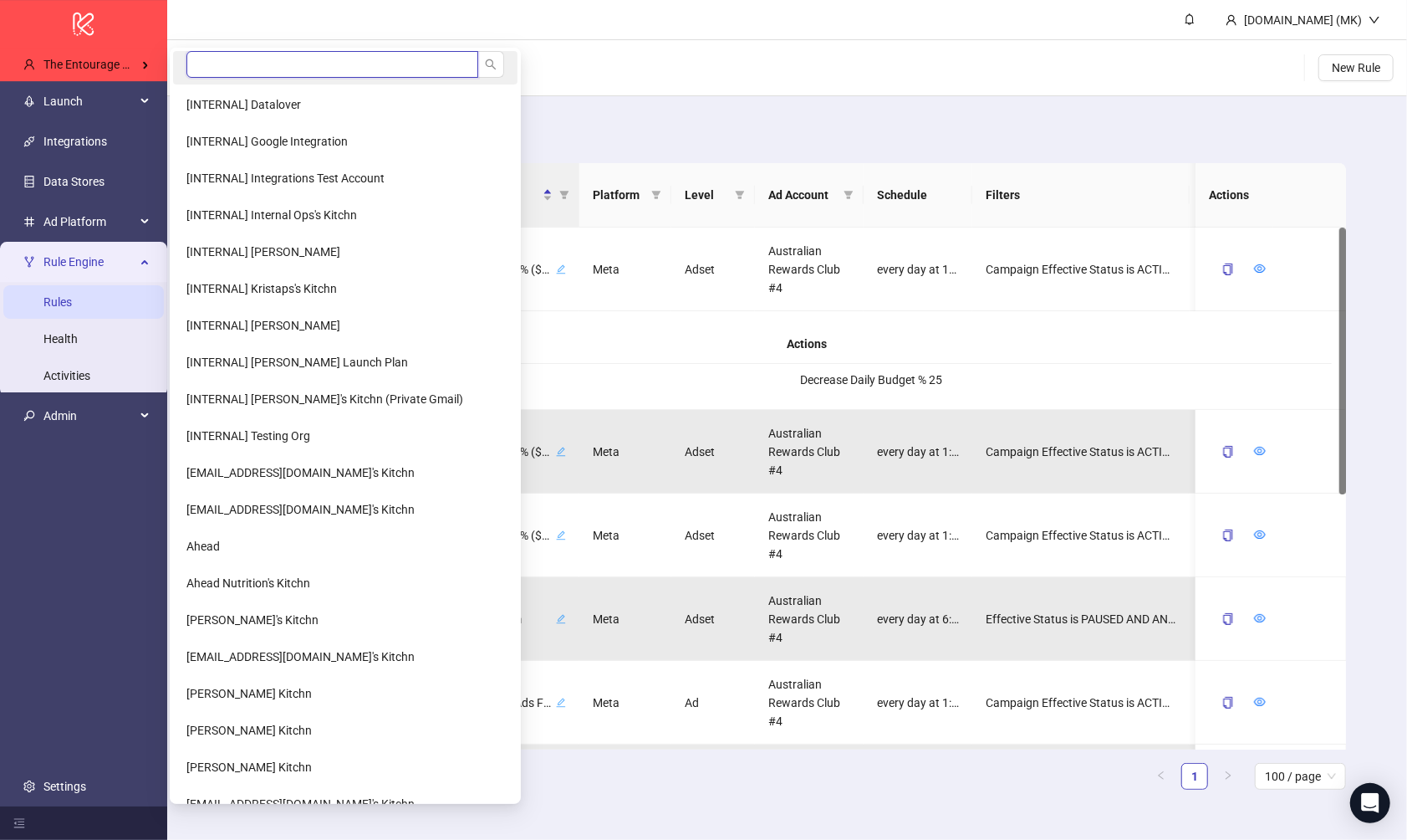
click at [286, 57] on input "search" at bounding box center [332, 64] width 292 height 27
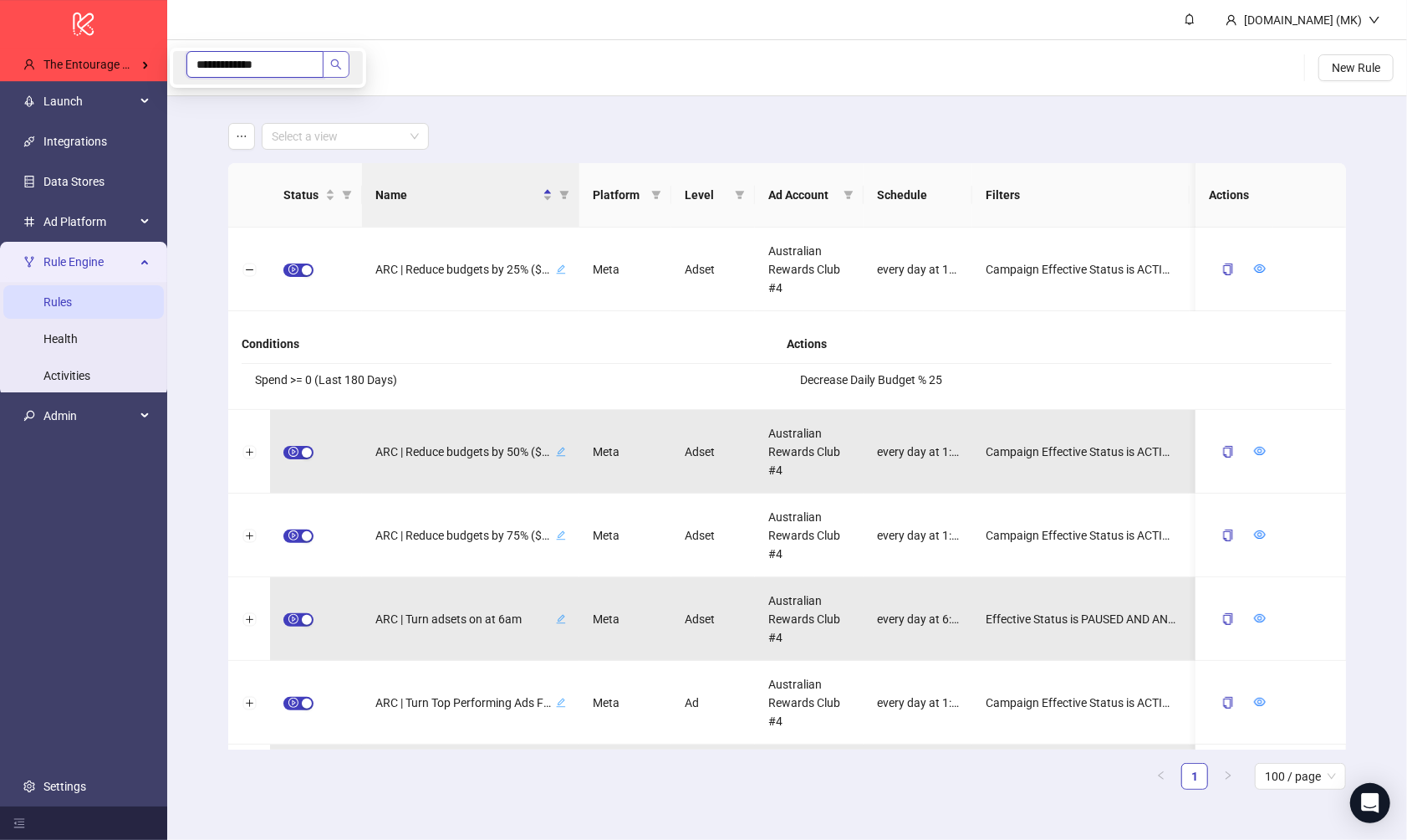
drag, startPoint x: 250, startPoint y: 65, endPoint x: 354, endPoint y: 66, distance: 104.0
click at [349, 66] on span "**********" at bounding box center [267, 64] width 163 height 27
click at [90, 70] on span "The Entourage Digital Agency" at bounding box center [119, 64] width 152 height 13
click at [300, 62] on input "**********" at bounding box center [255, 64] width 137 height 27
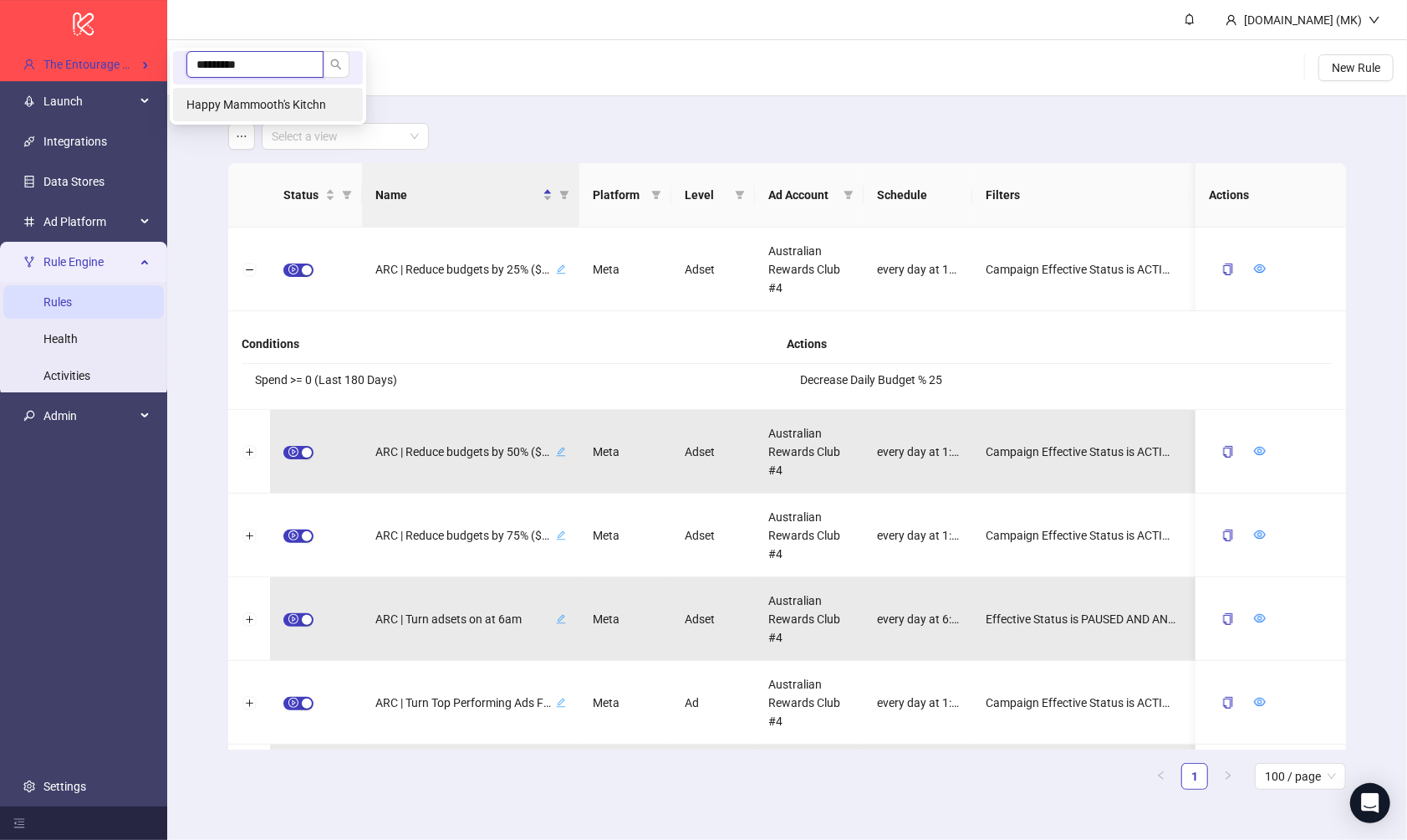
type input "*********"
click at [295, 93] on li "Happy Mammooth's Kitchn" at bounding box center [267, 104] width 190 height 33
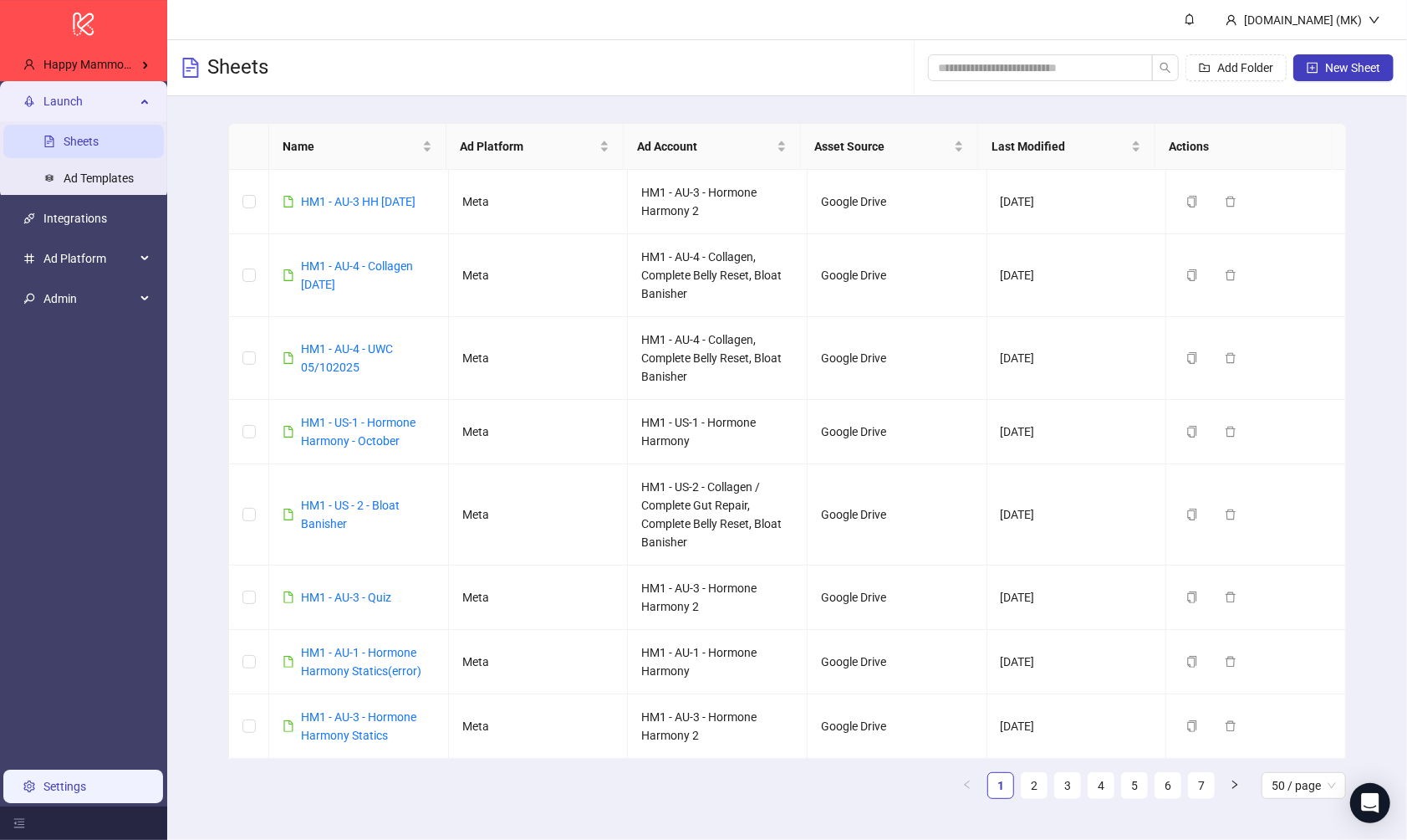
click at [86, 787] on link "Settings" at bounding box center [65, 787] width 43 height 13
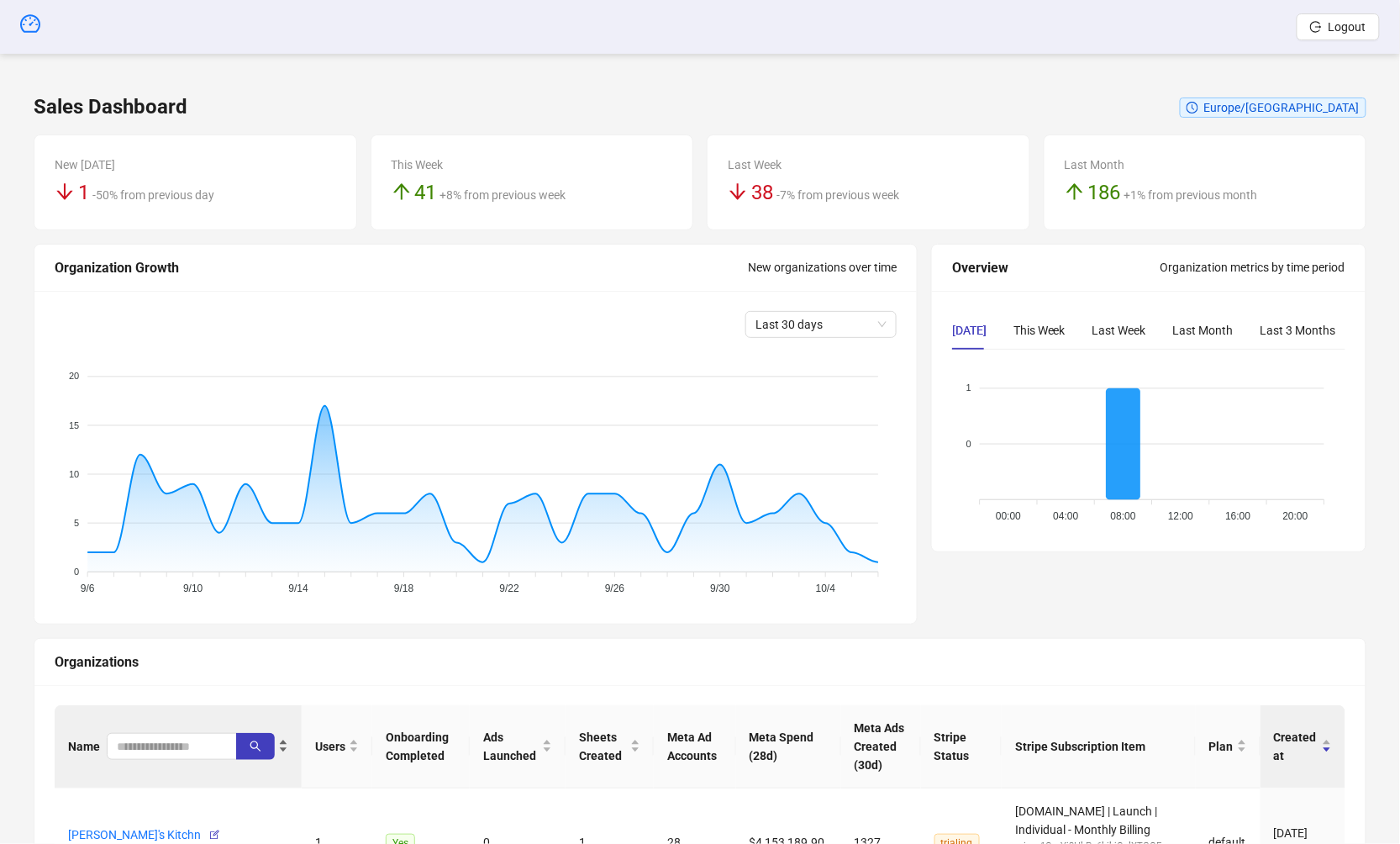
scroll to position [16, 0]
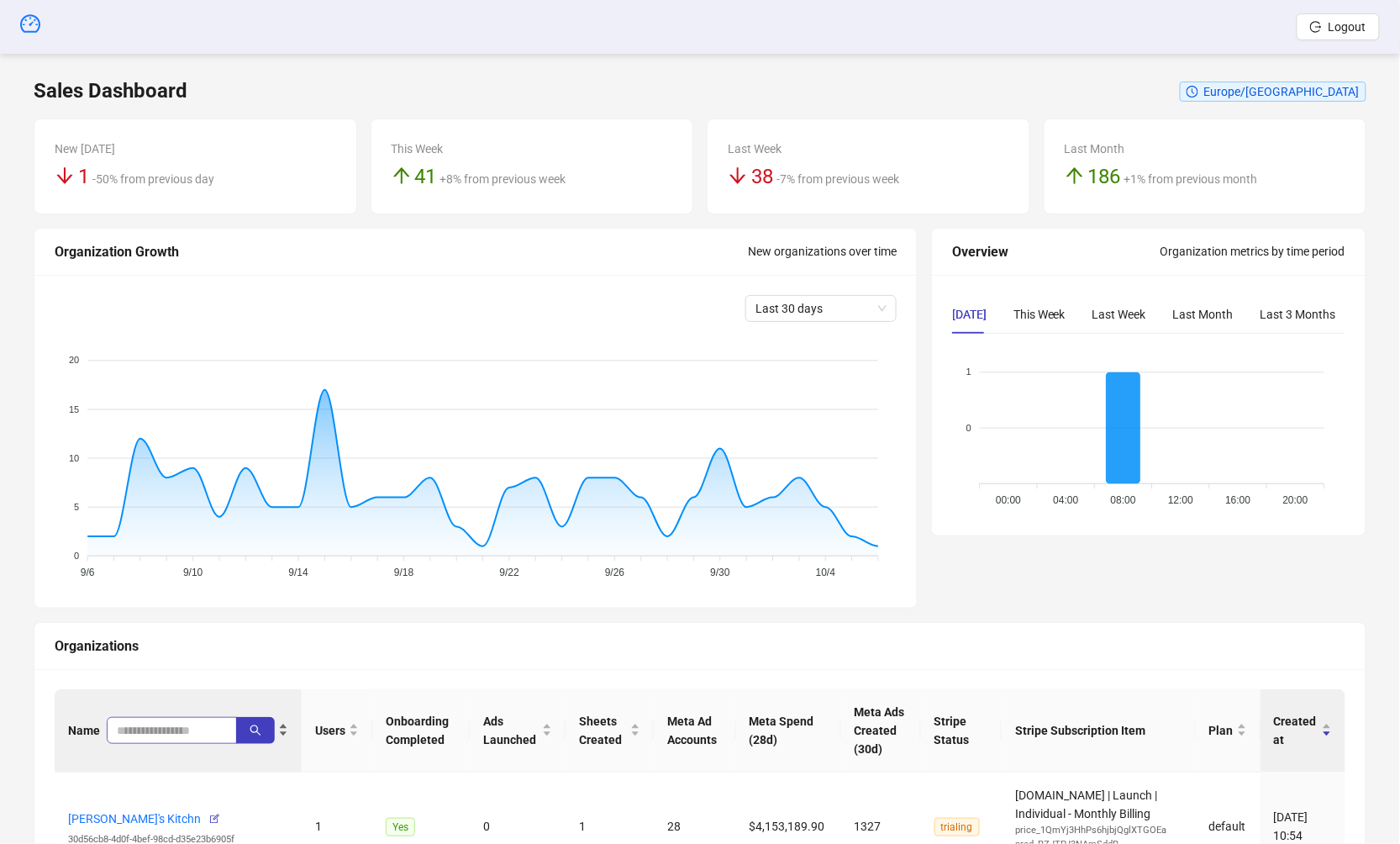
click at [158, 716] on span at bounding box center [172, 730] width 130 height 27
click at [144, 734] on input "search" at bounding box center [165, 730] width 97 height 18
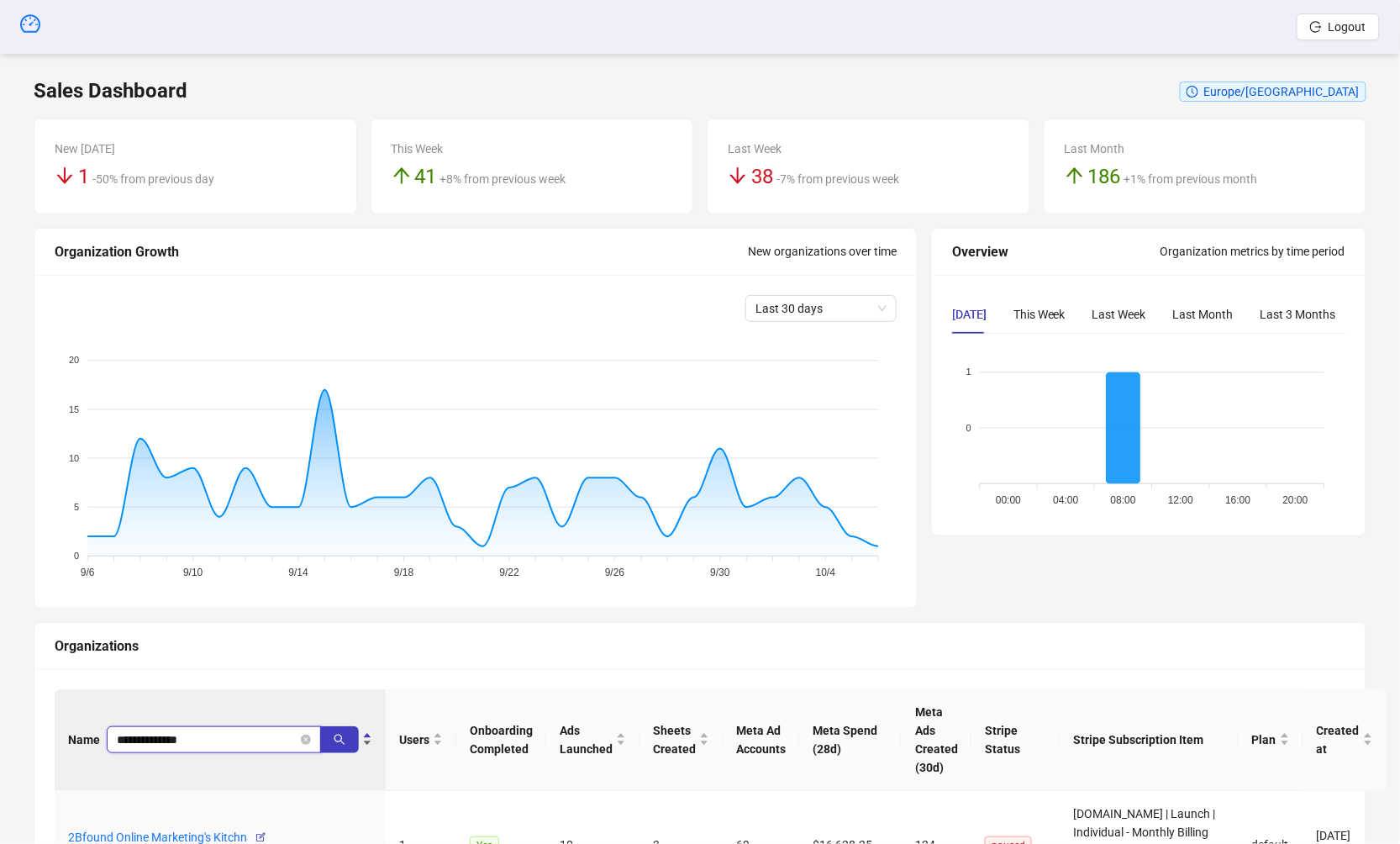
type input "**********"
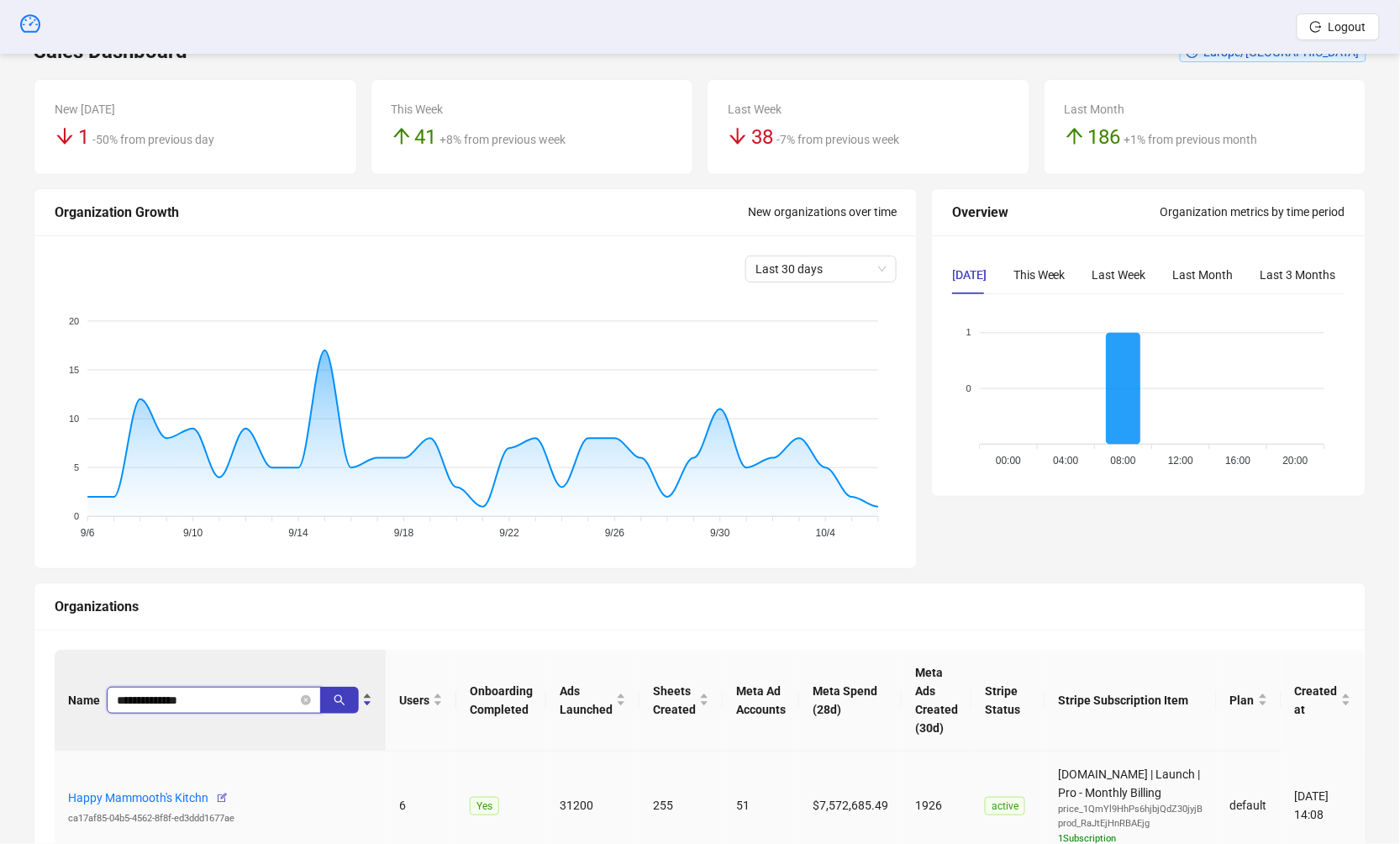
scroll to position [145, 0]
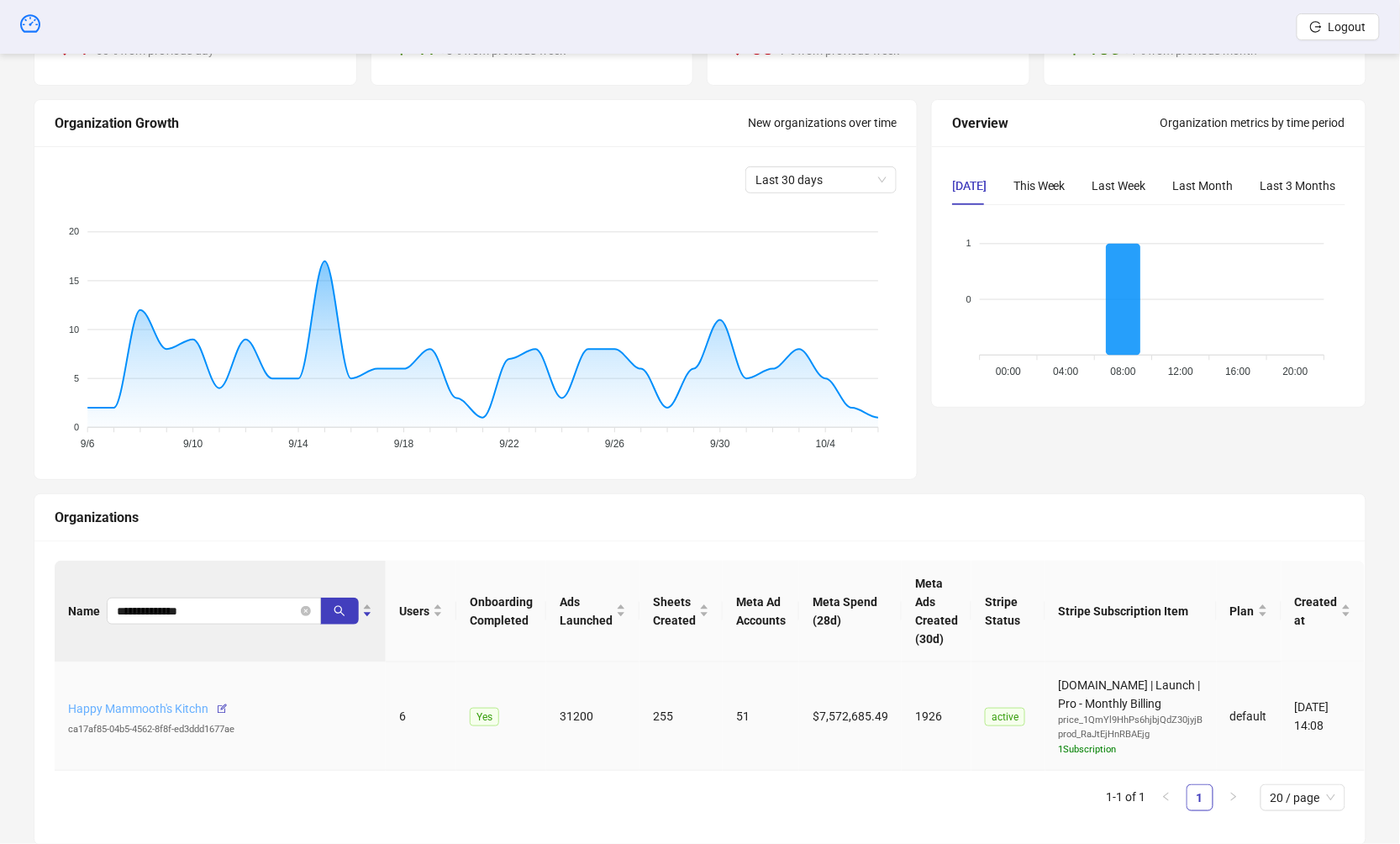
click at [120, 705] on link "Happy Mammooth's Kitchn" at bounding box center [138, 709] width 140 height 13
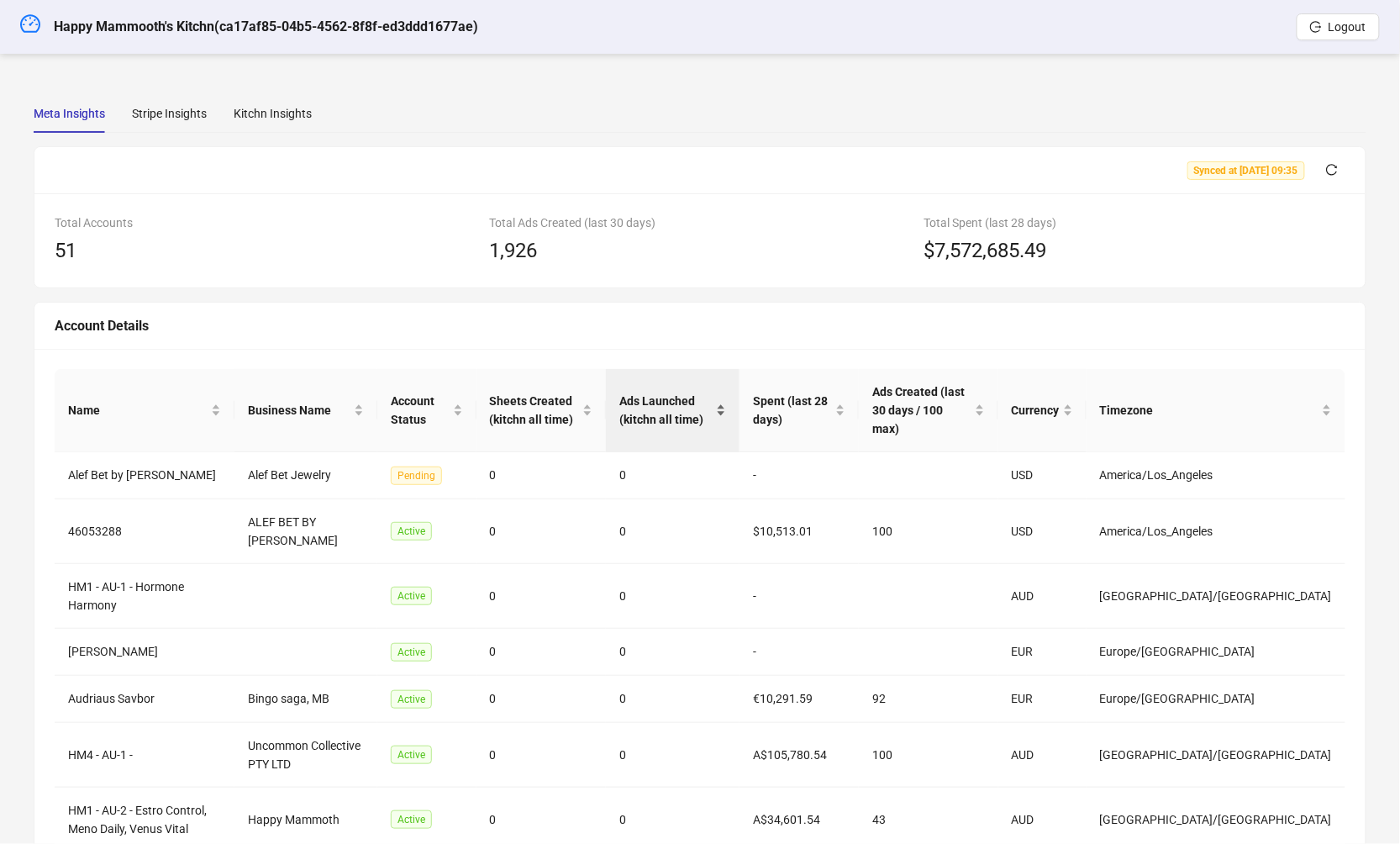
click at [712, 400] on span "Ads Launched (kitchn all time)" at bounding box center [665, 410] width 93 height 37
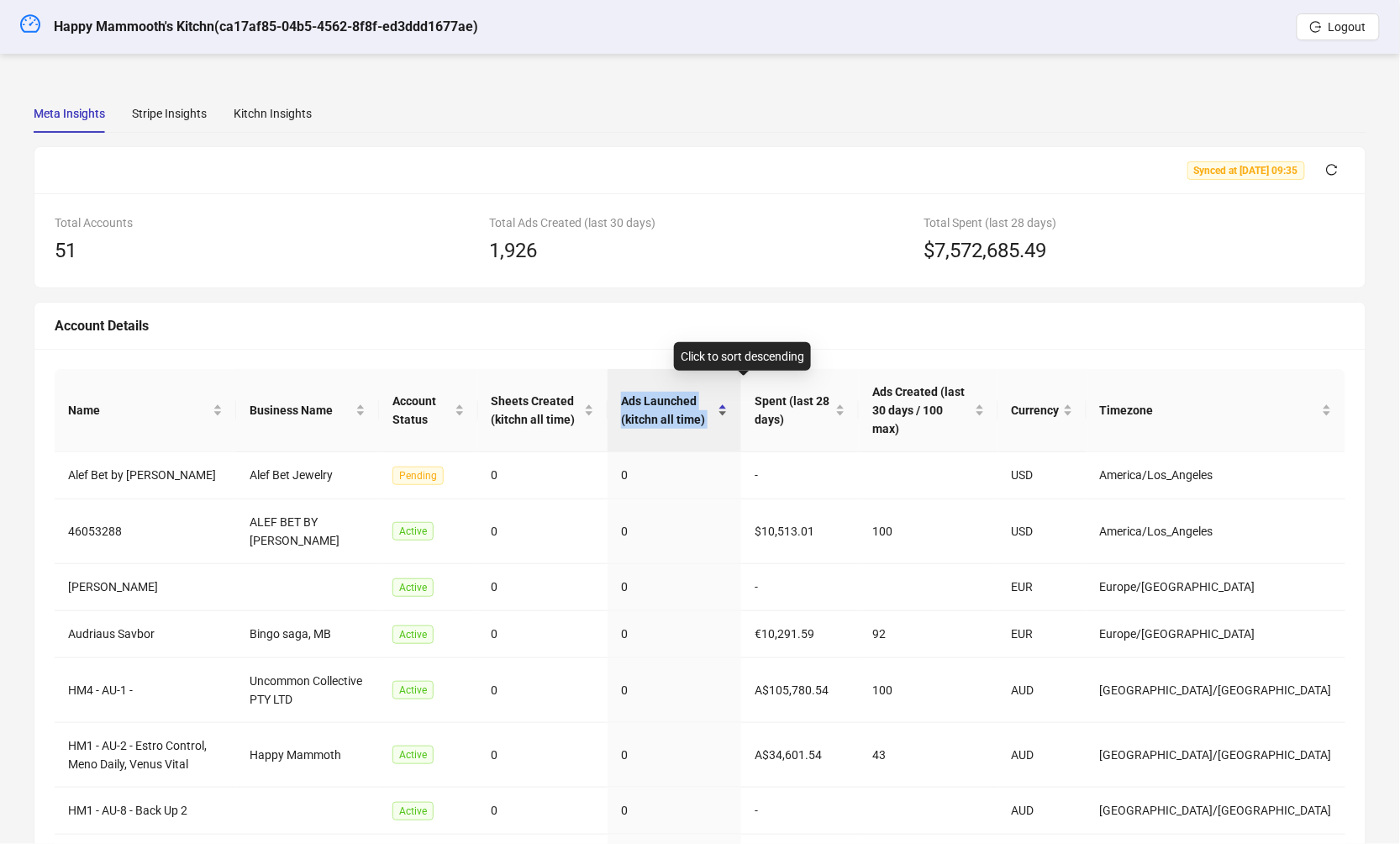
click at [714, 400] on span "Ads Launched (kitchn all time)" at bounding box center [666, 410] width 93 height 37
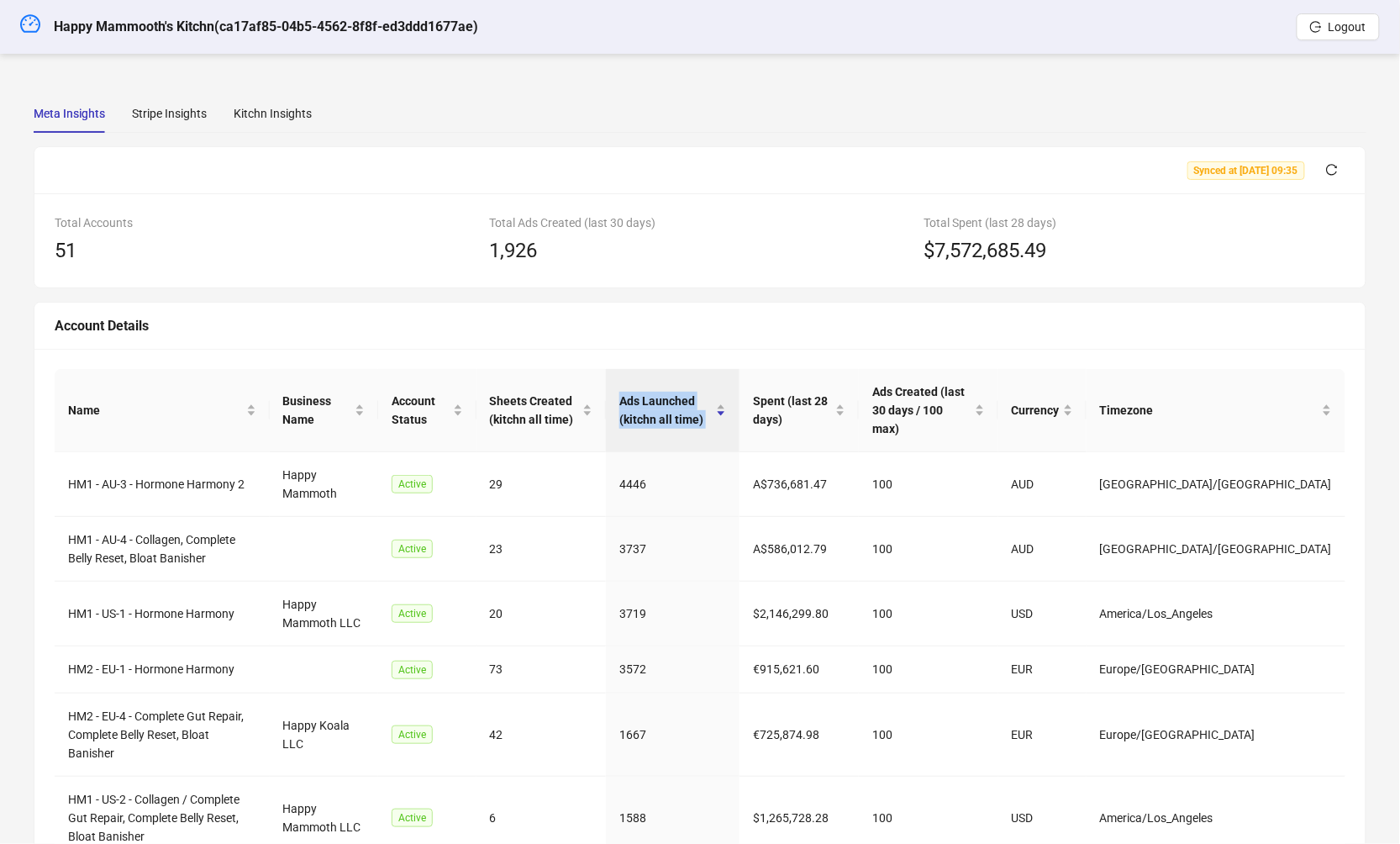
click at [805, 316] on div "Account Details" at bounding box center [700, 326] width 1291 height 21
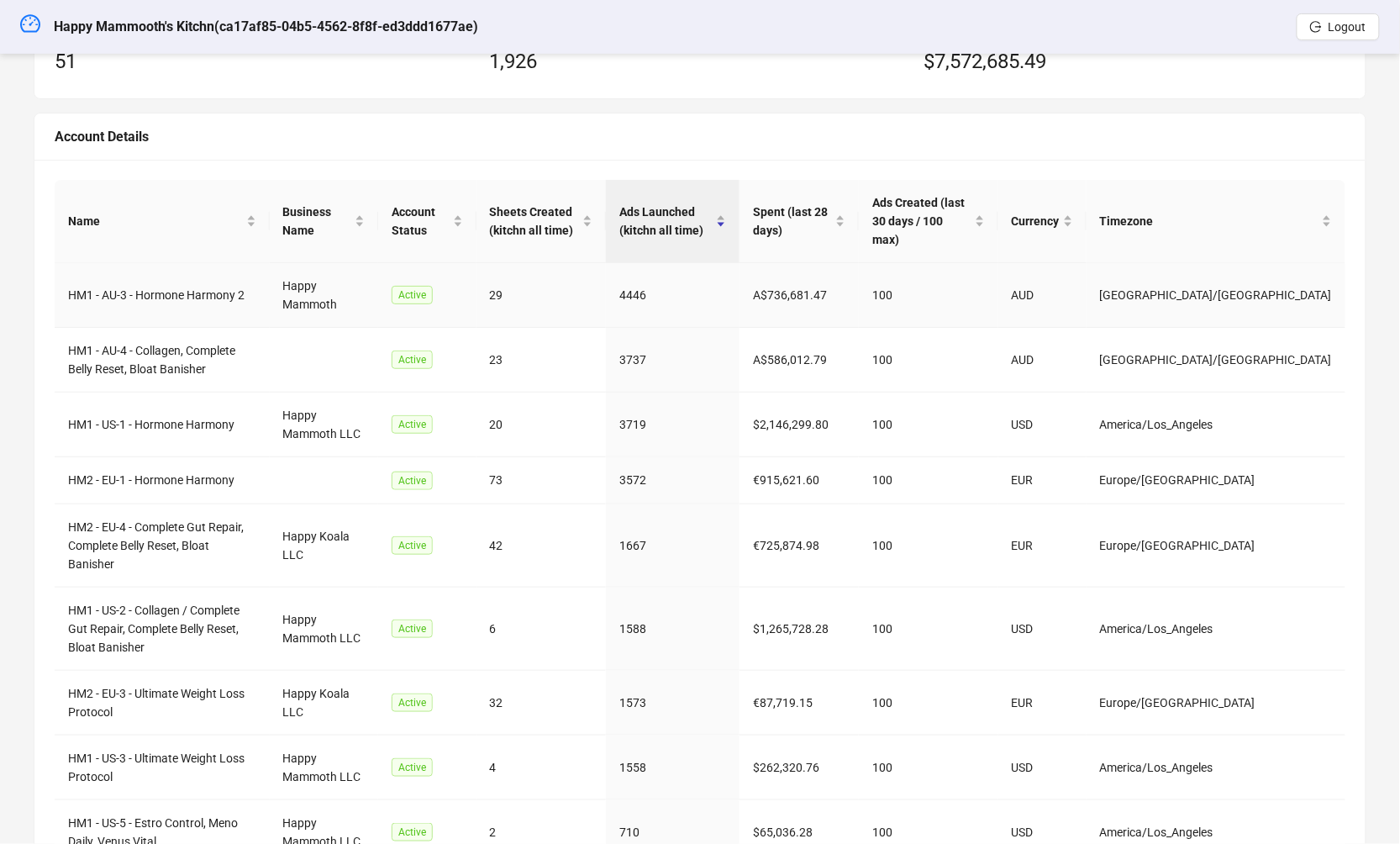
scroll to position [309, 0]
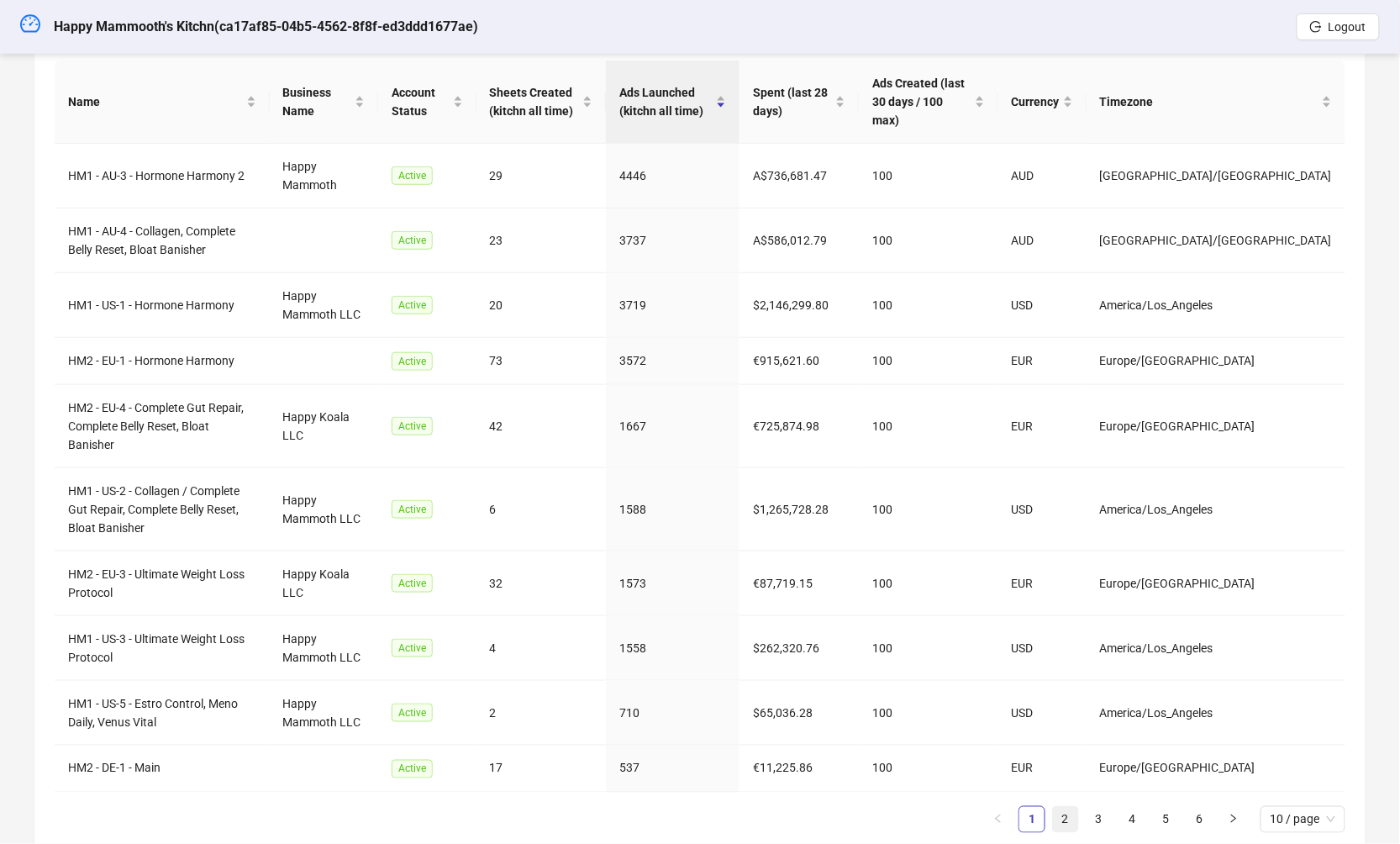
click at [1073, 807] on link "2" at bounding box center [1065, 819] width 25 height 25
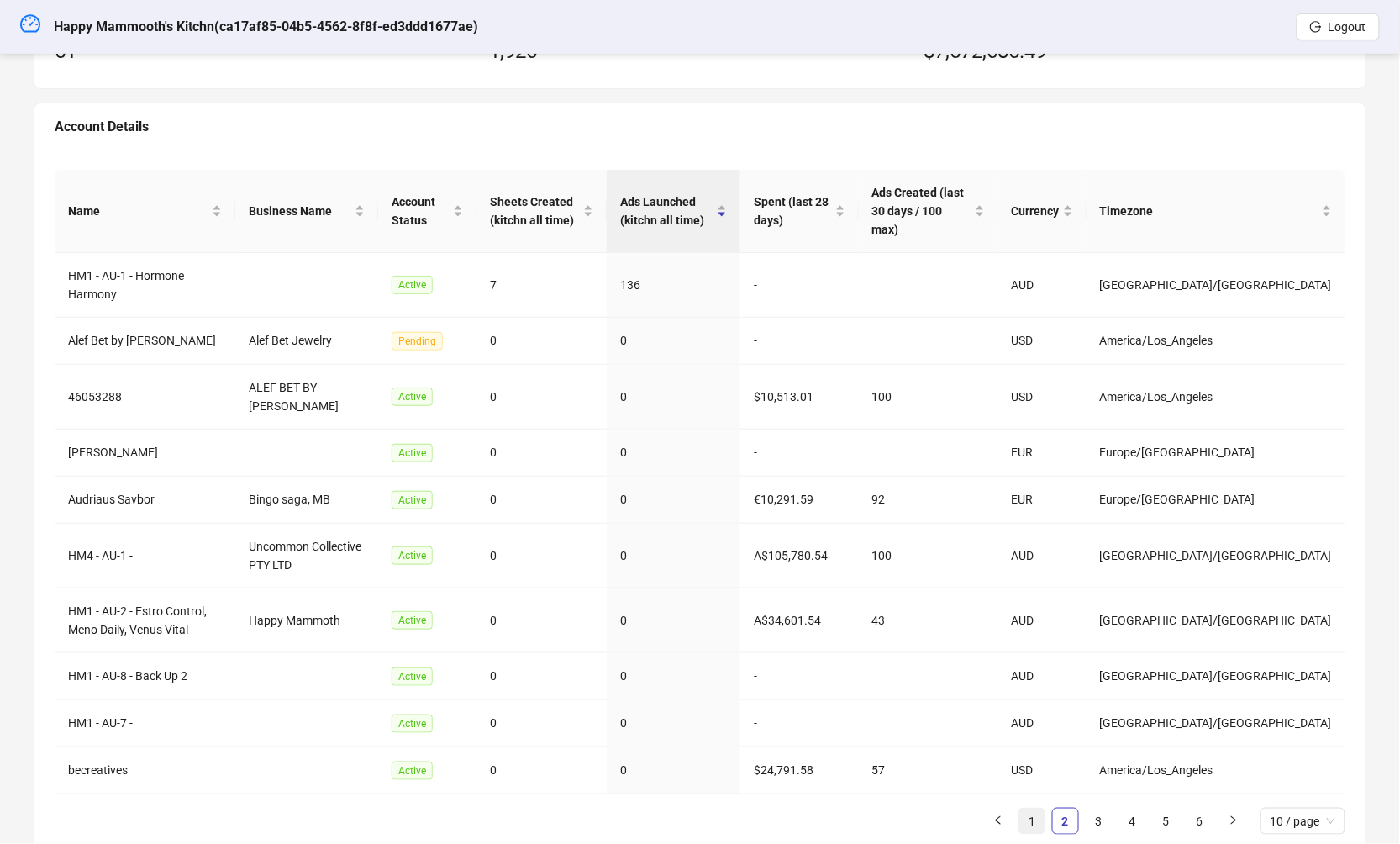
click at [1038, 809] on link "1" at bounding box center [1032, 821] width 25 height 25
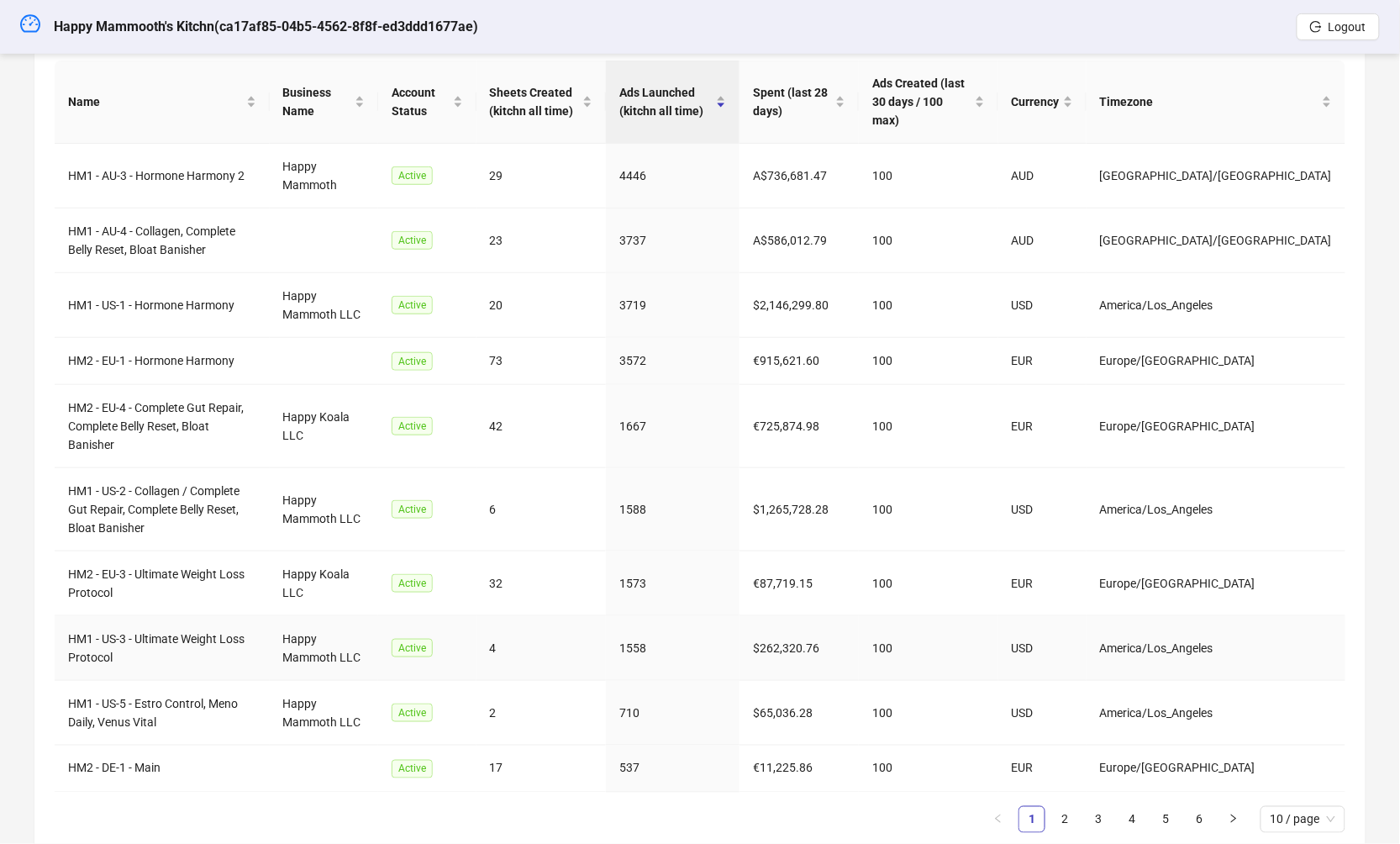
scroll to position [304, 0]
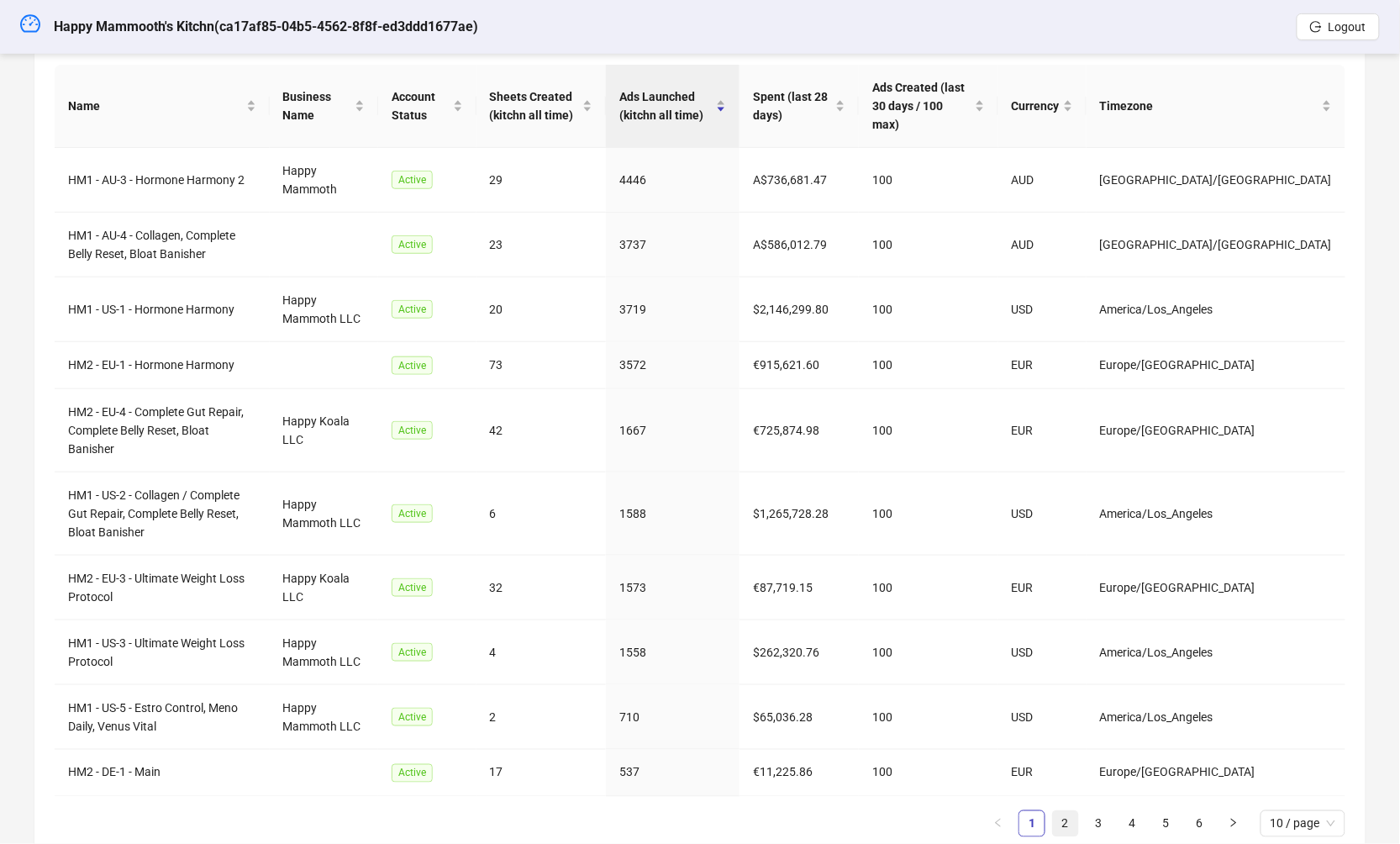
click at [1065, 810] on link "2" at bounding box center [1065, 823] width 25 height 25
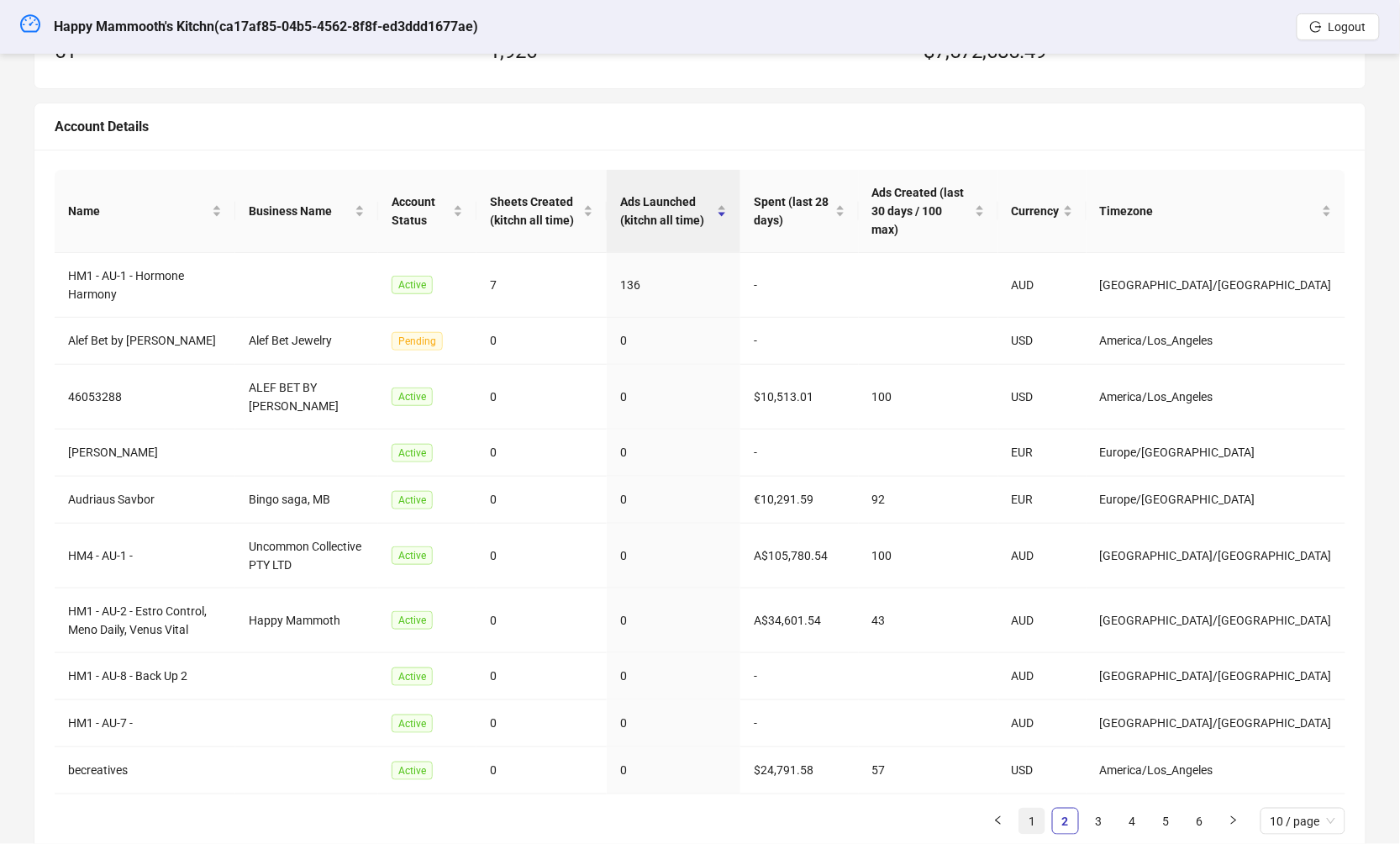
click at [1033, 809] on link "1" at bounding box center [1032, 821] width 25 height 25
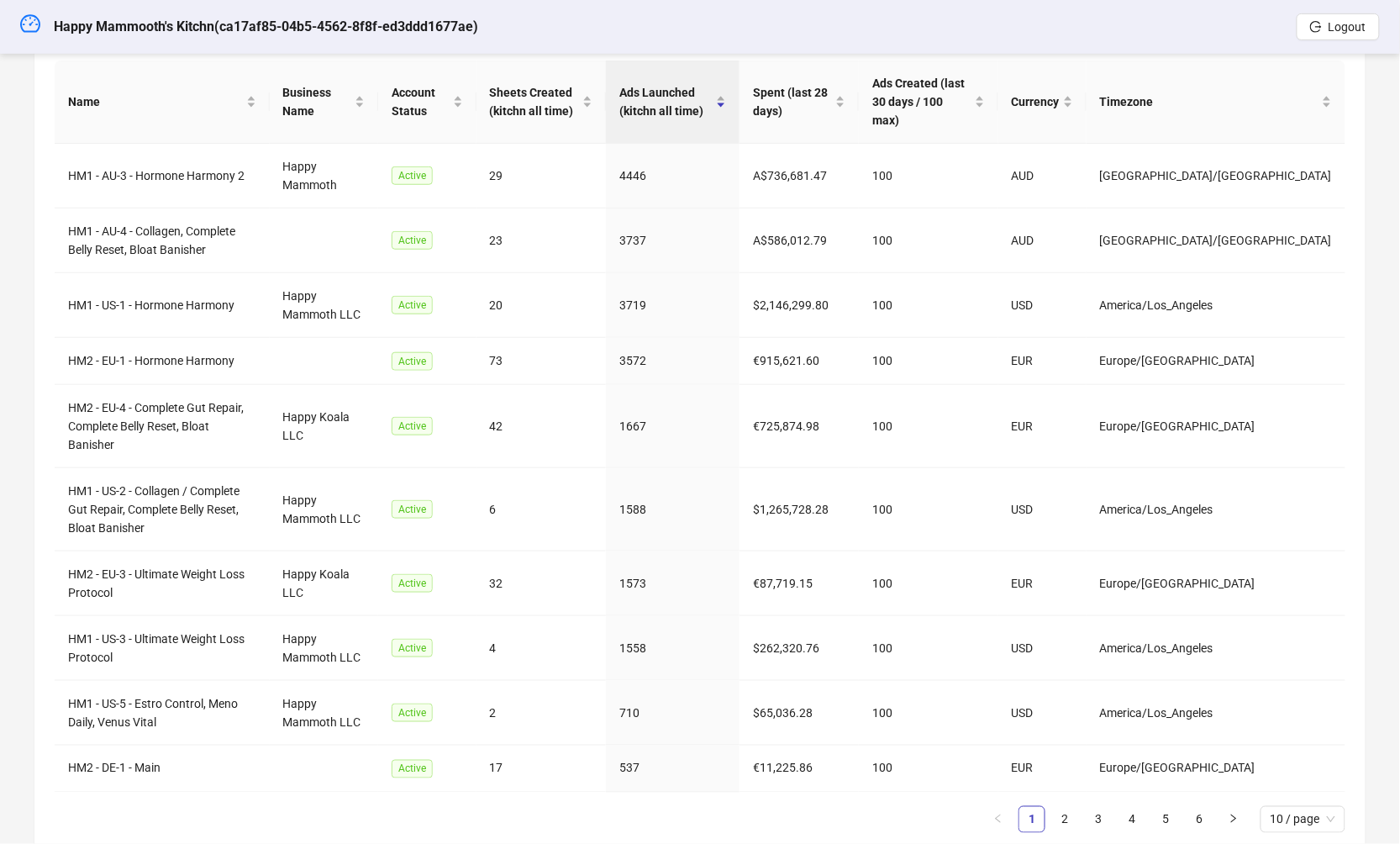
scroll to position [0, 0]
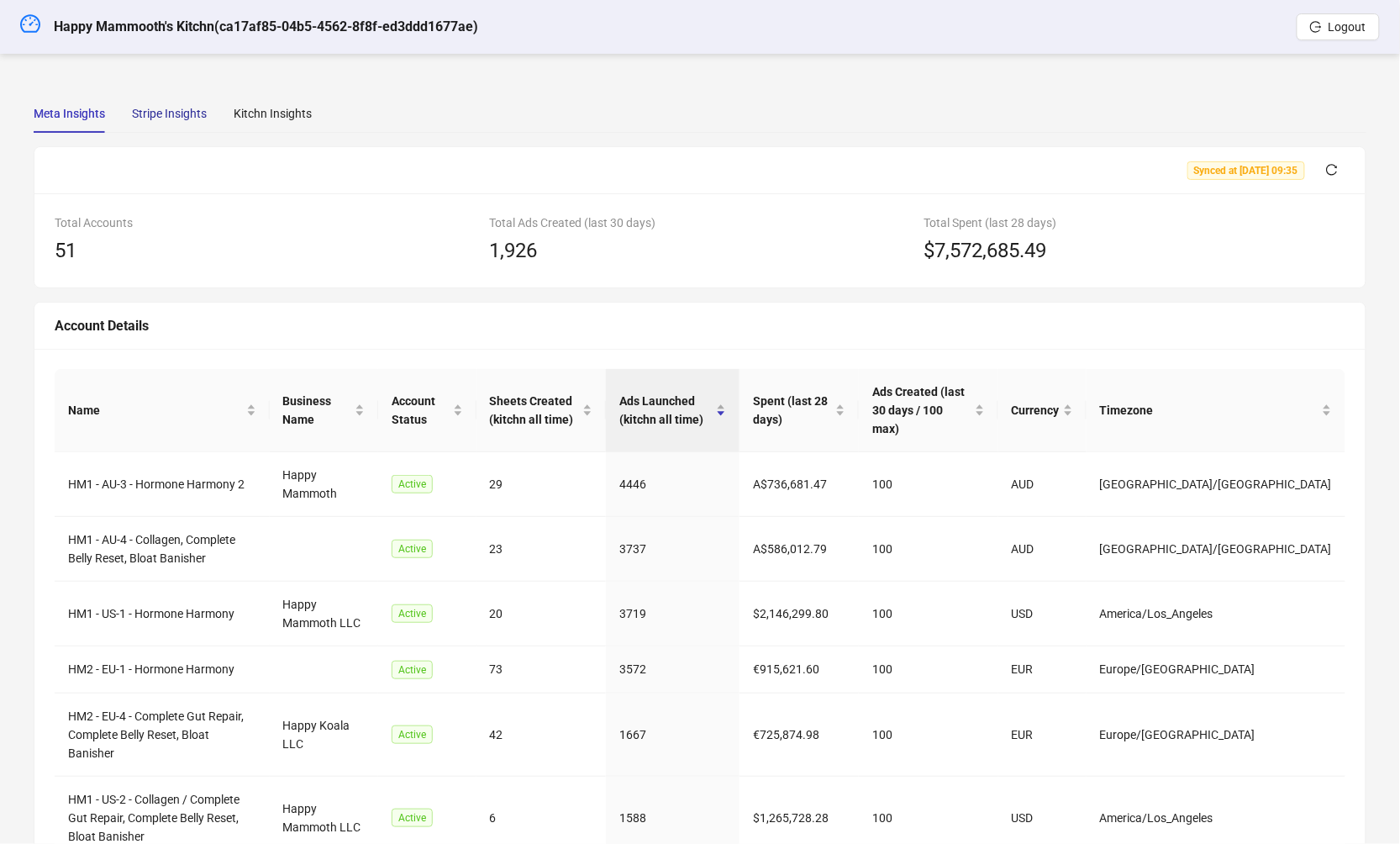
click at [199, 118] on div "Stripe Insights" at bounding box center [170, 113] width 75 height 18
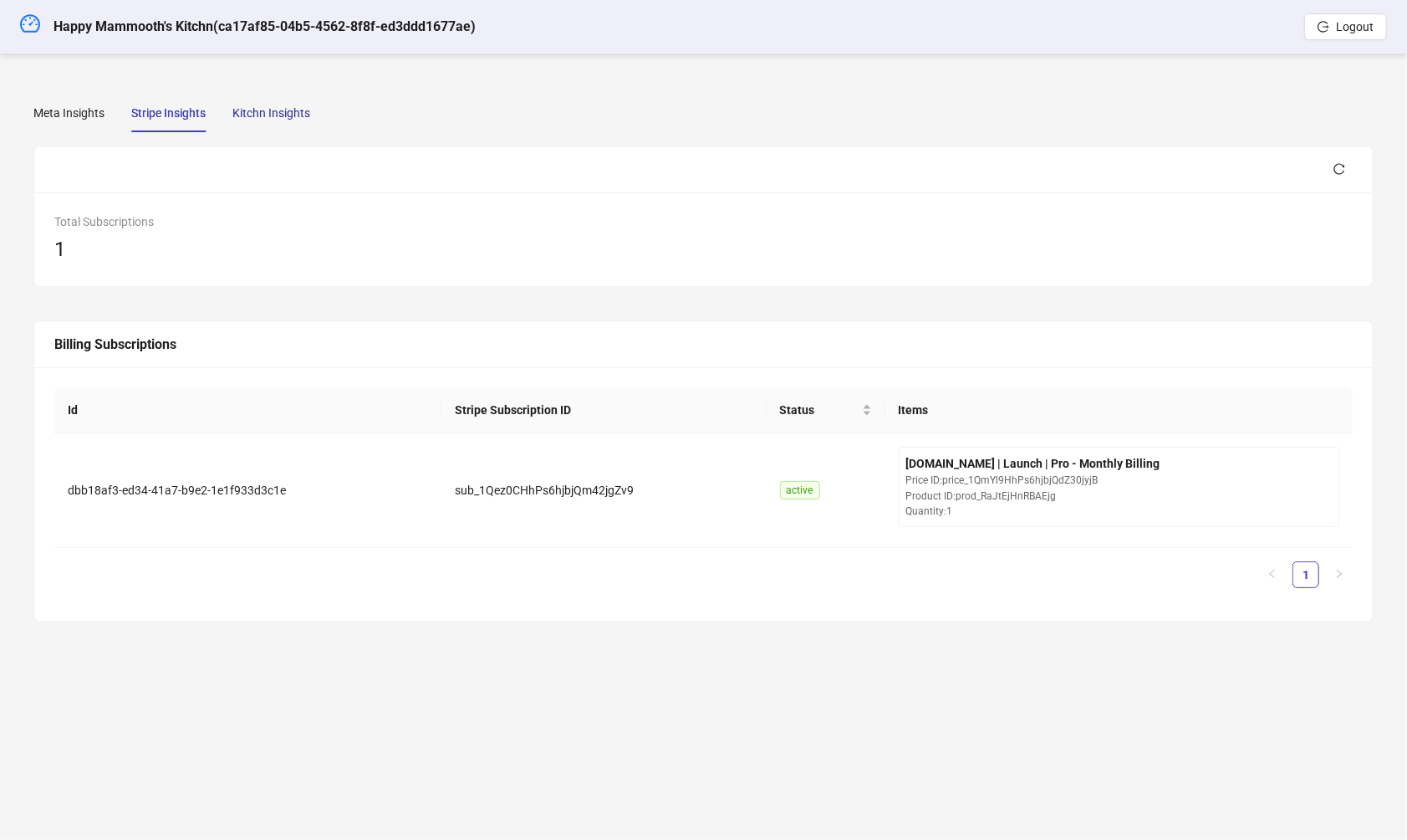
click at [274, 112] on div "Kitchn Insights" at bounding box center [271, 113] width 77 height 18
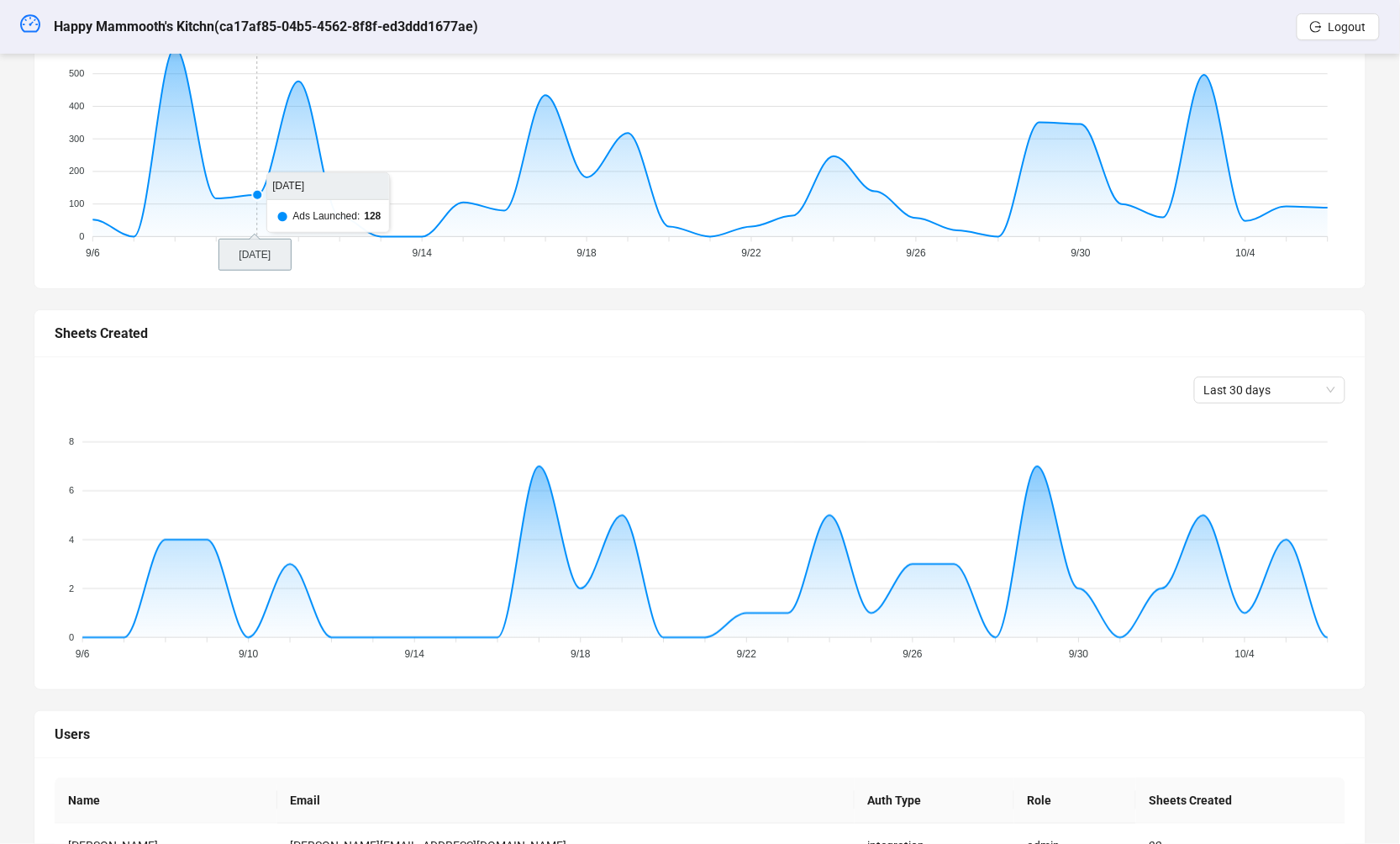
scroll to position [604, 0]
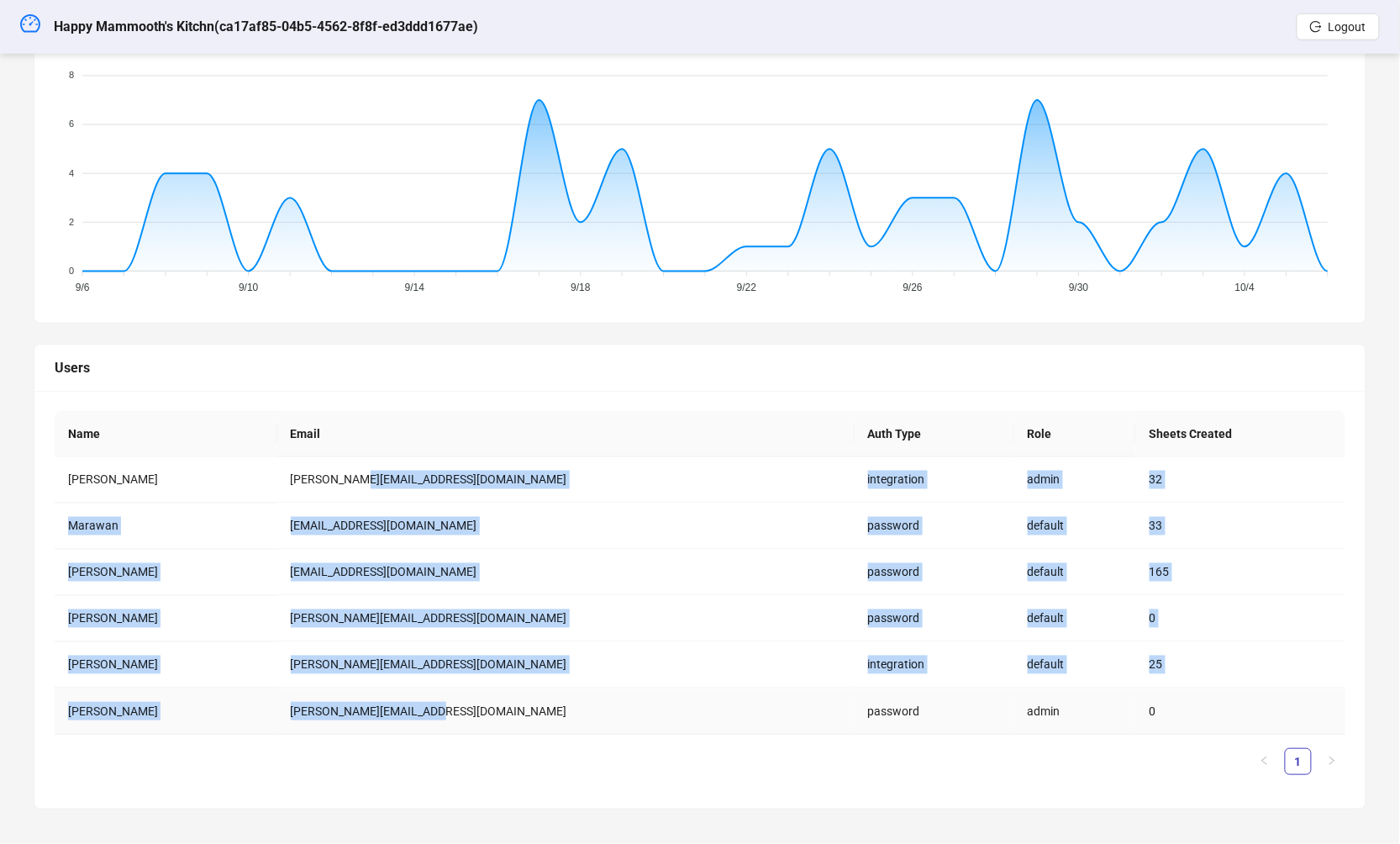
drag, startPoint x: 431, startPoint y: 475, endPoint x: 545, endPoint y: 710, distance: 261.2
click at [545, 710] on tbody "[PERSON_NAME] [PERSON_NAME][EMAIL_ADDRESS][DOMAIN_NAME] integration admin 32 Ma…" at bounding box center [700, 596] width 1291 height 277
click at [545, 710] on td "[PERSON_NAME][EMAIL_ADDRESS][DOMAIN_NAME]" at bounding box center [566, 712] width 577 height 46
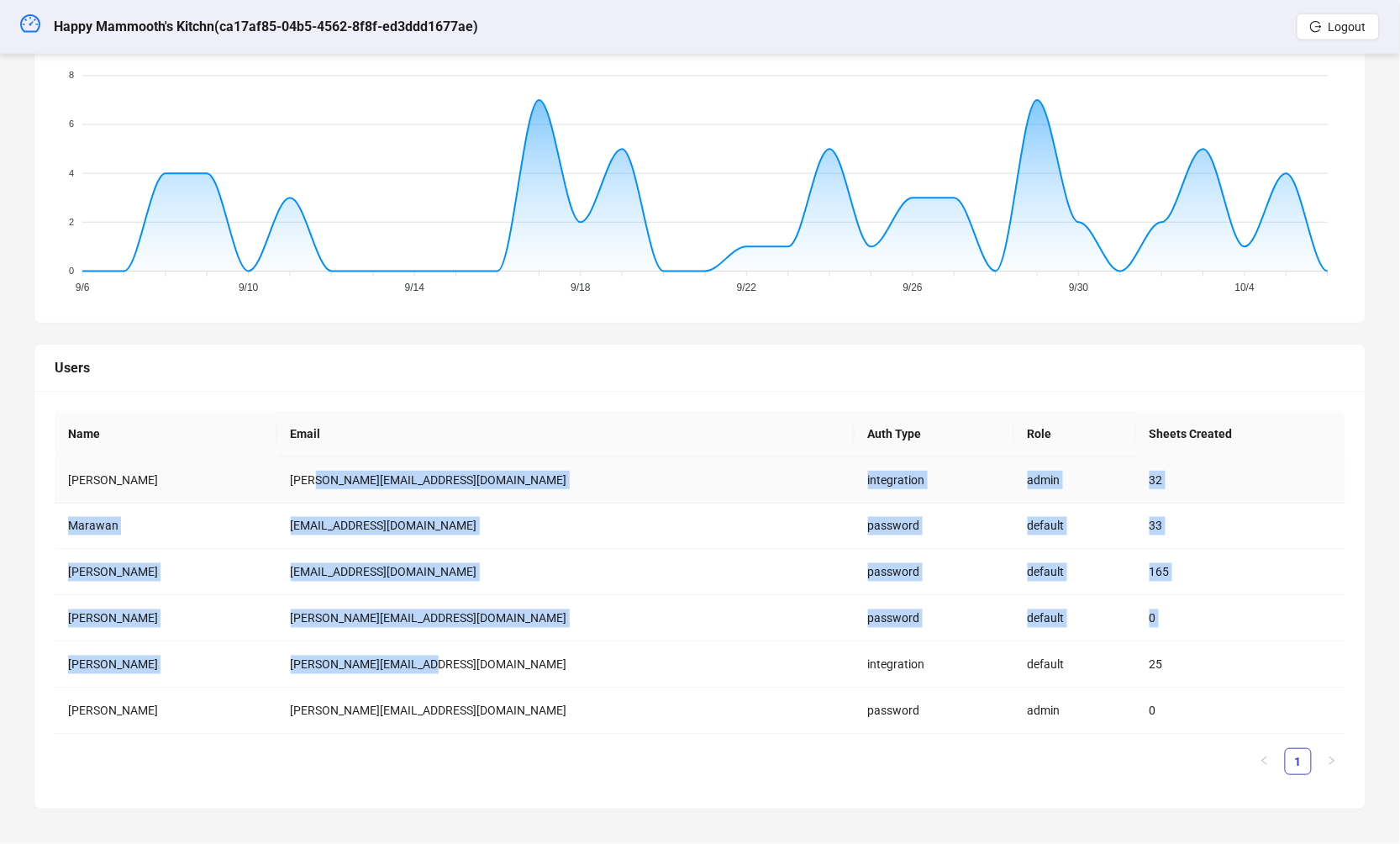
drag, startPoint x: 553, startPoint y: 680, endPoint x: 382, endPoint y: 475, distance: 267.0
click at [382, 475] on tbody "[PERSON_NAME] [PERSON_NAME][EMAIL_ADDRESS][DOMAIN_NAME] integration admin 32 Ma…" at bounding box center [700, 596] width 1291 height 277
click at [382, 475] on td "[PERSON_NAME][EMAIL_ADDRESS][DOMAIN_NAME]" at bounding box center [566, 481] width 577 height 46
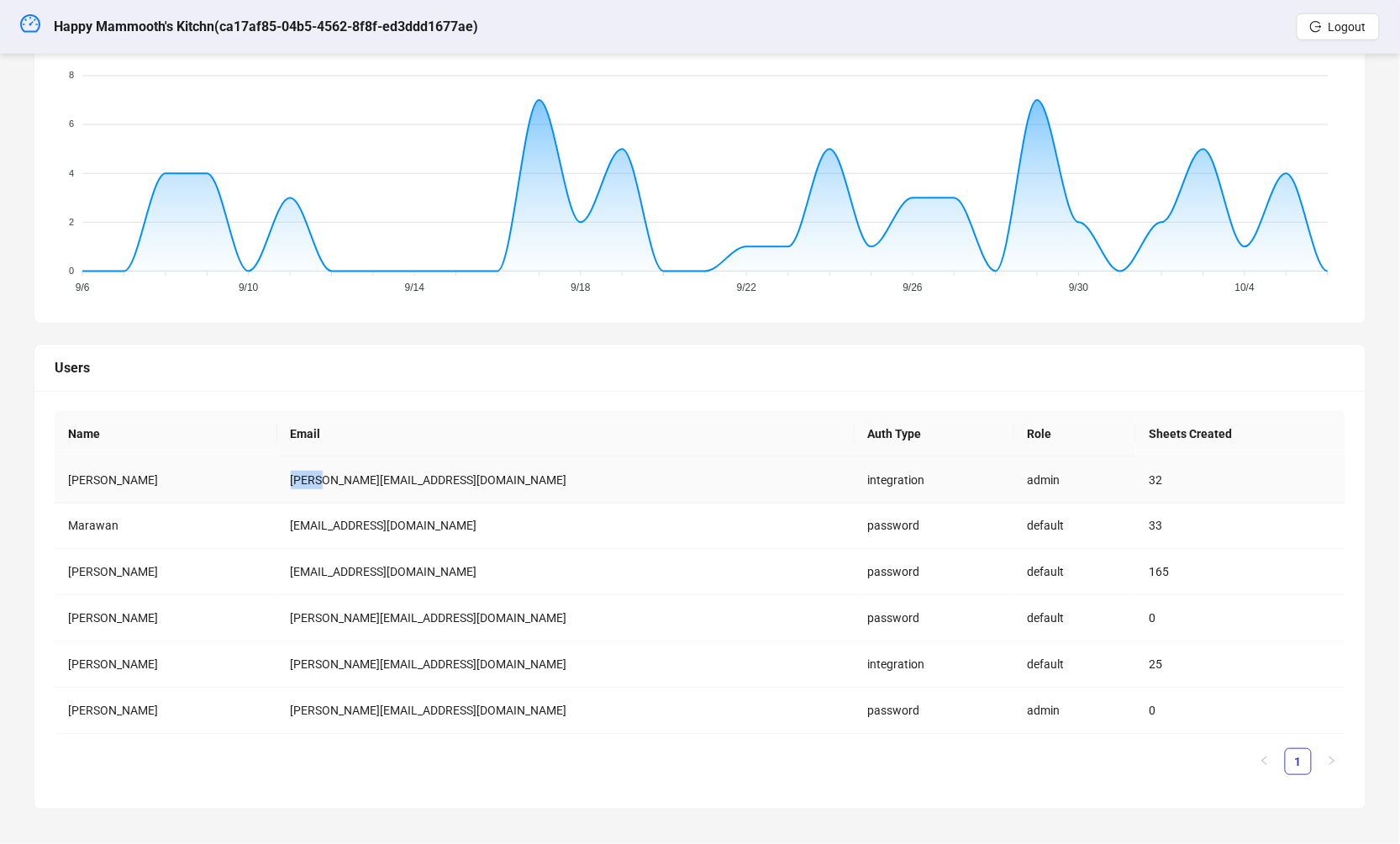
click at [382, 475] on td "jonas@happymammoth.co" at bounding box center [566, 481] width 577 height 46
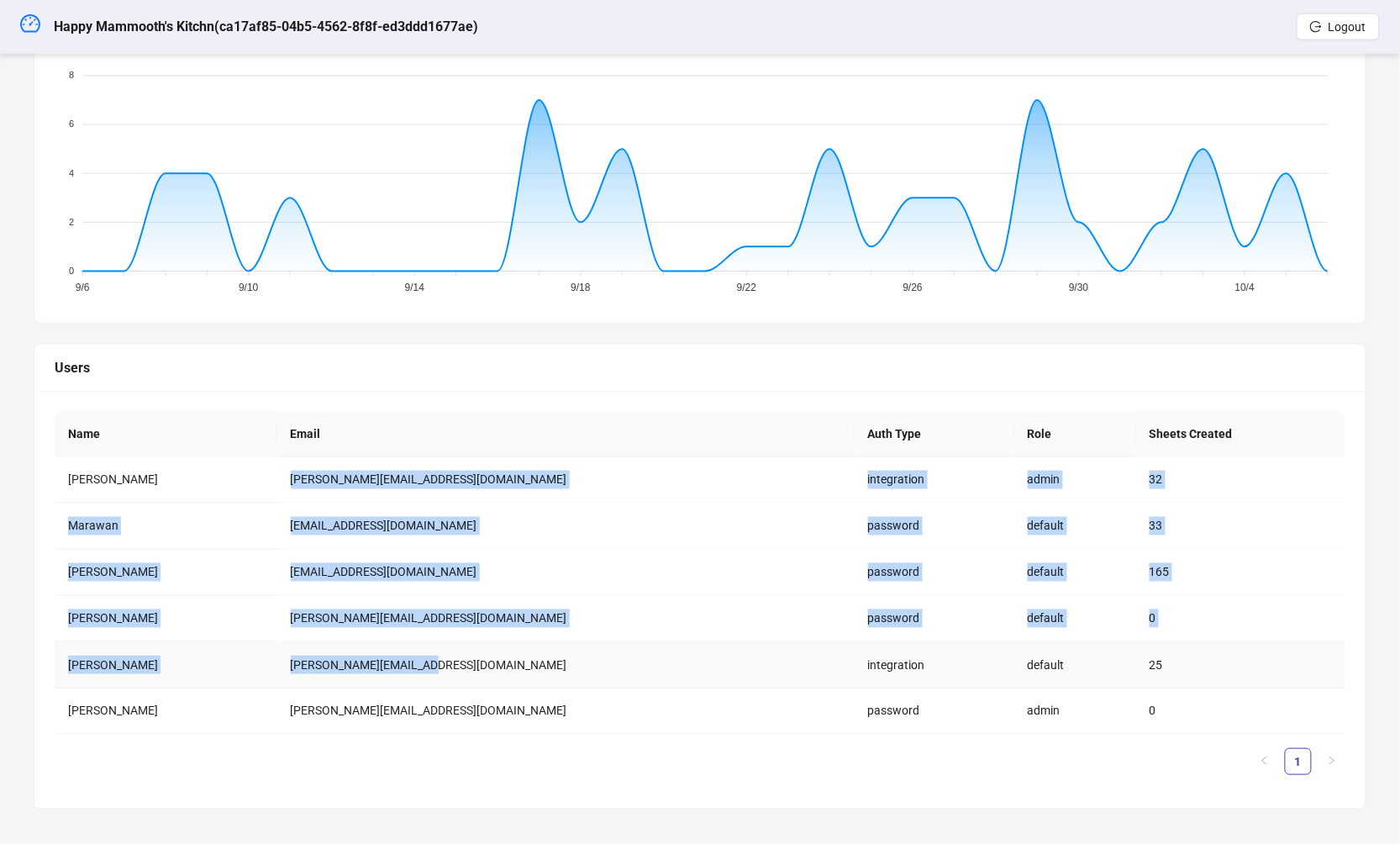
drag, startPoint x: 371, startPoint y: 457, endPoint x: 648, endPoint y: 679, distance: 355.0
click at [649, 679] on tbody "Jonas Kneita jonas@happymammoth.co integration admin 32 Marawan marawan@happyma…" at bounding box center [700, 596] width 1291 height 277
click at [648, 678] on td "jonasv@happymammoth.co" at bounding box center [566, 665] width 577 height 46
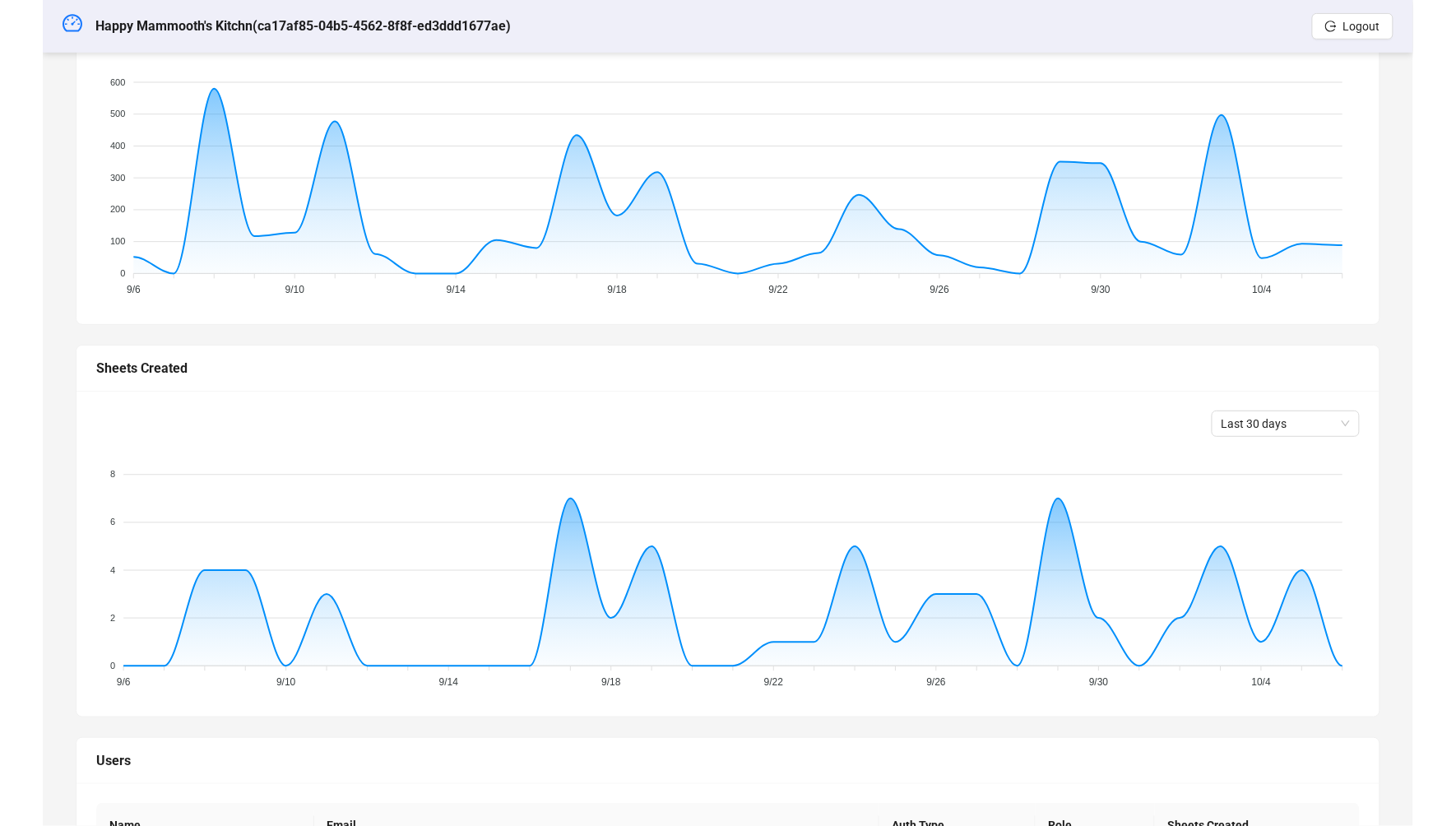
scroll to position [0, 0]
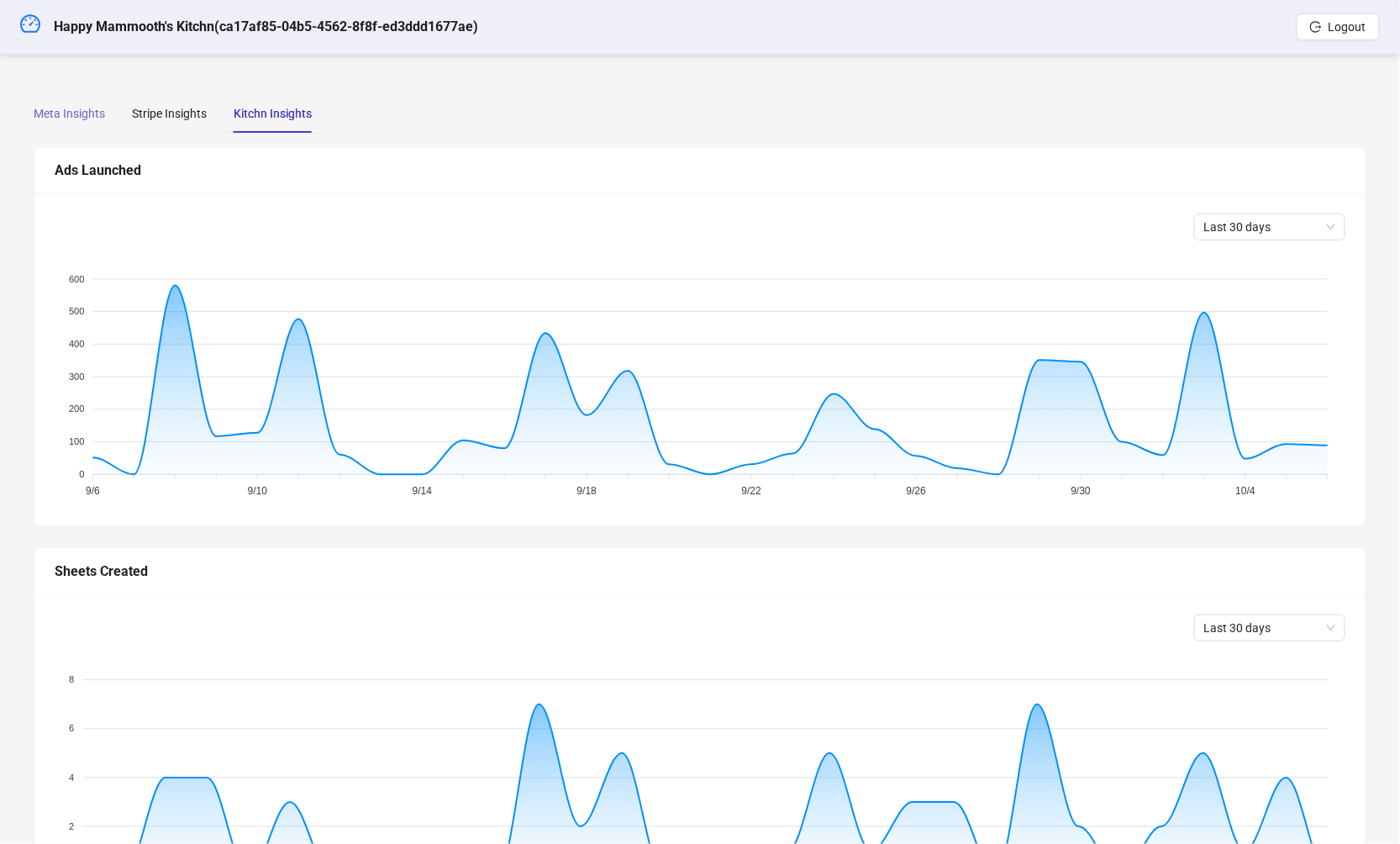
drag, startPoint x: 58, startPoint y: 133, endPoint x: 63, endPoint y: 115, distance: 18.7
click at [58, 133] on div "Meta Insights Stripe Insights Kitchn Insights Synced at 2025-10-06 09:35 Total …" at bounding box center [699, 753] width 1332 height 1319
click at [63, 115] on div "Meta Insights" at bounding box center [69, 113] width 71 height 18
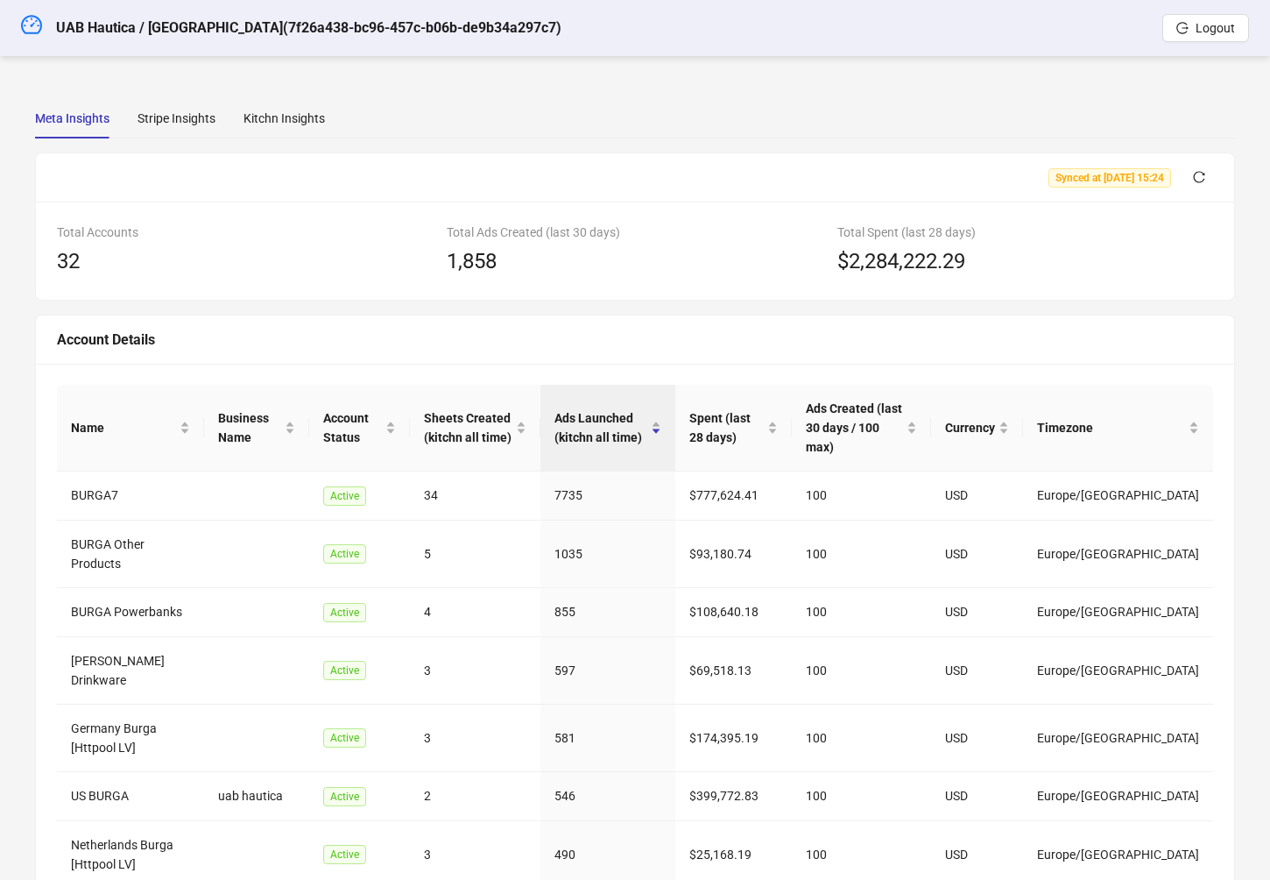
click at [72, 129] on div "Meta Insights" at bounding box center [72, 118] width 74 height 40
click at [32, 23] on icon "dashboard" at bounding box center [31, 24] width 21 height 21
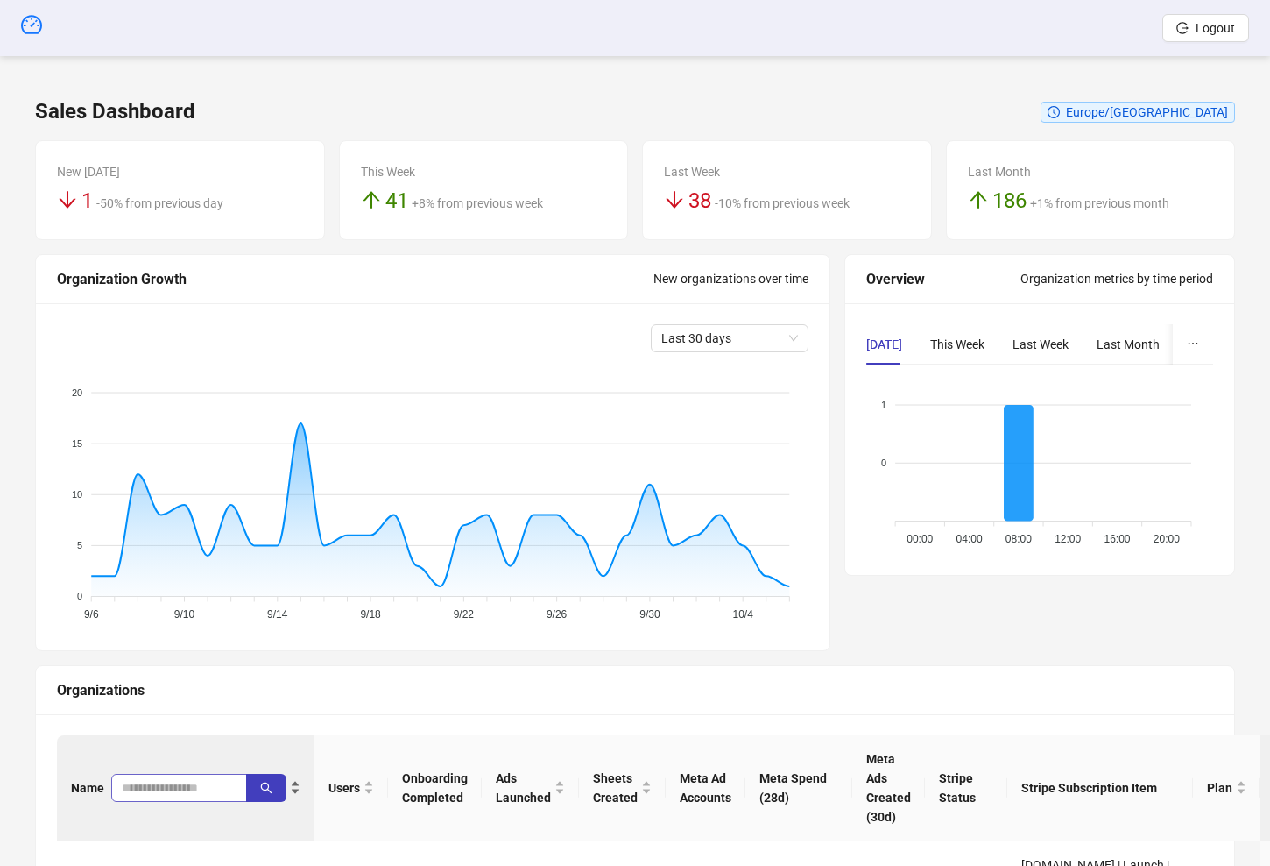
click at [156, 797] on span at bounding box center [179, 788] width 136 height 28
click at [153, 787] on input "search" at bounding box center [172, 787] width 101 height 19
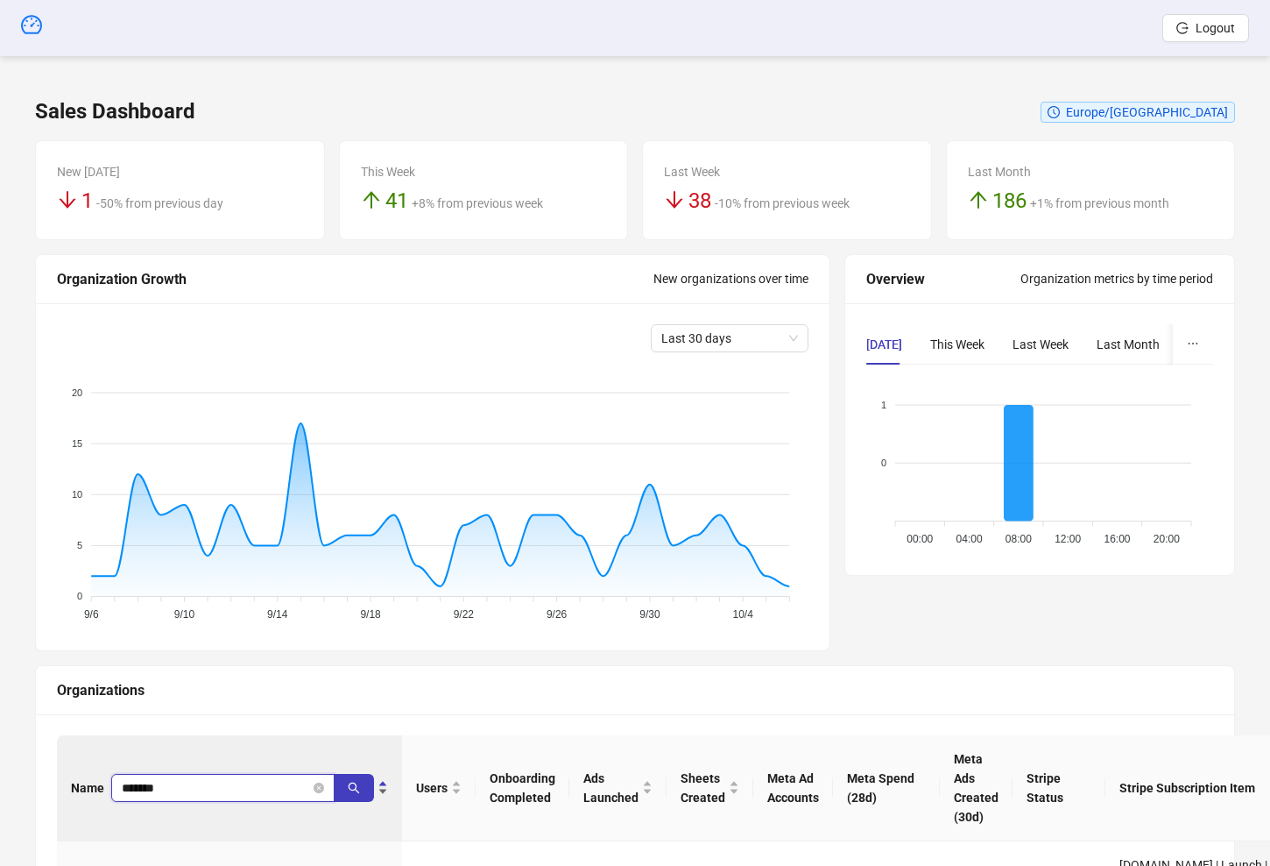
type input "*******"
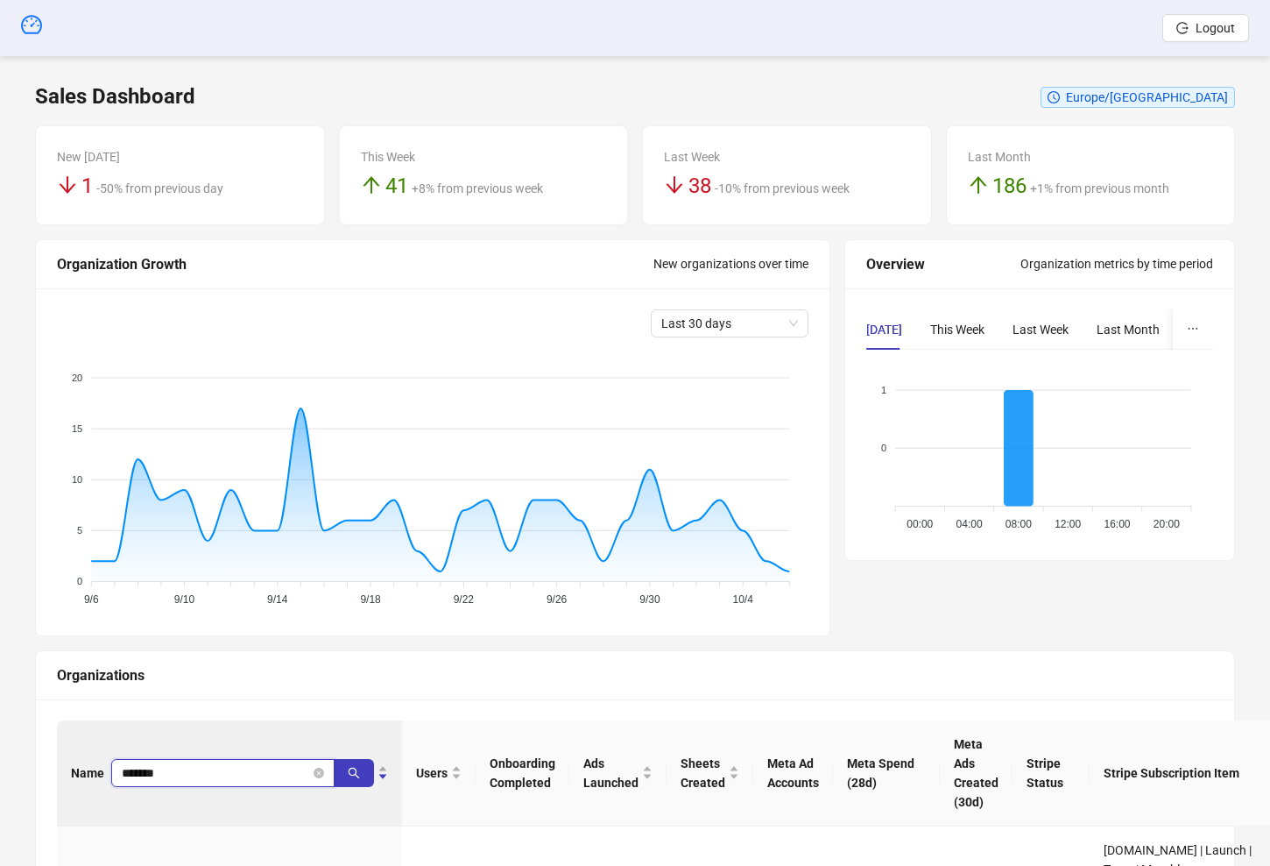
scroll to position [206, 0]
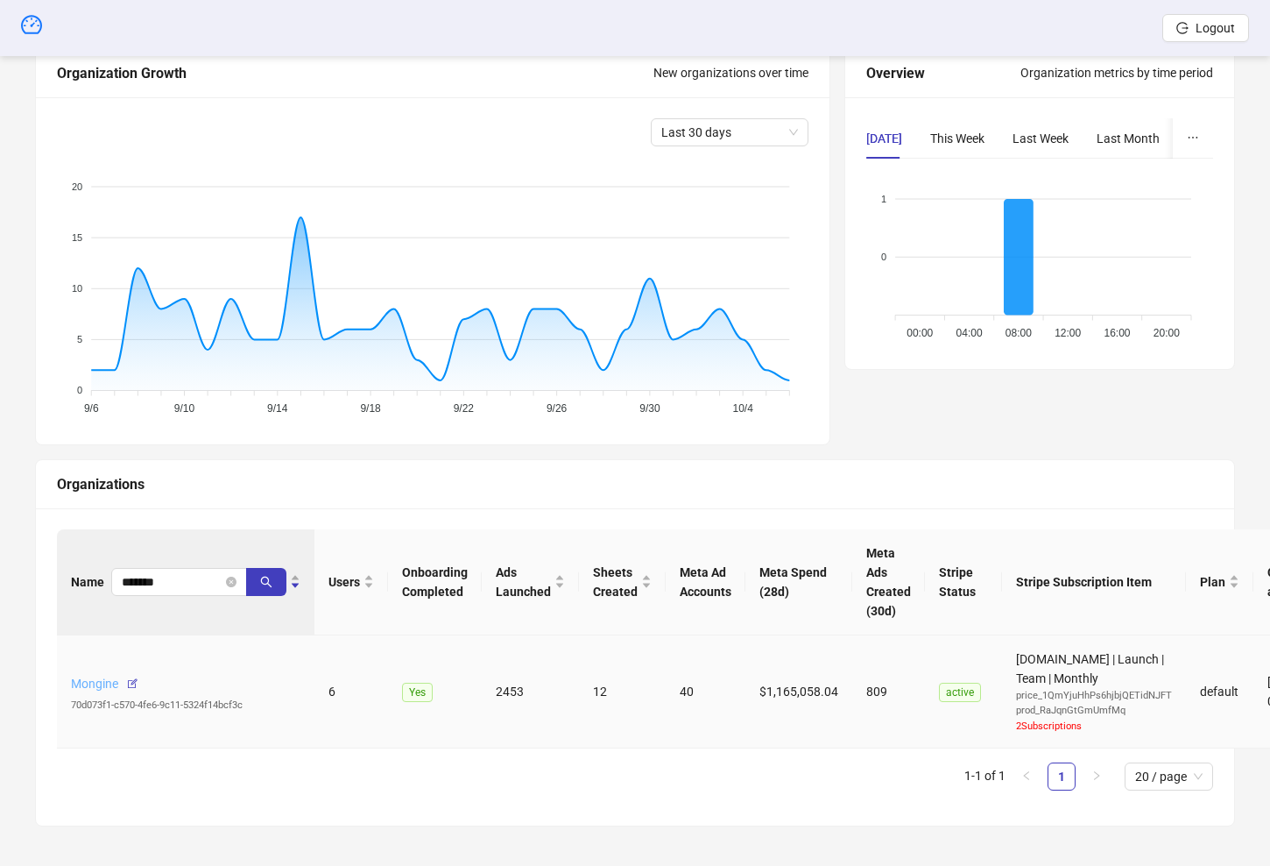
click at [89, 681] on link "Mongine" at bounding box center [94, 683] width 47 height 14
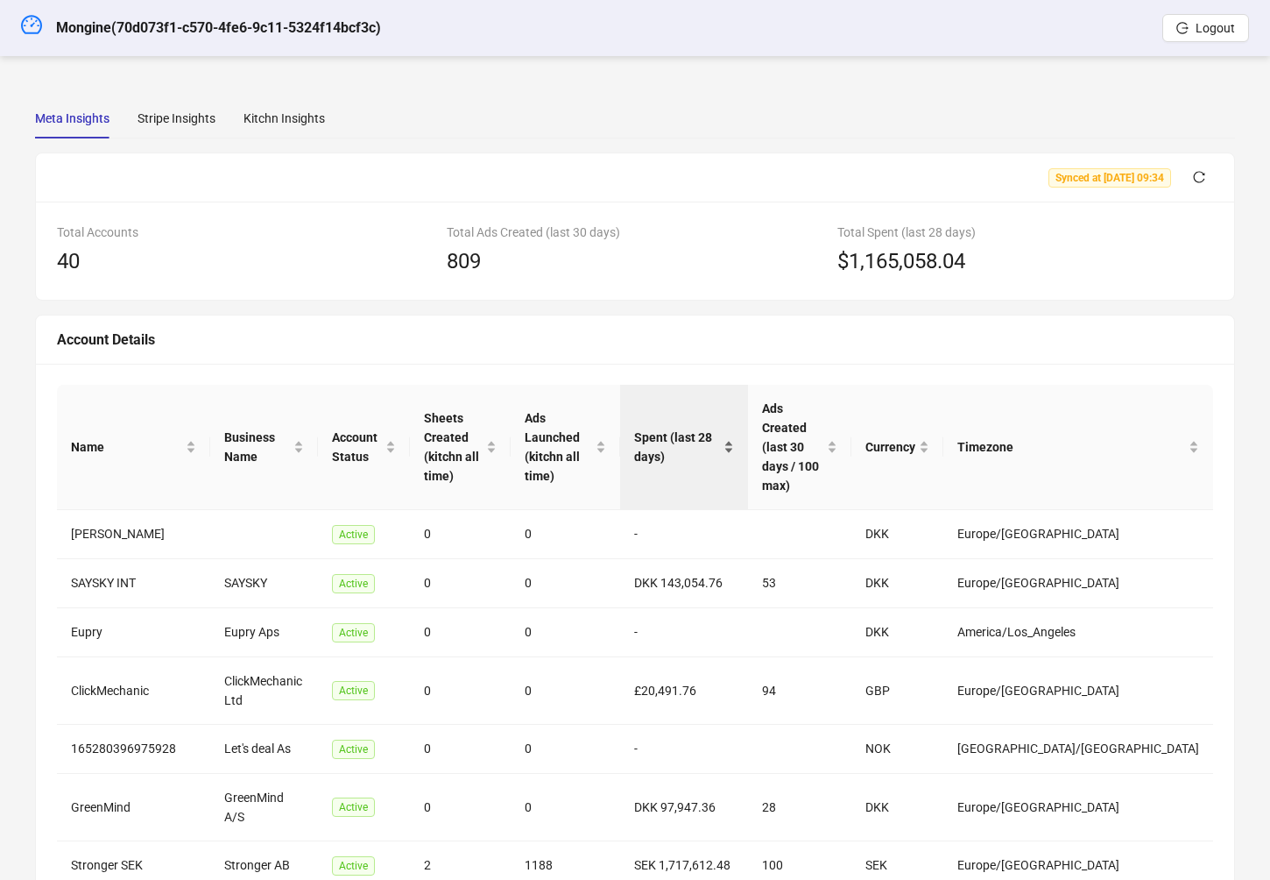
click at [734, 428] on div "Spent (last 28 days)" at bounding box center [684, 447] width 100 height 39
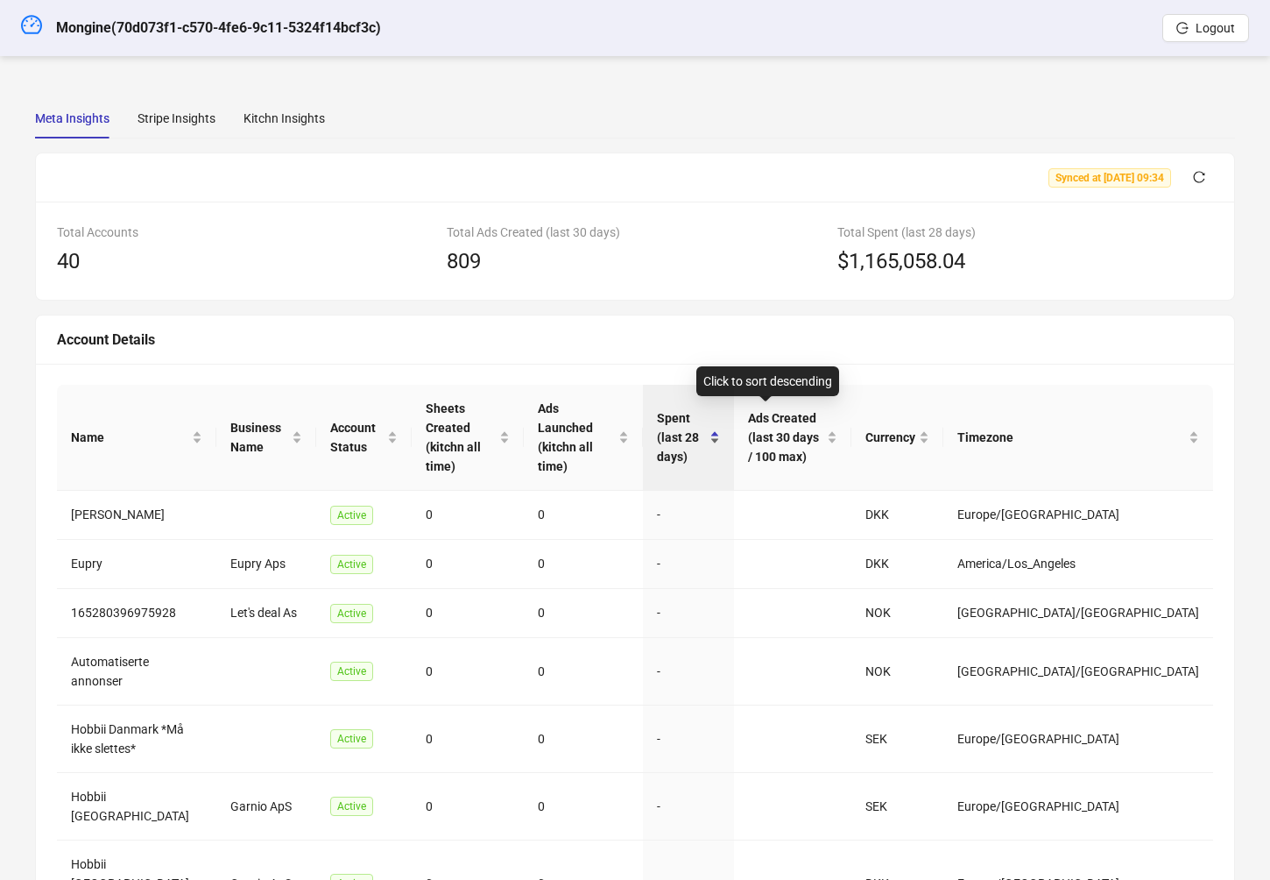
click at [705, 408] on span "Spent (last 28 days)" at bounding box center [681, 437] width 48 height 58
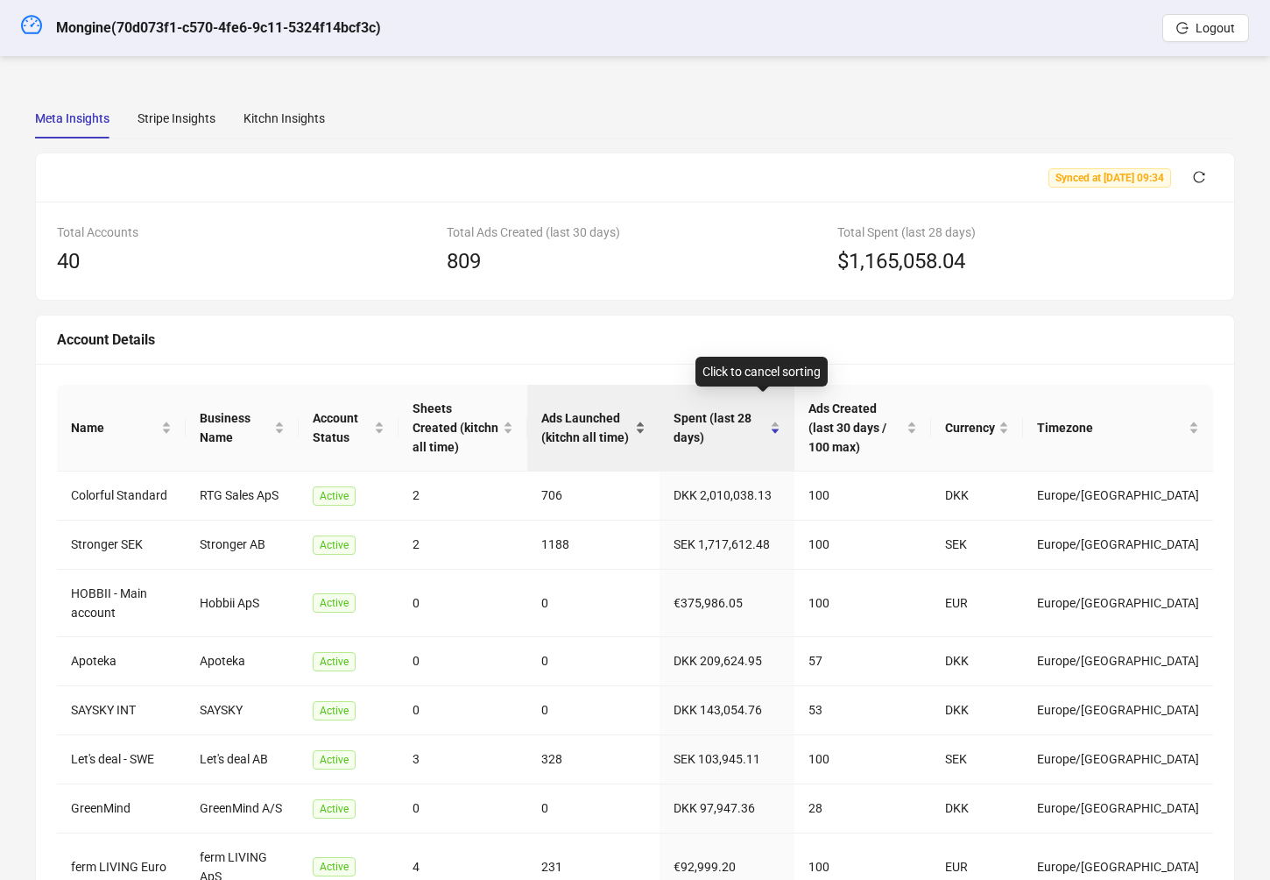
click at [589, 424] on span "Ads Launched (kitchn all time)" at bounding box center [586, 427] width 91 height 39
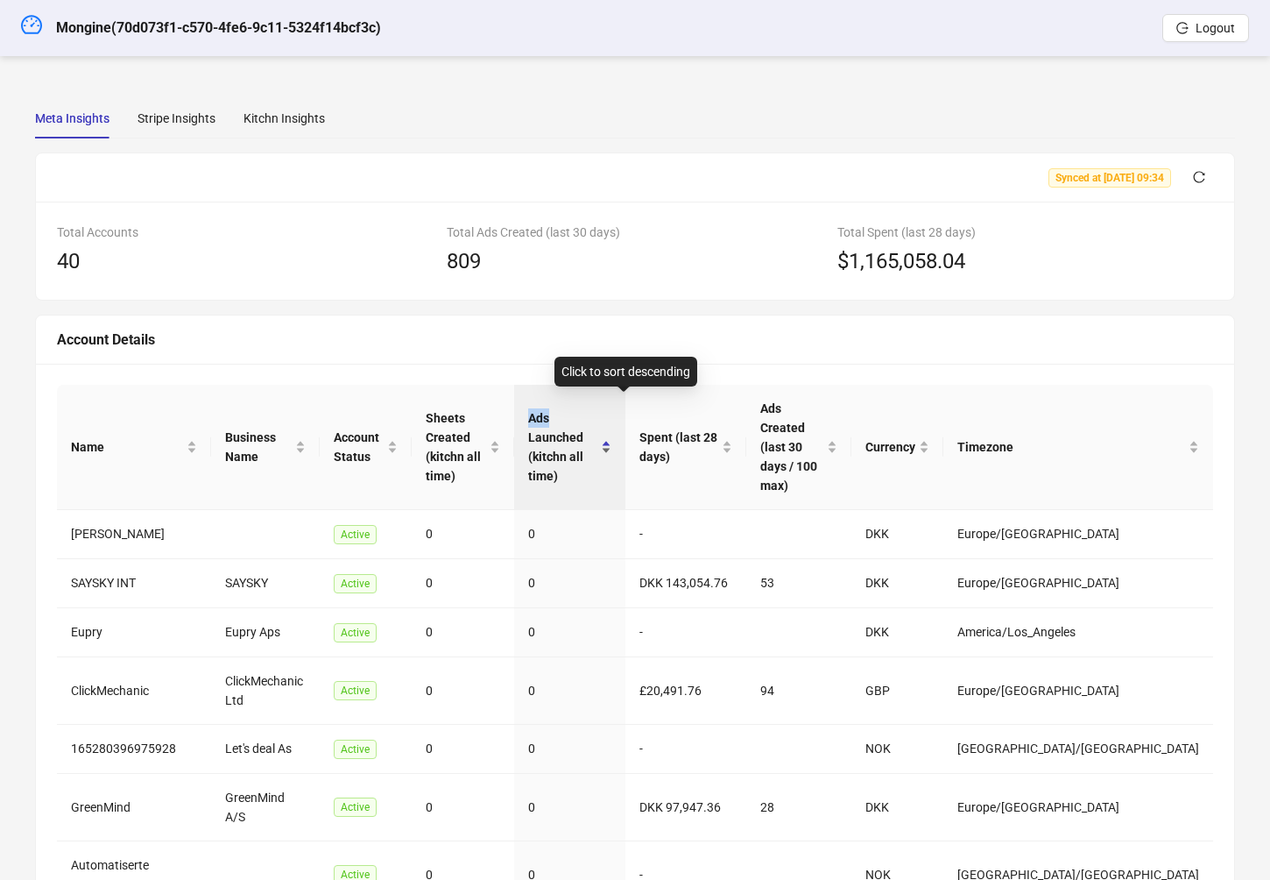
click at [590, 423] on span "Ads Launched (kitchn all time)" at bounding box center [562, 446] width 68 height 77
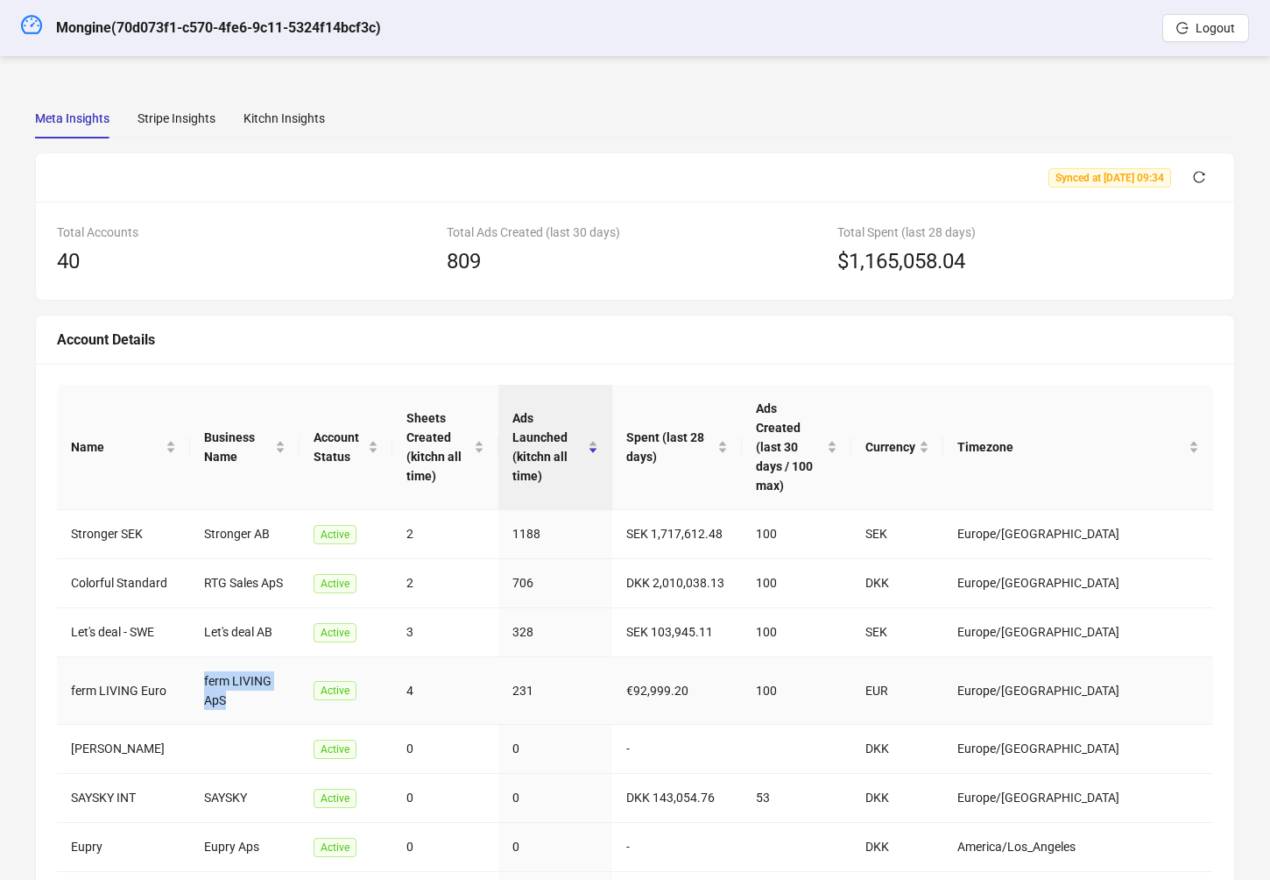
drag, startPoint x: 199, startPoint y: 633, endPoint x: 220, endPoint y: 655, distance: 30.4
click at [220, 657] on td "ferm LIVING ApS" at bounding box center [245, 690] width 110 height 67
drag, startPoint x: 218, startPoint y: 655, endPoint x: 209, endPoint y: 646, distance: 13.0
click at [209, 657] on td "ferm LIVING ApS" at bounding box center [245, 690] width 110 height 67
click at [210, 657] on td "ferm LIVING ApS" at bounding box center [245, 690] width 110 height 67
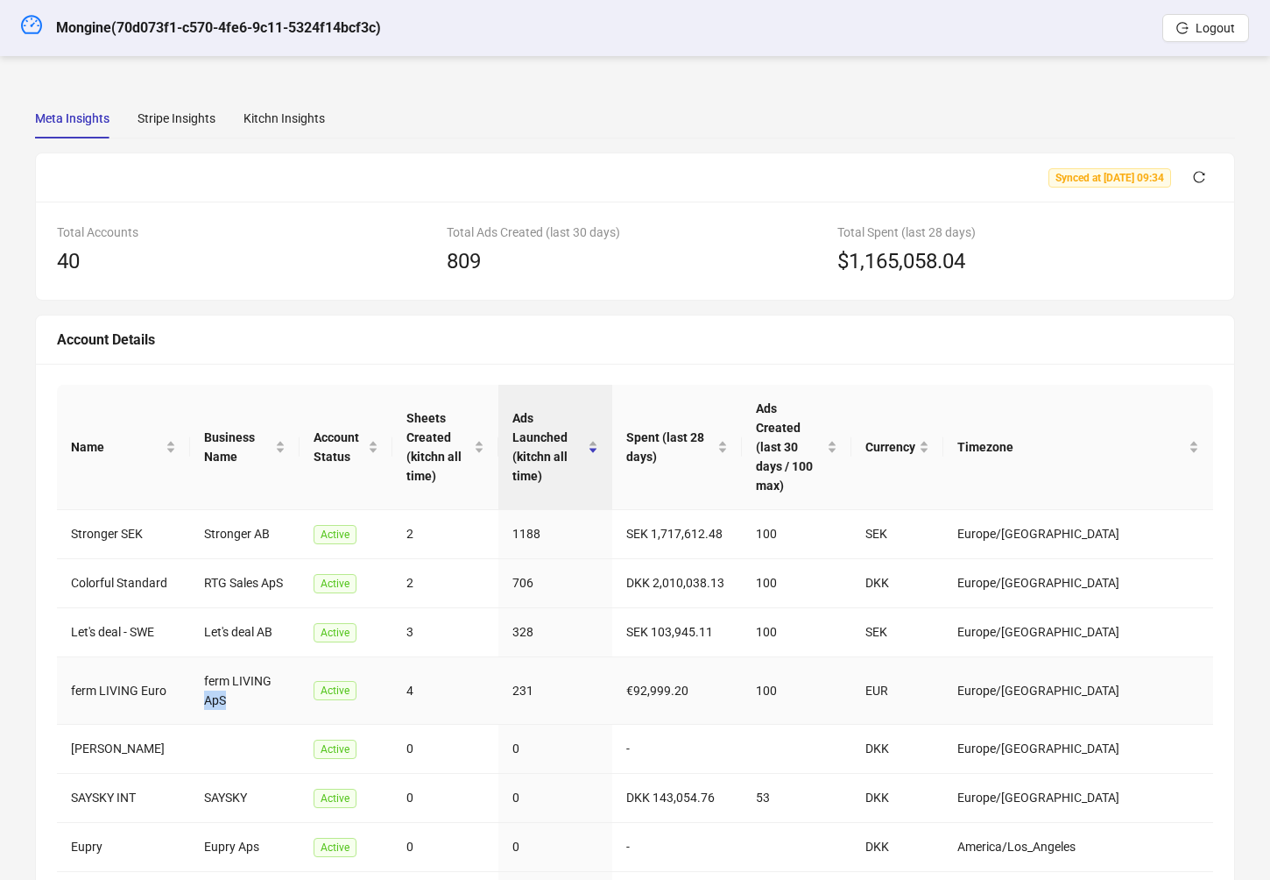
click at [210, 657] on td "ferm LIVING ApS" at bounding box center [245, 690] width 110 height 67
click at [242, 774] on td "SAYSKY" at bounding box center [245, 798] width 110 height 49
click at [240, 774] on td "SAYSKY" at bounding box center [245, 798] width 110 height 49
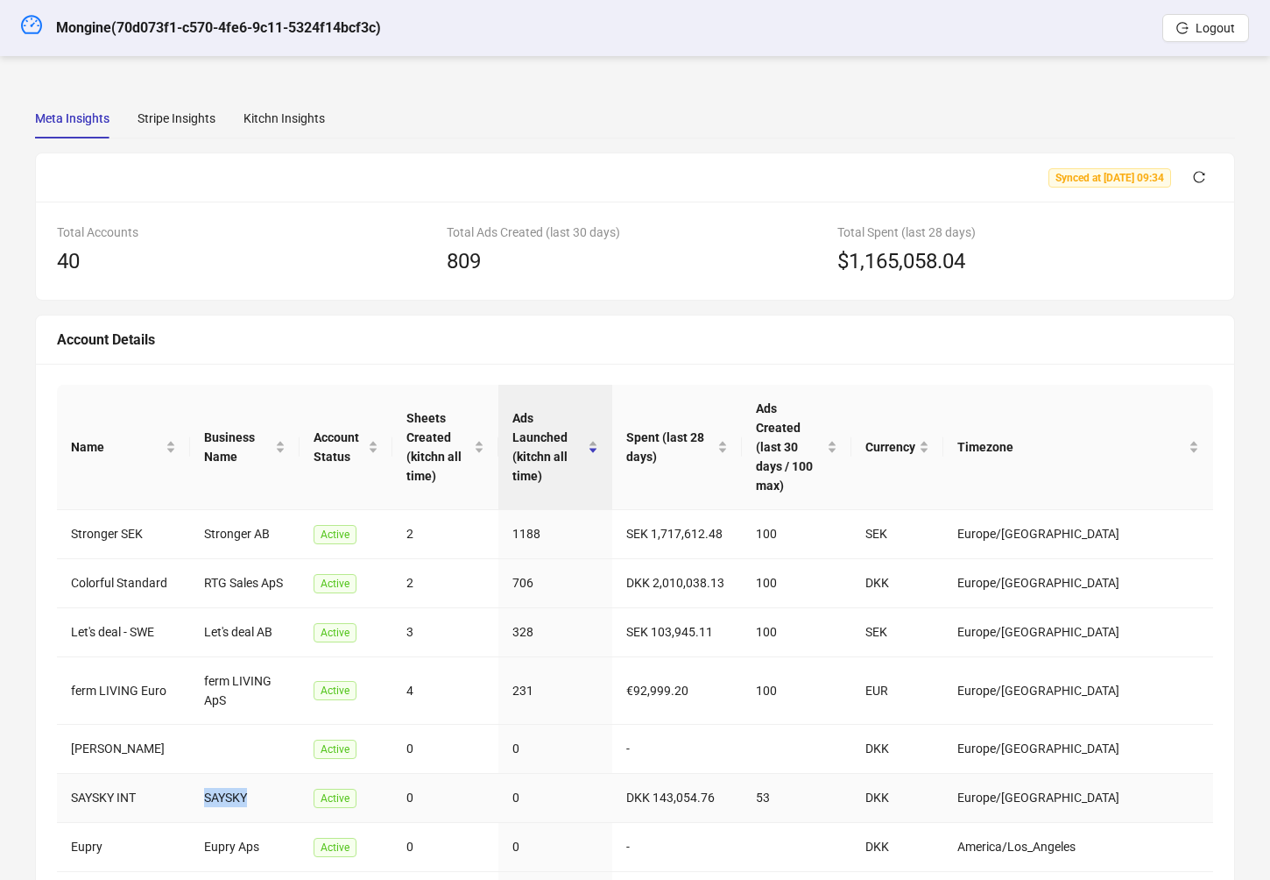
copy td "SAYSKY"
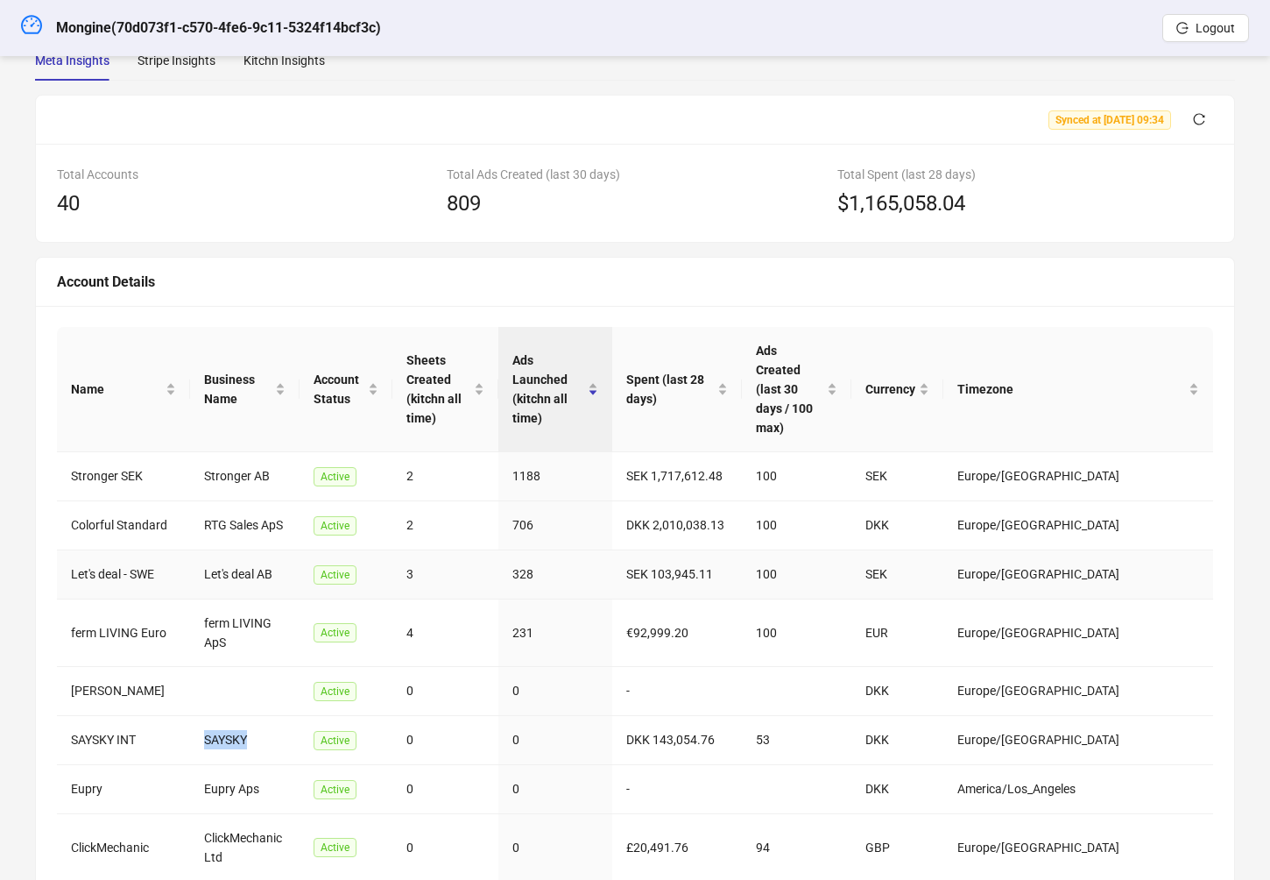
scroll to position [208, 0]
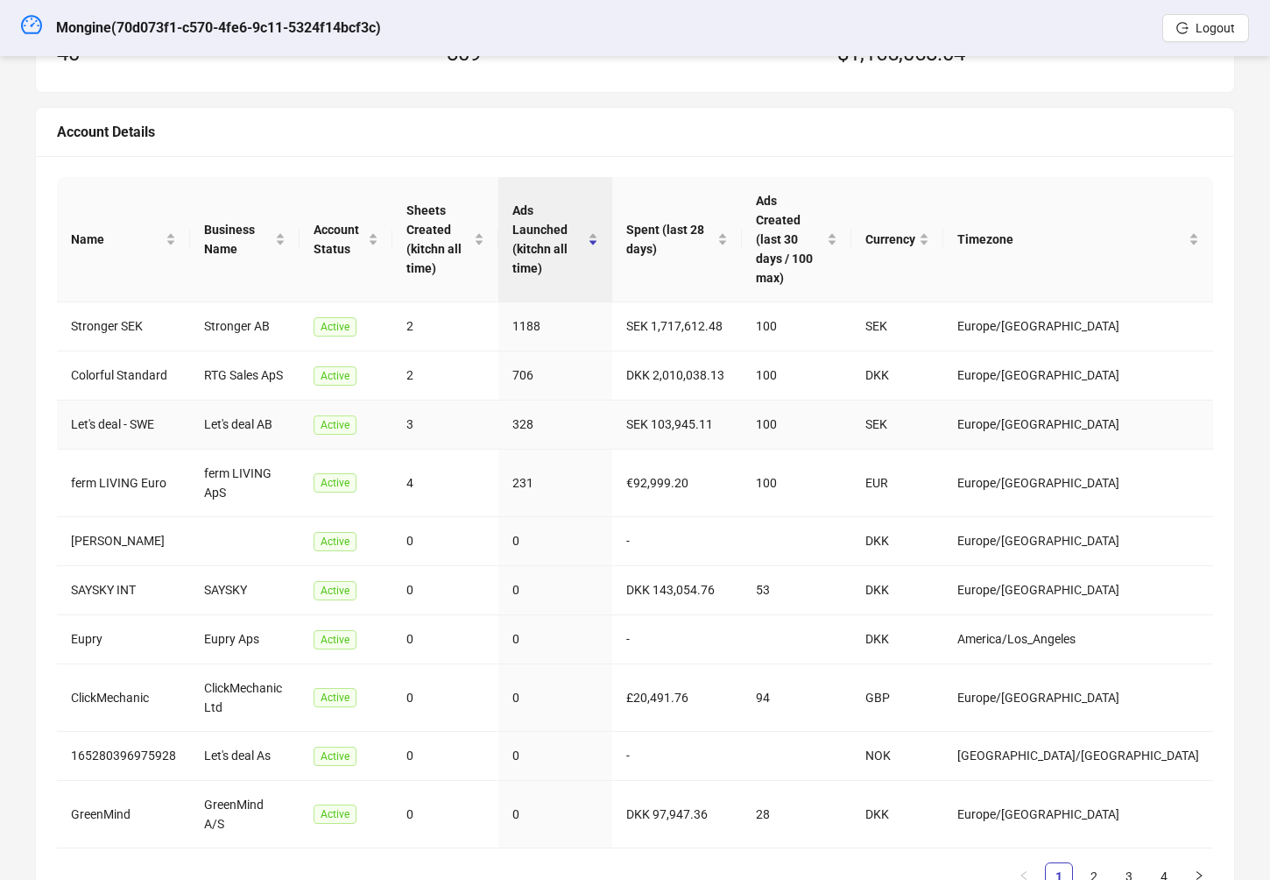
drag, startPoint x: 230, startPoint y: 348, endPoint x: 242, endPoint y: 347, distance: 11.4
click at [233, 400] on td "Let's deal AB" at bounding box center [245, 424] width 110 height 49
click at [244, 400] on td "Let's deal AB" at bounding box center [245, 424] width 110 height 49
click at [230, 566] on td "SAYSKY" at bounding box center [245, 590] width 110 height 49
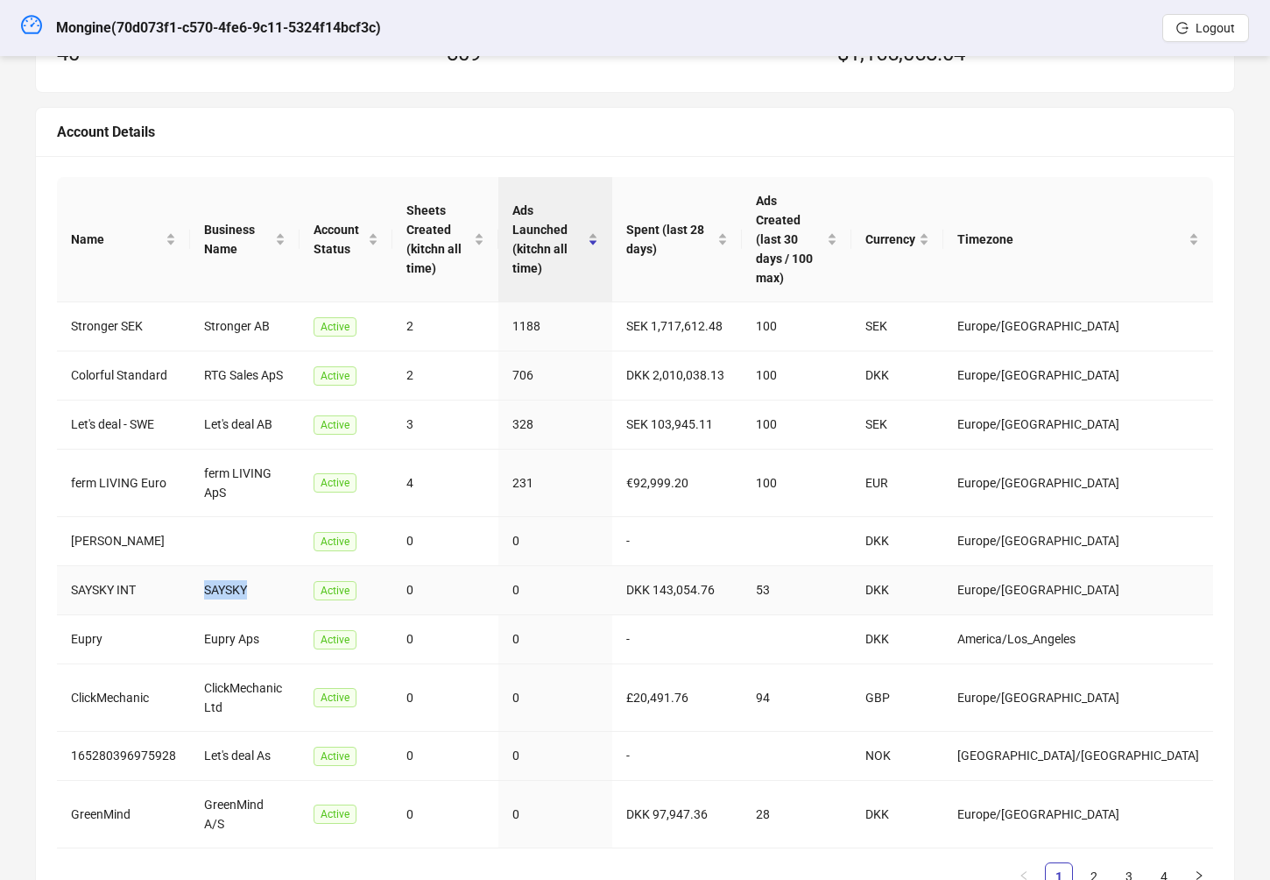
copy td "SAYSKY"
